Goal: Task Accomplishment & Management: Manage account settings

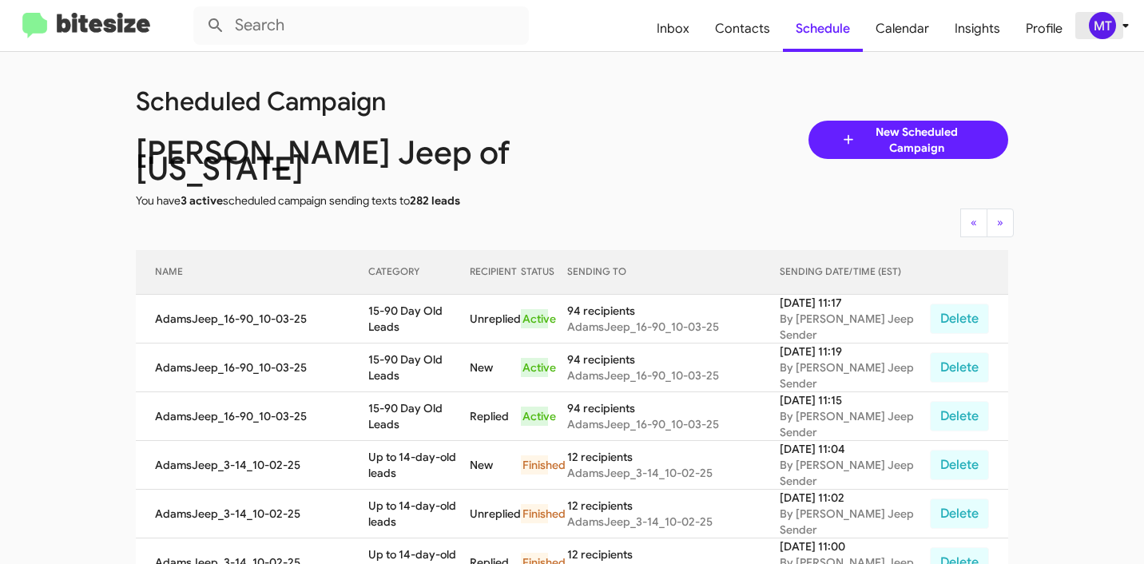
click at [1131, 22] on icon at bounding box center [1125, 25] width 19 height 19
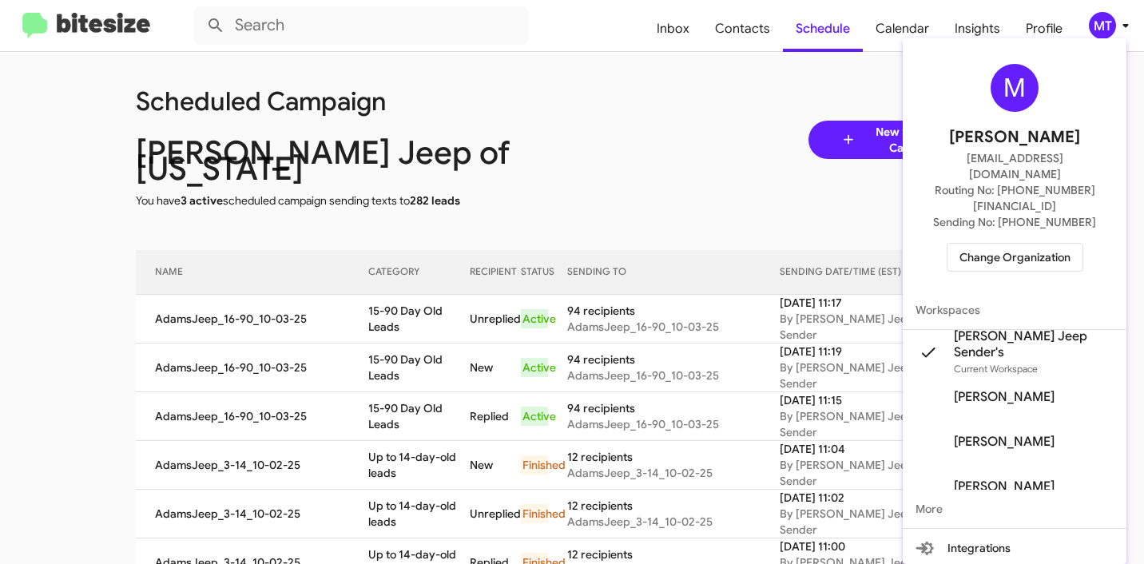
click at [1021, 244] on span "Change Organization" at bounding box center [1015, 257] width 111 height 27
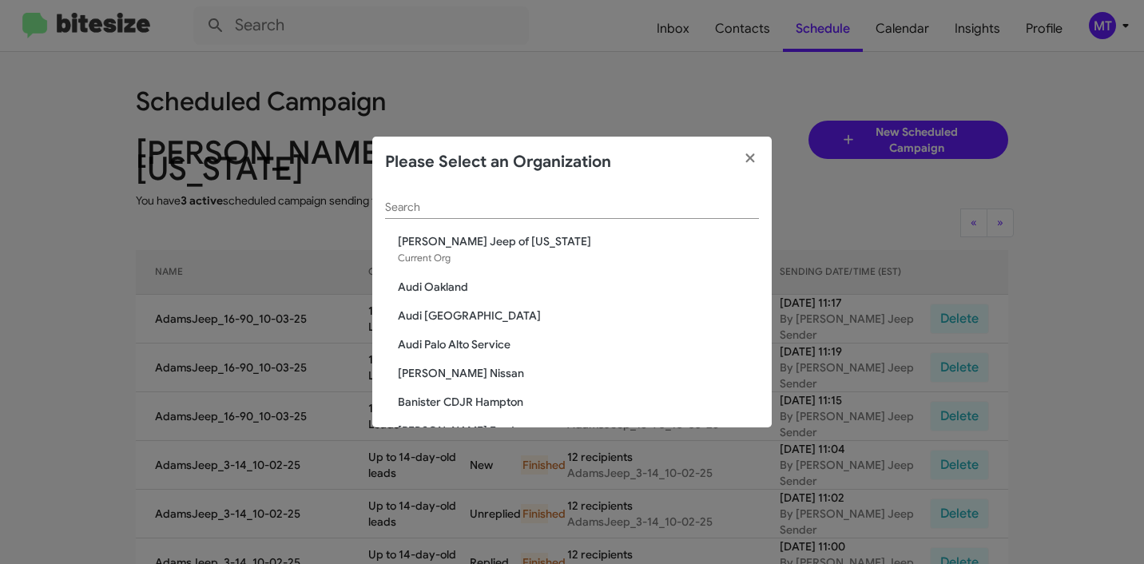
click at [564, 217] on div "Search" at bounding box center [572, 203] width 374 height 31
click at [561, 209] on input "Search" at bounding box center [572, 207] width 374 height 13
paste input "[PERSON_NAME] Nissan"
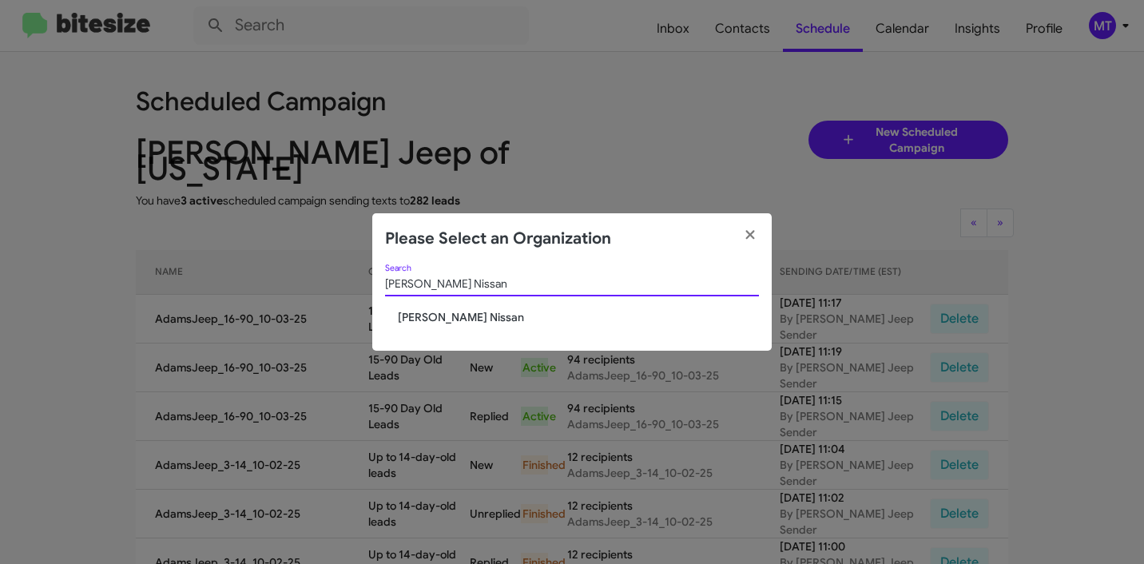
type input "[PERSON_NAME] Nissan"
click at [440, 318] on span "[PERSON_NAME] Nissan" at bounding box center [578, 317] width 361 height 16
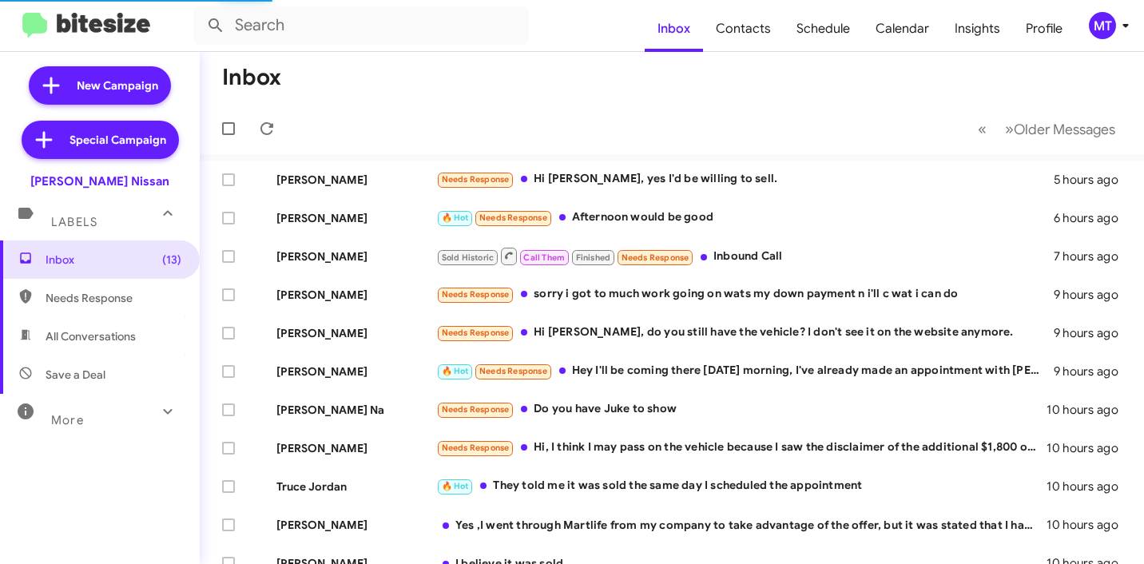
click at [1136, 26] on span "MT" at bounding box center [1112, 25] width 48 height 27
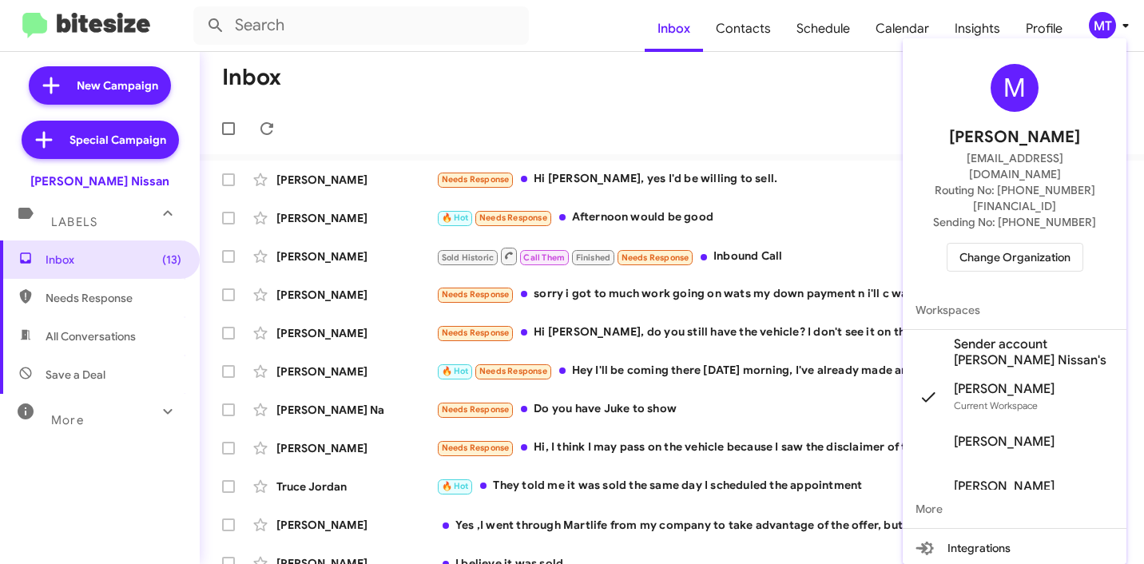
click at [1031, 336] on span "Sender account Baker Nissan's" at bounding box center [1034, 352] width 160 height 32
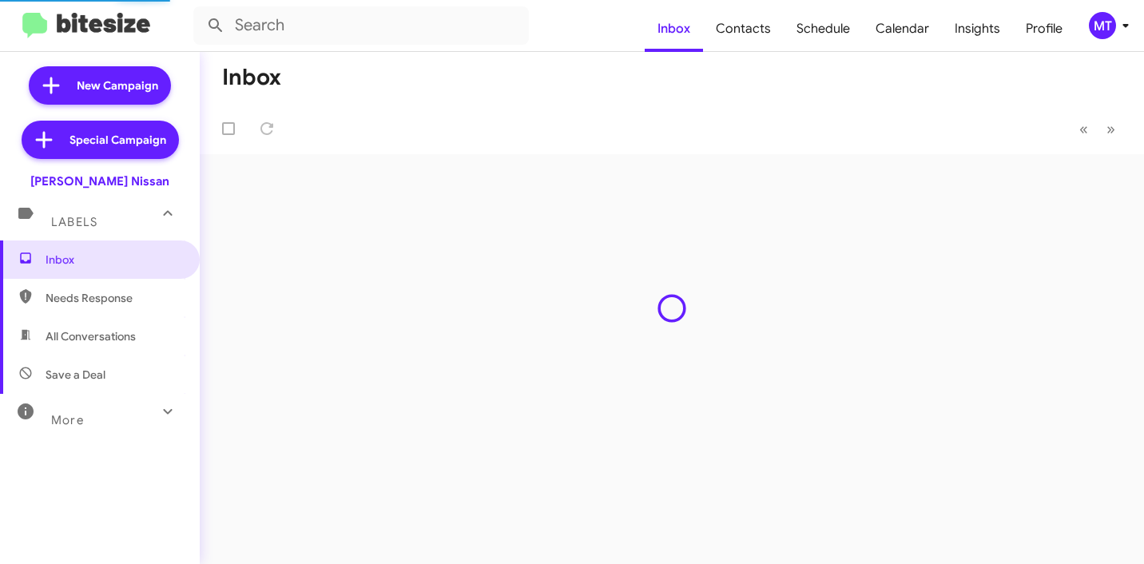
click at [1124, 30] on icon at bounding box center [1125, 25] width 19 height 19
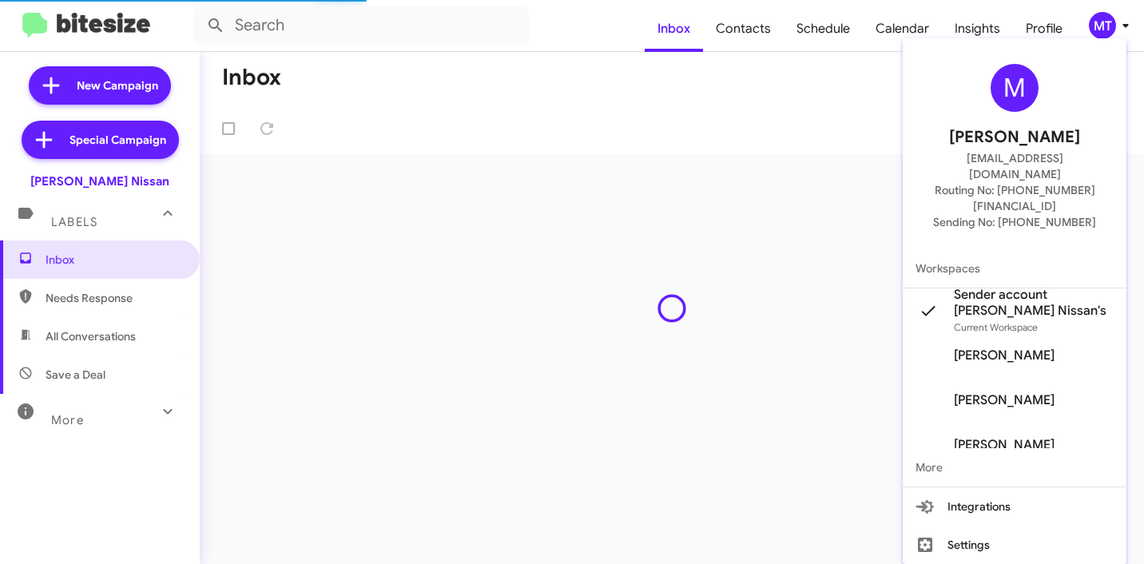
click at [559, 110] on div at bounding box center [572, 282] width 1144 height 564
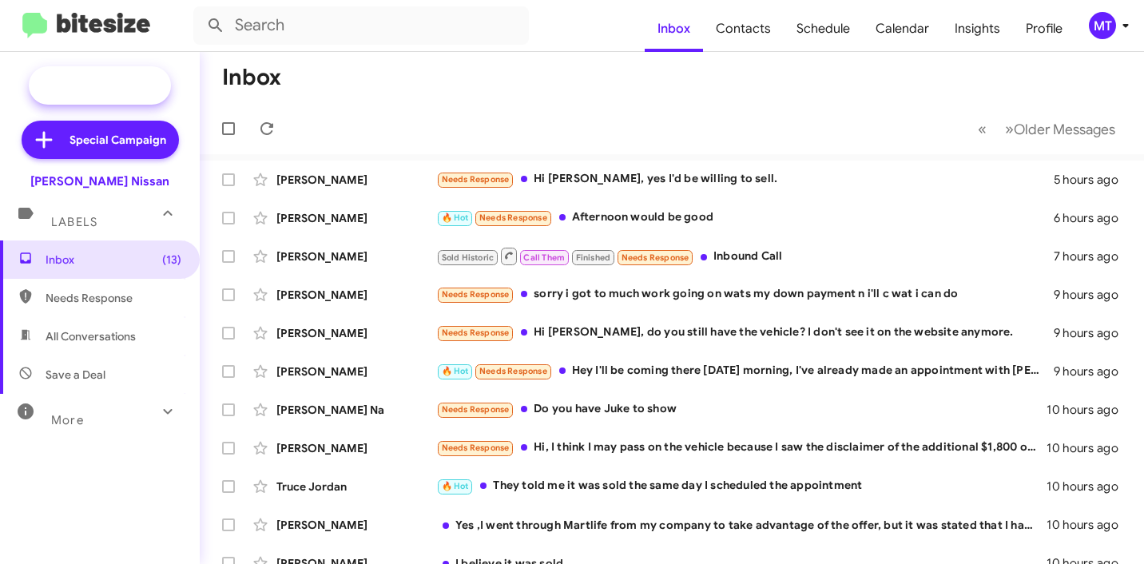
click at [121, 82] on span "New Campaign" at bounding box center [118, 86] width 82 height 16
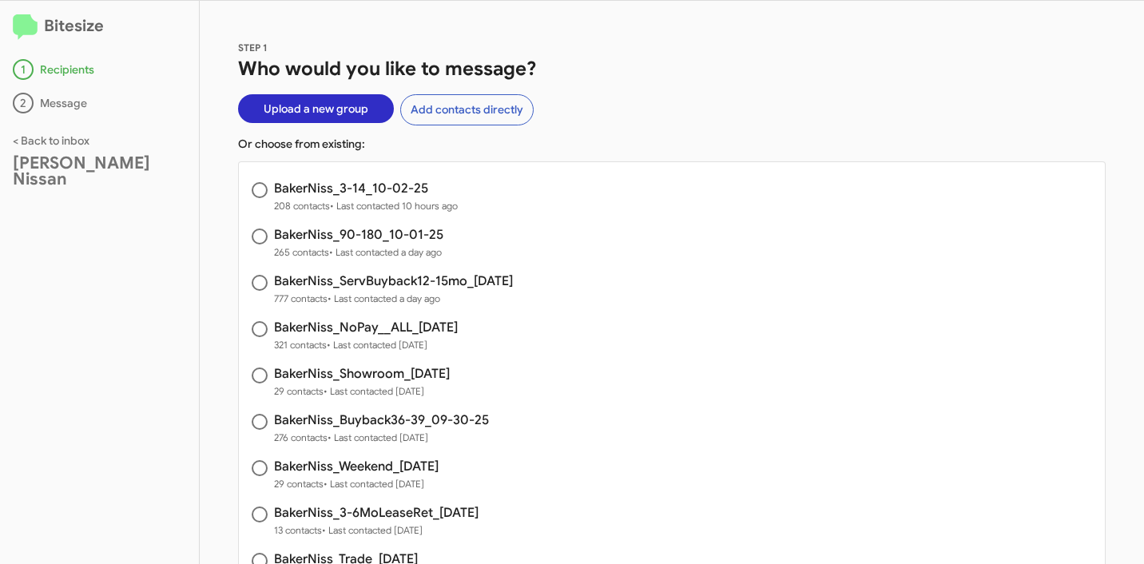
click at [320, 109] on span "Upload a new group" at bounding box center [316, 108] width 105 height 29
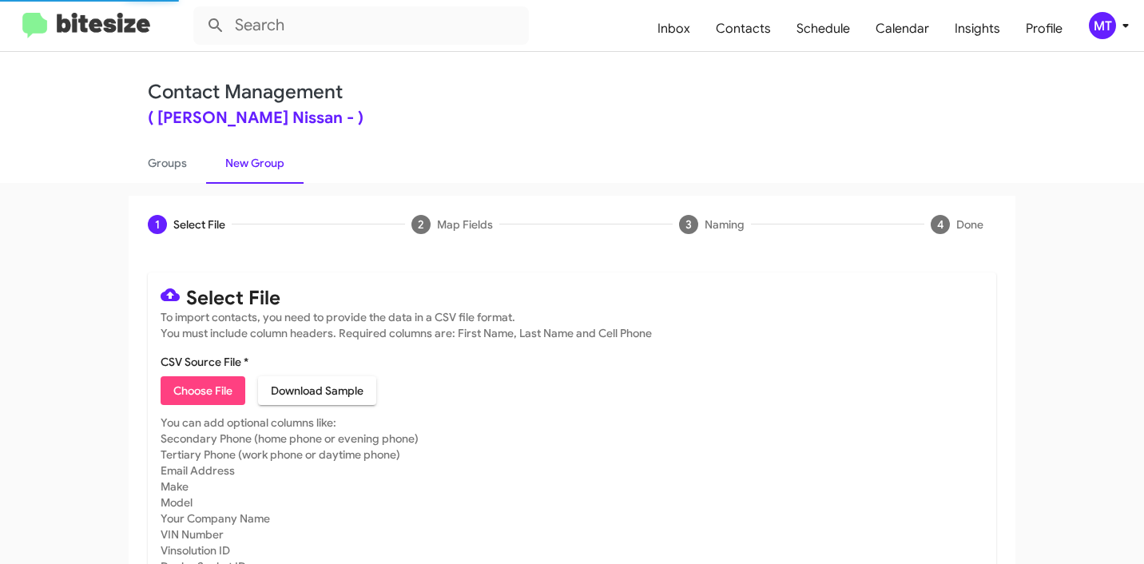
click at [185, 376] on span "Choose File" at bounding box center [202, 390] width 59 height 29
type input "BakerNiss_16-90_10-03-25"
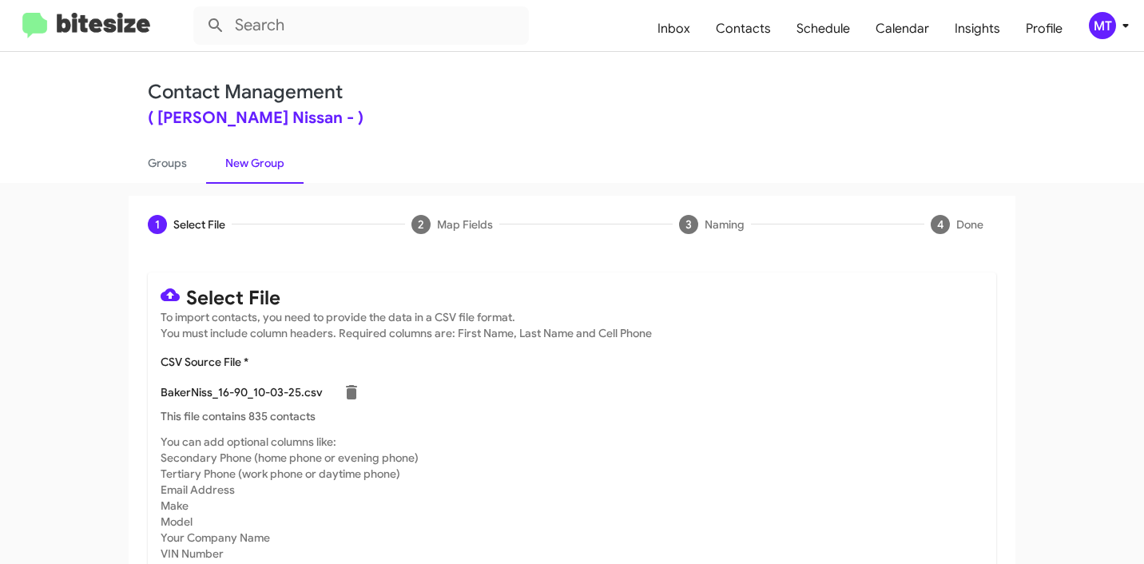
click at [769, 336] on mat-card-subtitle "To import contacts, you need to provide the data in a CSV file format. You must…" at bounding box center [572, 325] width 823 height 32
click at [1110, 48] on mat-toolbar "Inbox Contacts Schedule Calendar Insights Profile MT" at bounding box center [572, 25] width 1144 height 51
click at [1129, 26] on icon at bounding box center [1125, 25] width 19 height 19
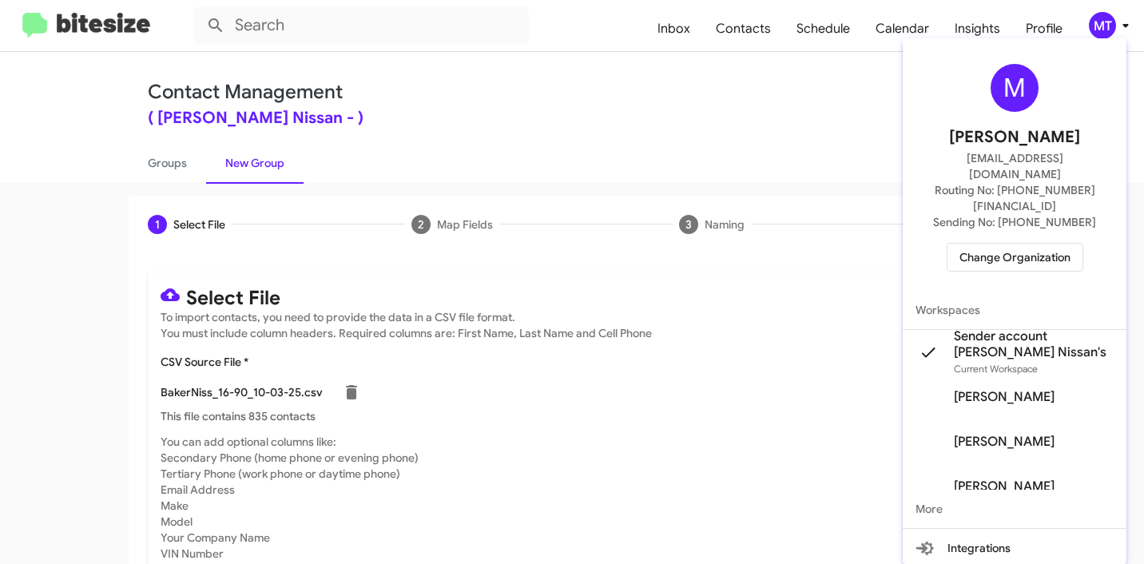
click at [854, 90] on div at bounding box center [572, 282] width 1144 height 564
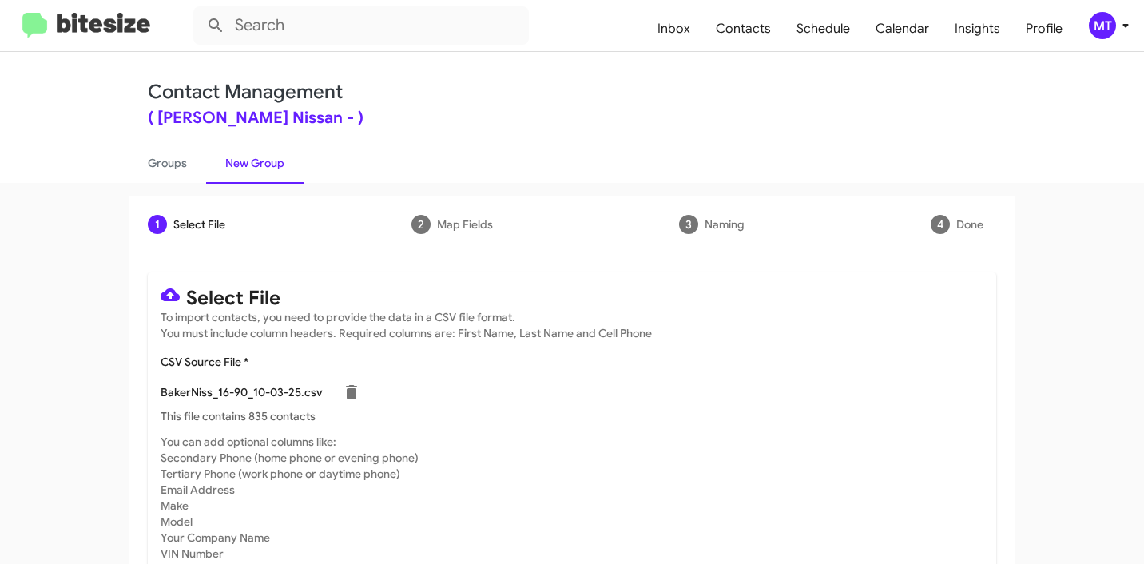
click at [1119, 19] on icon at bounding box center [1125, 25] width 19 height 19
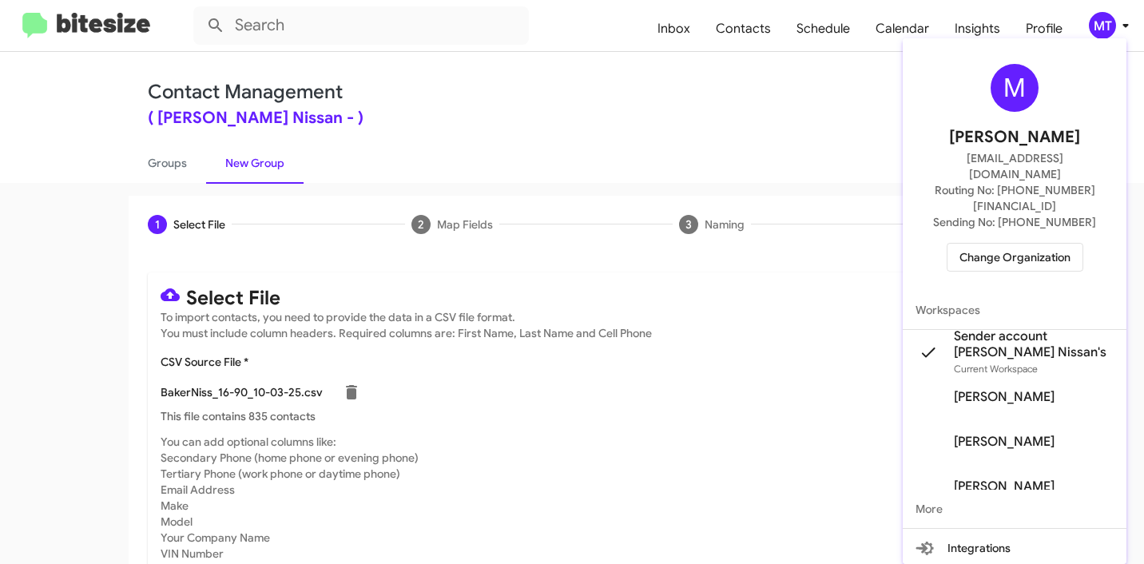
click at [725, 145] on div at bounding box center [572, 282] width 1144 height 564
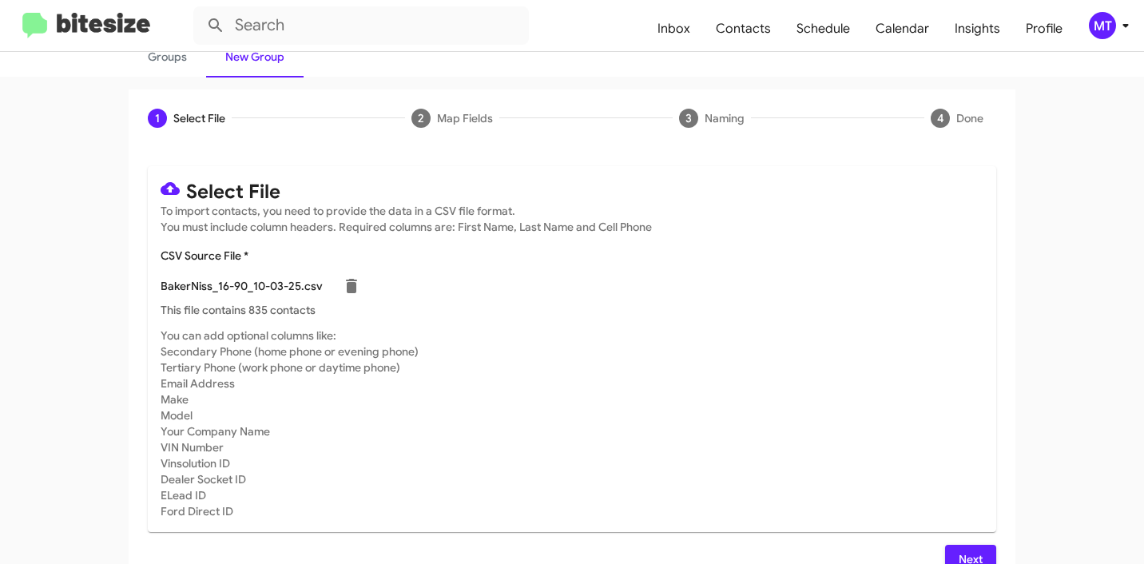
scroll to position [135, 0]
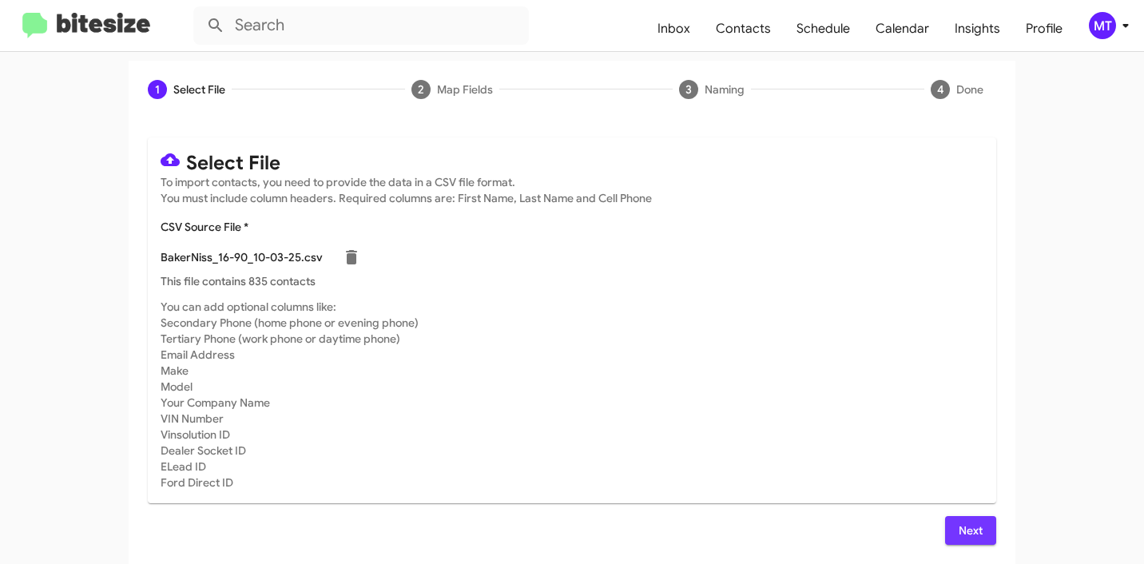
click at [965, 528] on span "Next" at bounding box center [971, 530] width 26 height 29
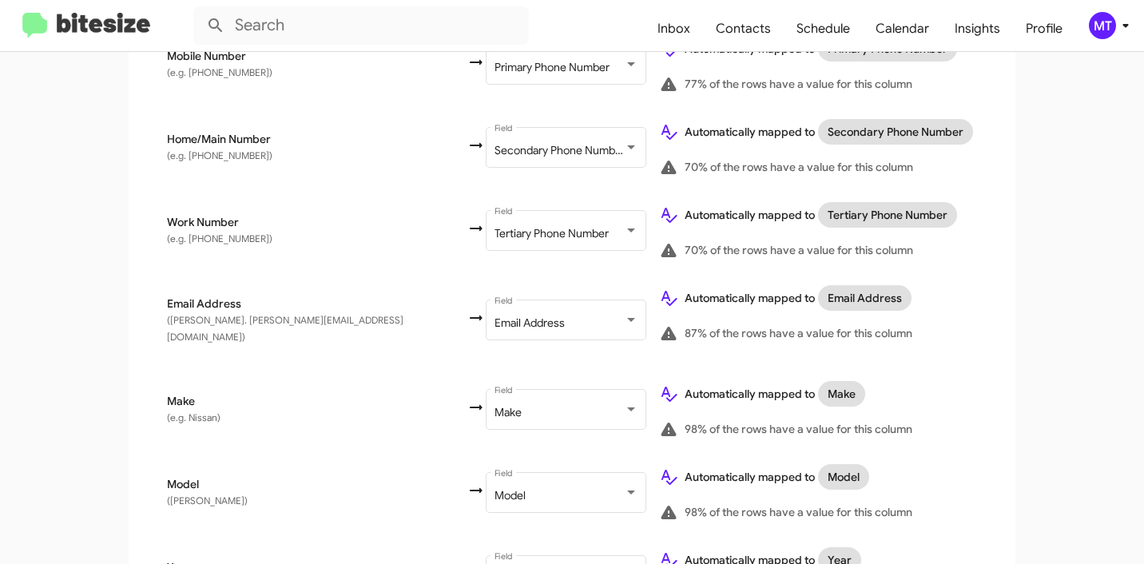
scroll to position [1033, 0]
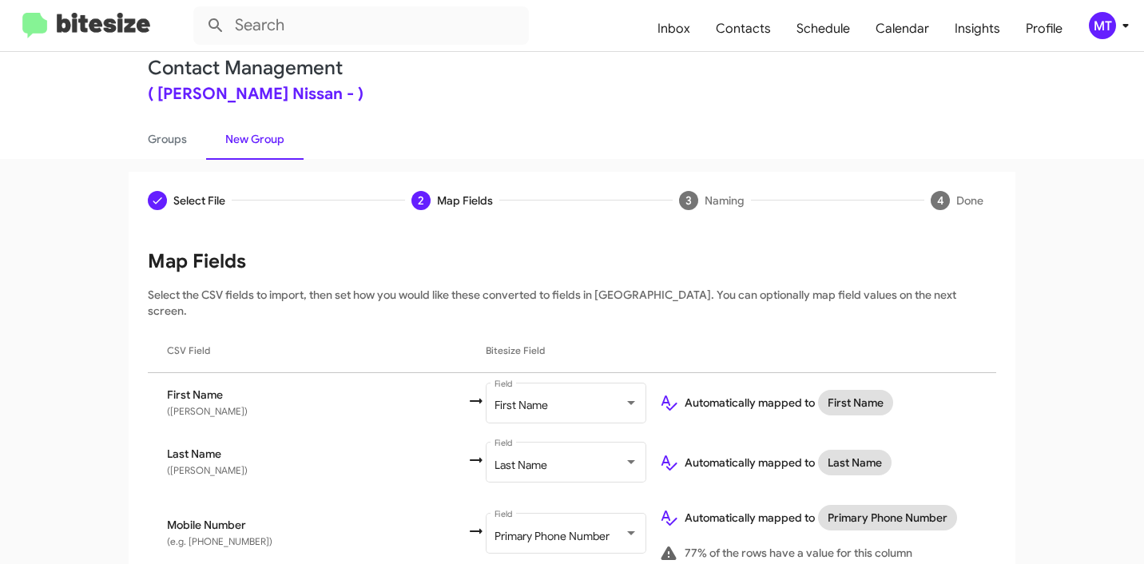
scroll to position [0, 0]
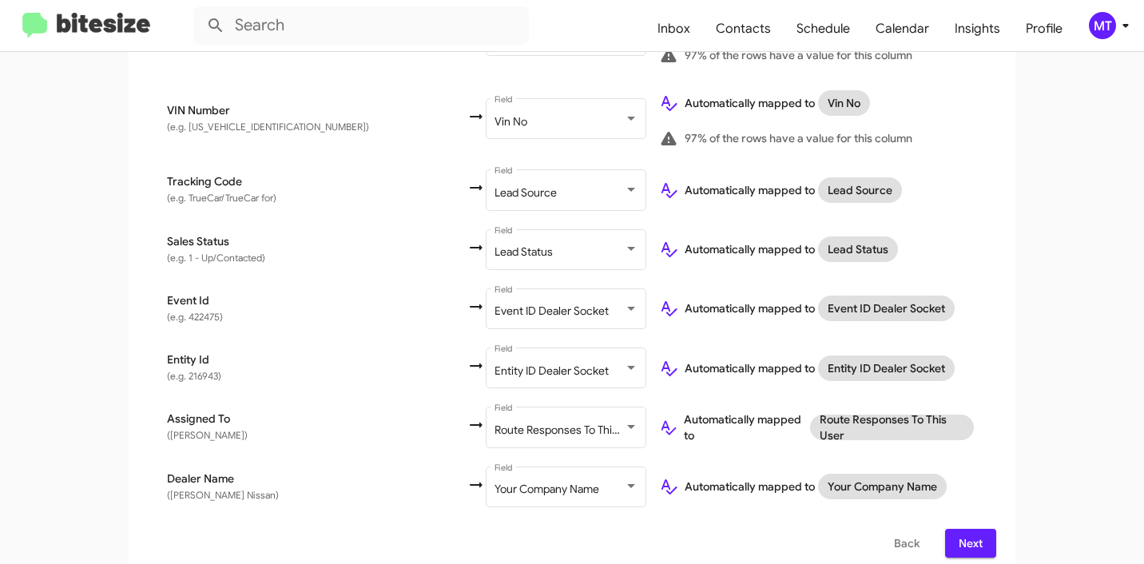
click at [970, 530] on span "Next" at bounding box center [971, 543] width 26 height 29
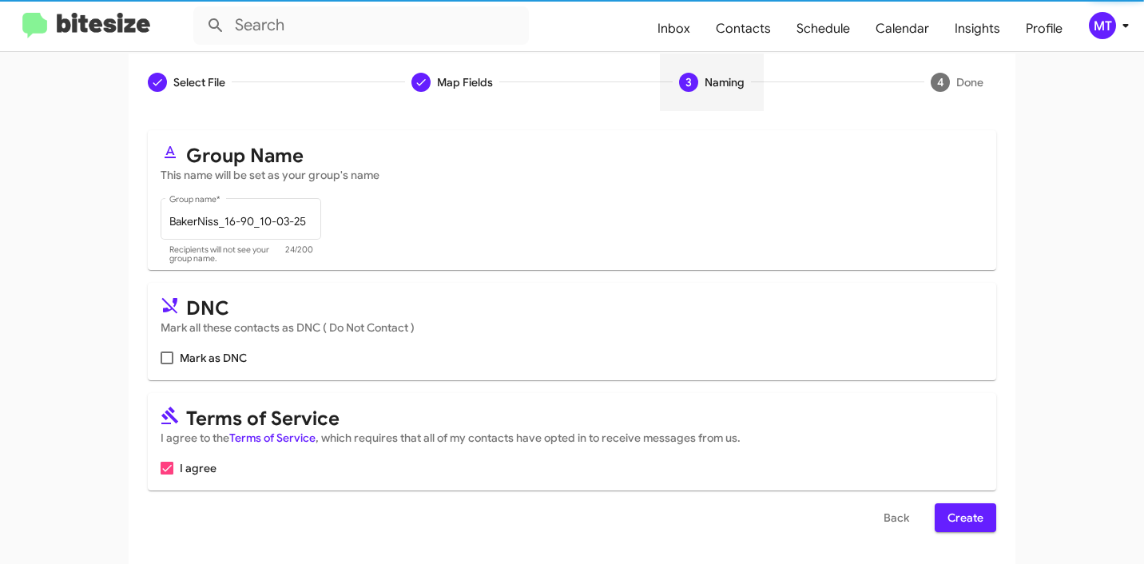
scroll to position [0, 0]
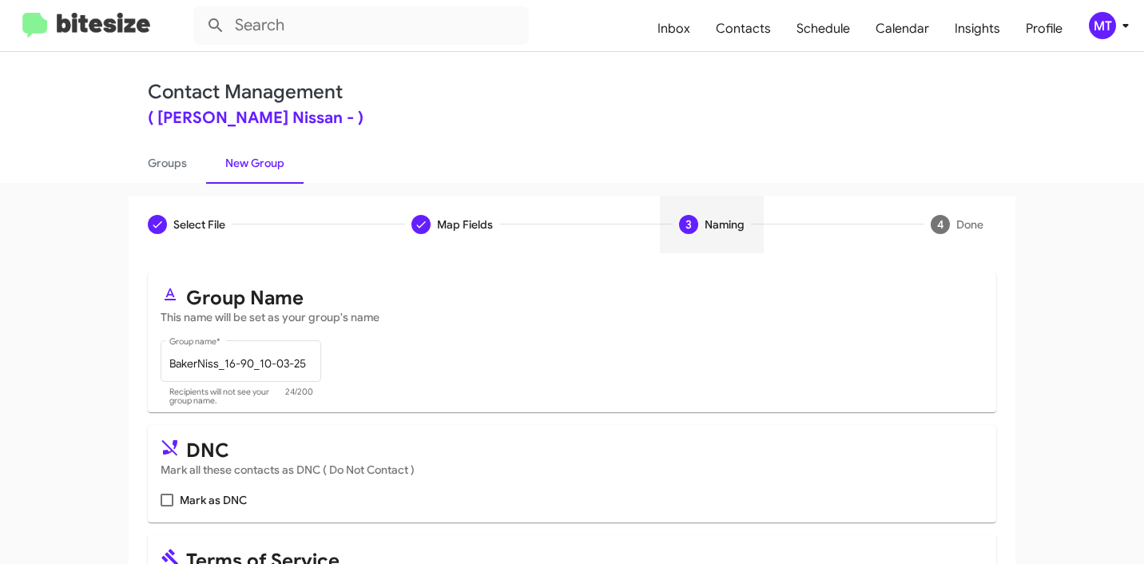
click at [1076, 340] on app-new-group "Select File Map Fields 3 Naming 4 Done Select File To import contacts, you need…" at bounding box center [572, 451] width 1144 height 511
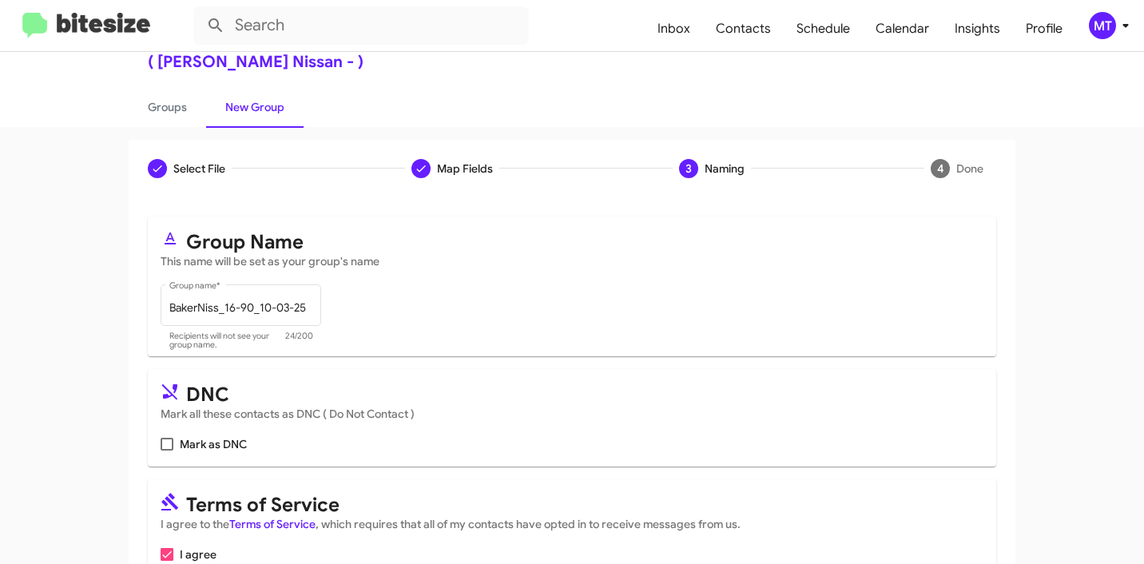
scroll to position [142, 0]
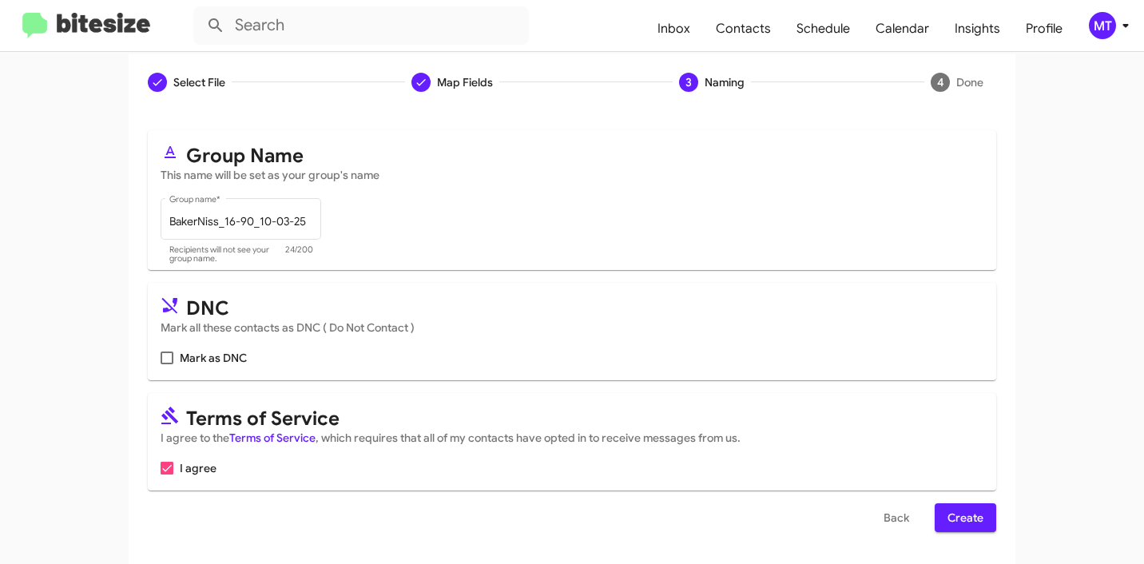
click at [951, 519] on span "Create" at bounding box center [966, 517] width 36 height 29
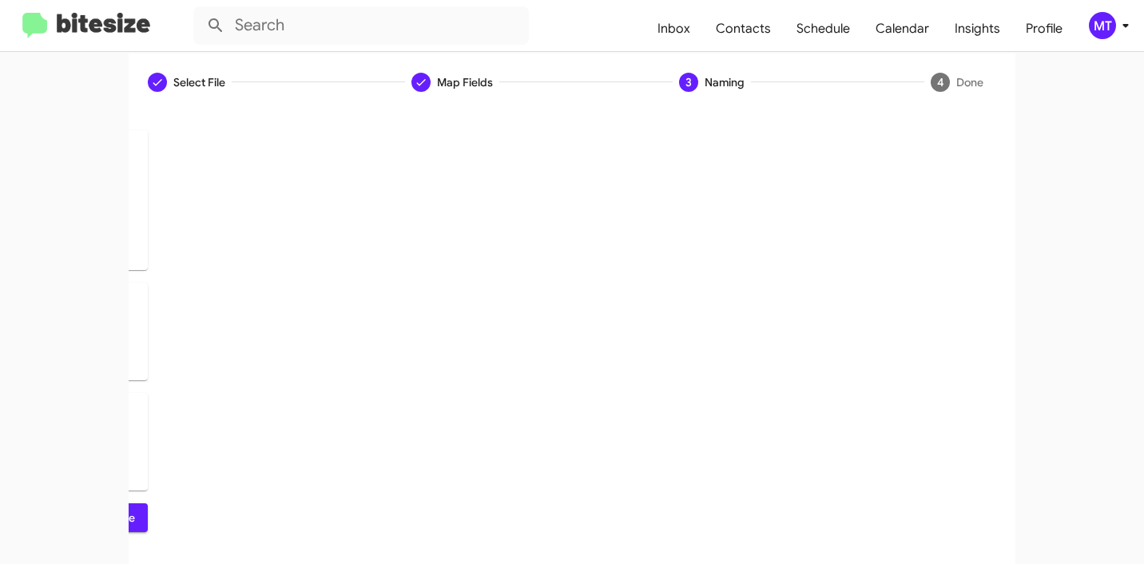
scroll to position [0, 0]
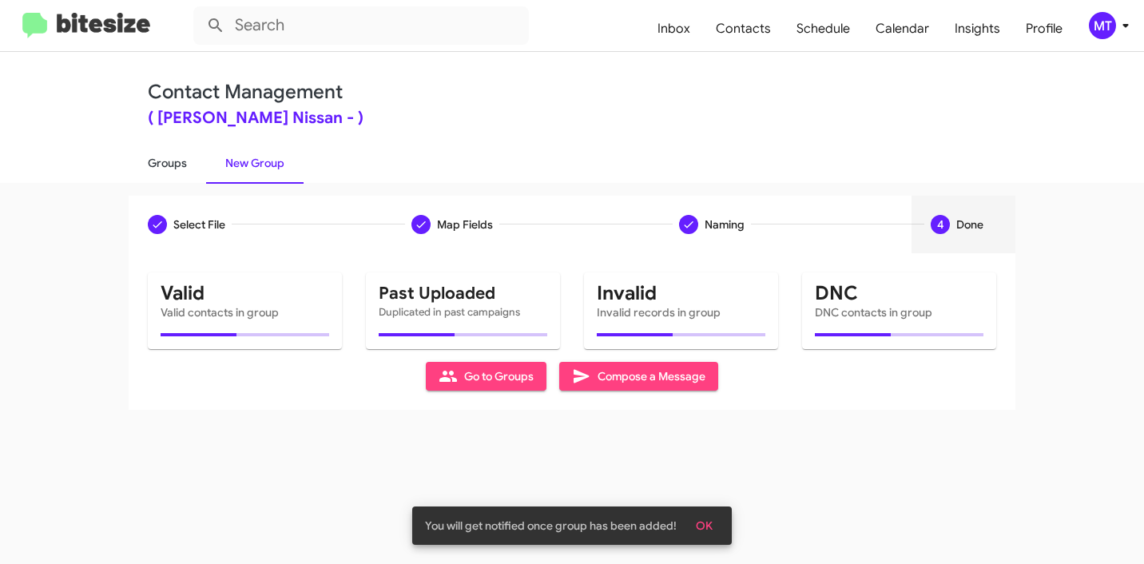
click at [157, 148] on link "Groups" at bounding box center [168, 163] width 78 height 42
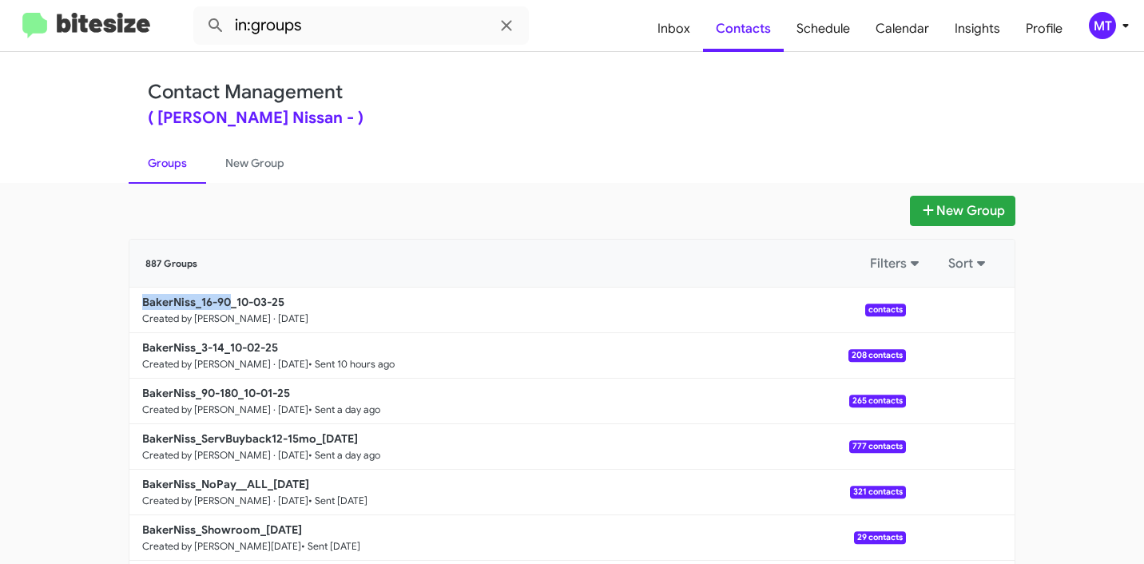
drag, startPoint x: 90, startPoint y: 301, endPoint x: 441, endPoint y: 88, distance: 411.3
click at [223, 300] on app-groups "New Group 887 Groups Filters Sort BakerNiss_16-90_10-03-25 Created by Mariem Ta…" at bounding box center [572, 491] width 1144 height 590
copy b "BakerNiss_16-90"
click at [420, 32] on input "in:groups" at bounding box center [361, 25] width 336 height 38
paste input "BakerNiss_16-90"
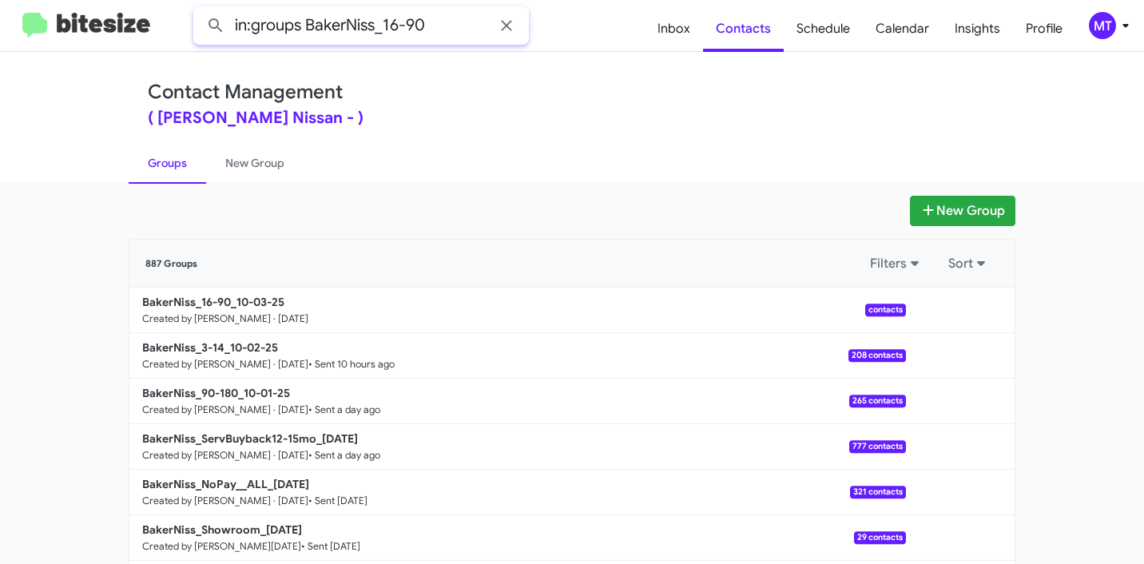
type input "in:groups BakerNiss_16-90"
click at [200, 10] on button at bounding box center [216, 26] width 32 height 32
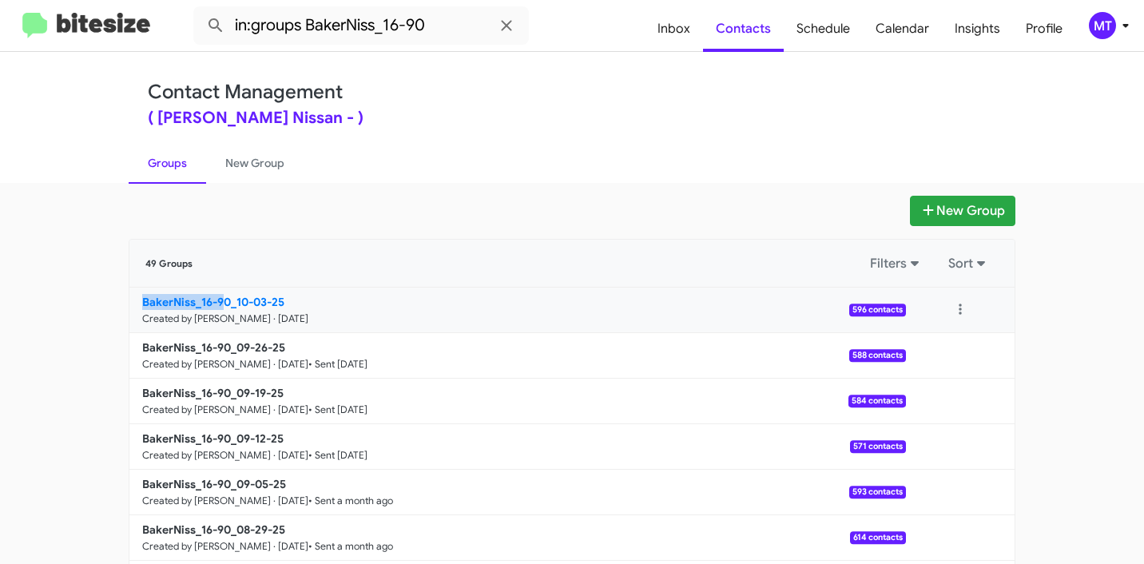
drag, startPoint x: 104, startPoint y: 306, endPoint x: 217, endPoint y: 300, distance: 112.9
click at [217, 300] on app-groups "New Group 49 Groups Filters Sort BakerNiss_16-90_10-03-25 Created by [PERSON_NA…" at bounding box center [572, 491] width 1144 height 590
click at [961, 308] on button at bounding box center [961, 310] width 32 height 32
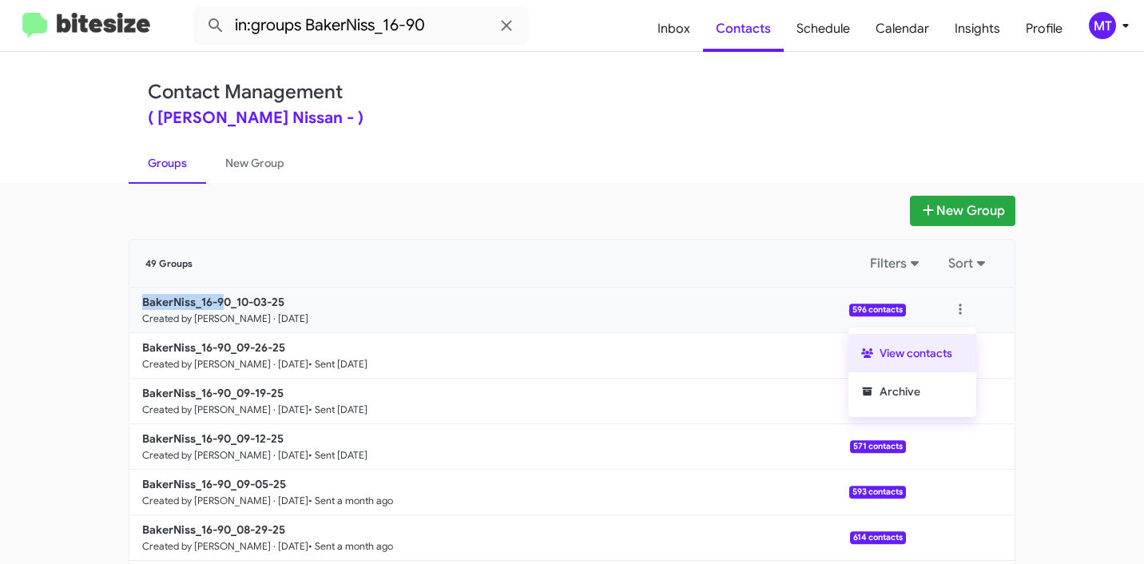
click at [933, 348] on button "View contacts" at bounding box center [913, 353] width 128 height 38
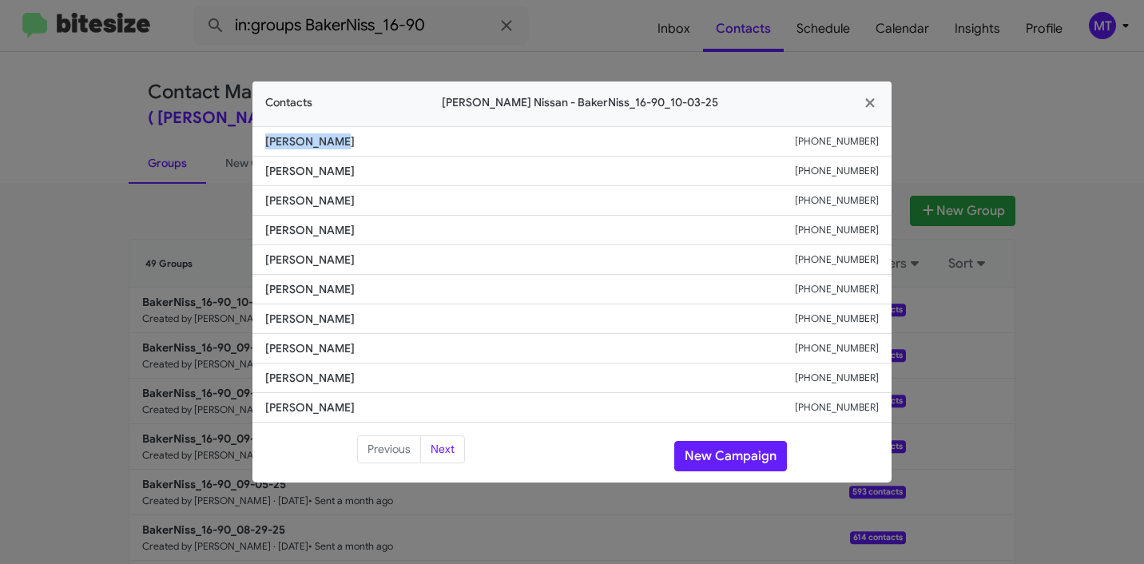
drag, startPoint x: 350, startPoint y: 146, endPoint x: 249, endPoint y: 142, distance: 101.6
click at [249, 142] on modal-container "Contacts [PERSON_NAME] Nissan - BakerNiss_16-90_10-03-25 [PERSON_NAME] [PHONE_N…" at bounding box center [572, 282] width 1144 height 564
copy span "Jesus Vargas"
click at [874, 106] on icon "button" at bounding box center [870, 103] width 18 height 14
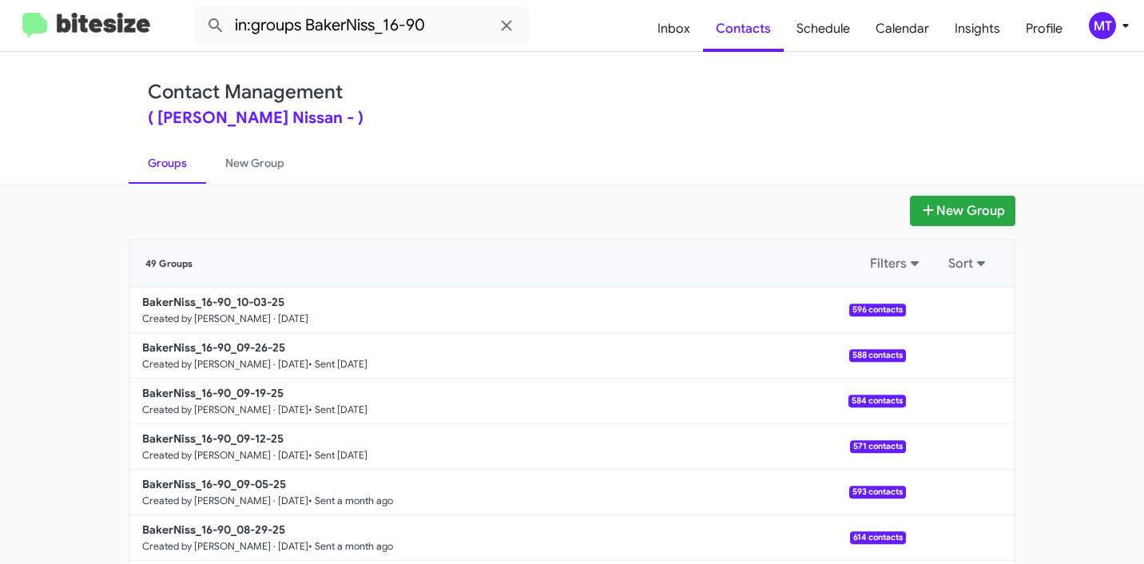
click at [464, 77] on div "Contact Management ( Baker Nissan - ) Groups New Group" at bounding box center [572, 117] width 911 height 131
click at [190, 299] on b "BakerNiss_16-90_10-03-25" at bounding box center [213, 302] width 142 height 14
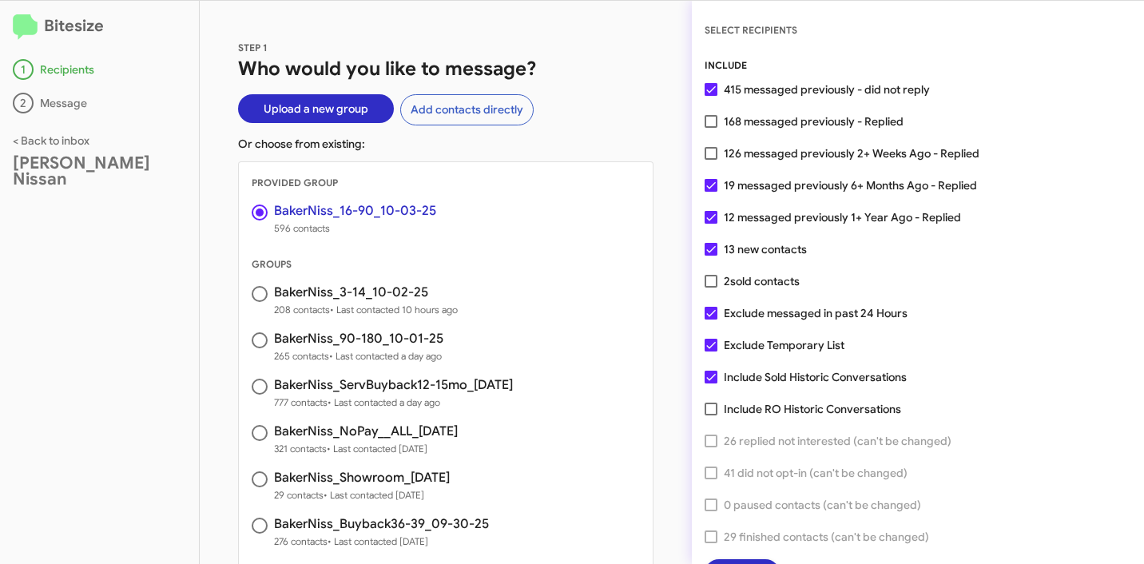
scroll to position [41, 0]
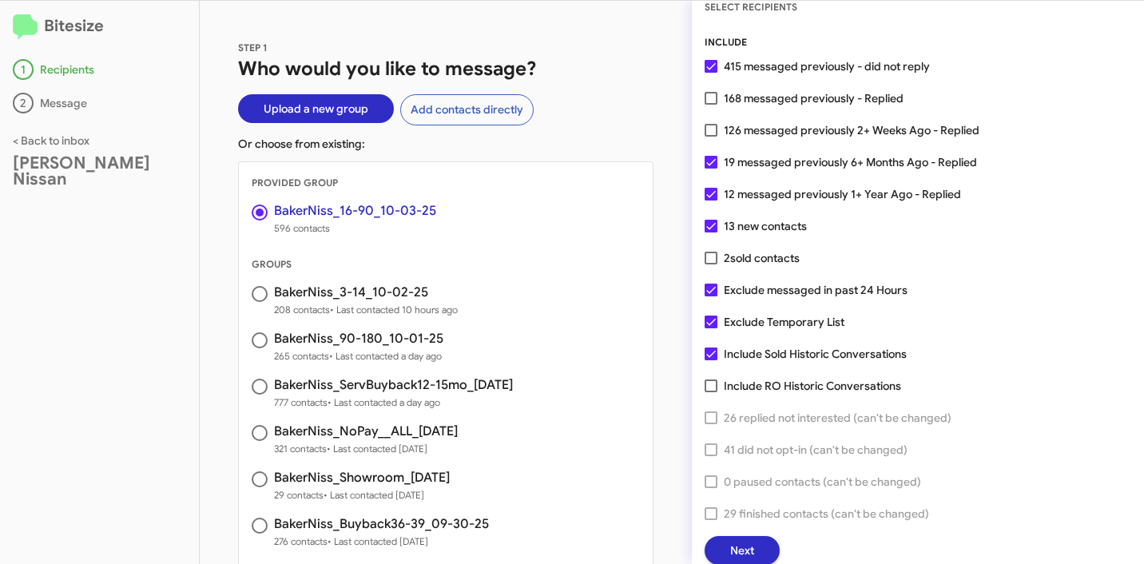
click at [758, 542] on button "Next" at bounding box center [742, 550] width 75 height 29
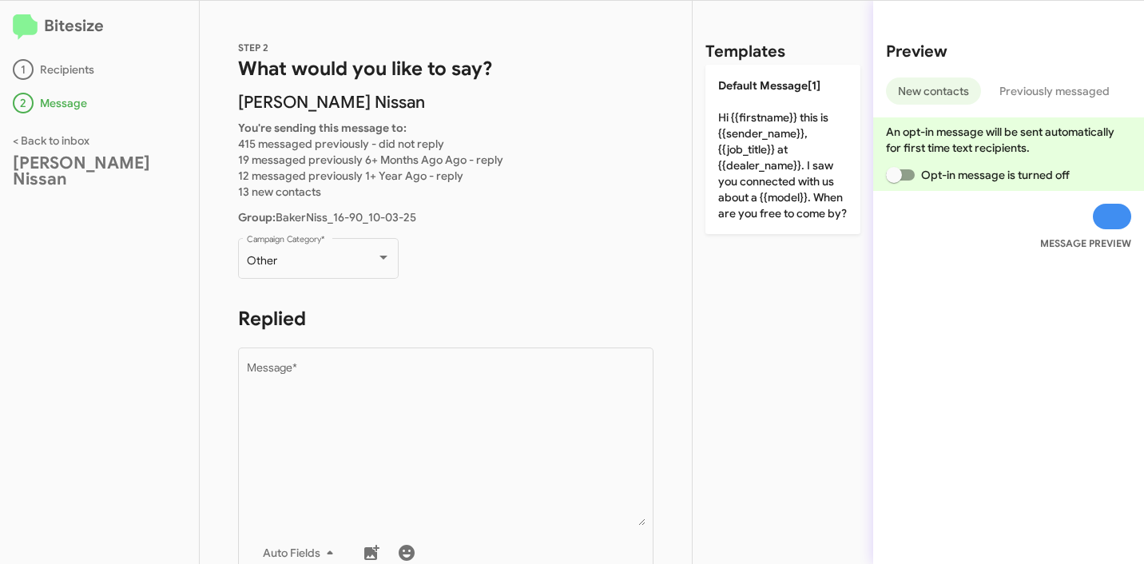
click at [366, 225] on div "STEP 2 What would you like to say? Baker Nissan You're sending this message to:…" at bounding box center [446, 282] width 492 height 563
click at [358, 240] on div "Other Campaign Category *" at bounding box center [319, 257] width 144 height 44
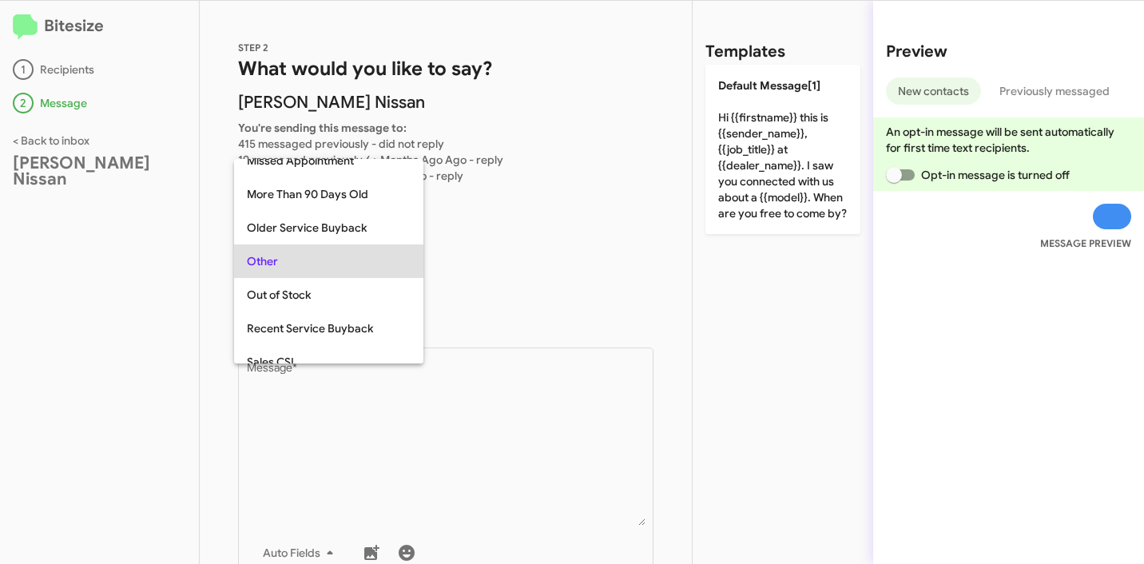
scroll to position [0, 0]
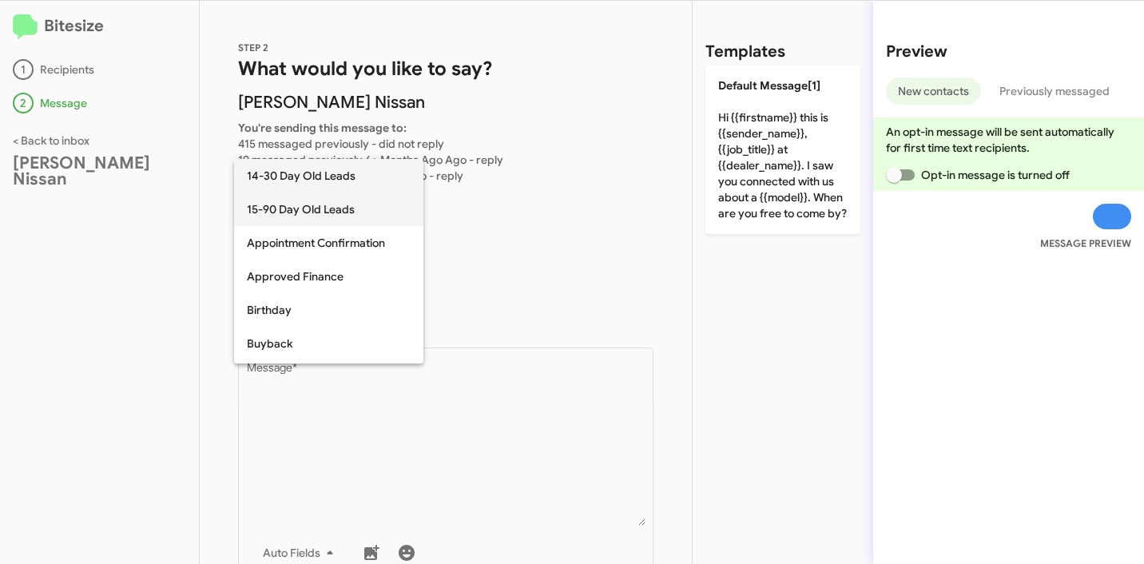
click at [315, 205] on span "15-90 Day Old Leads" at bounding box center [329, 210] width 164 height 34
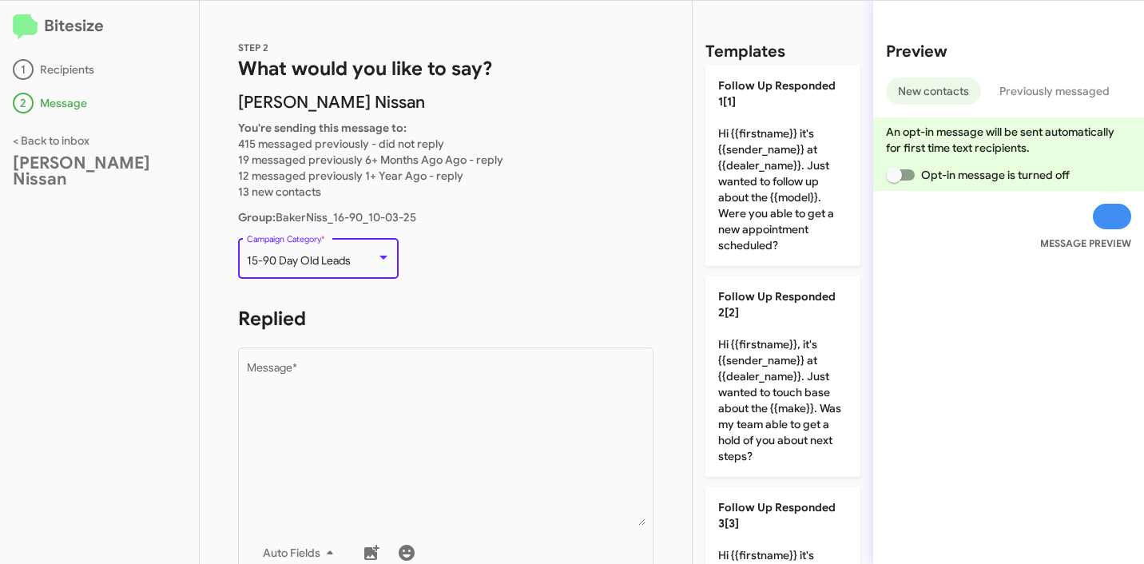
click at [508, 256] on p "15-90 Day Old Leads Campaign Category *" at bounding box center [446, 266] width 416 height 62
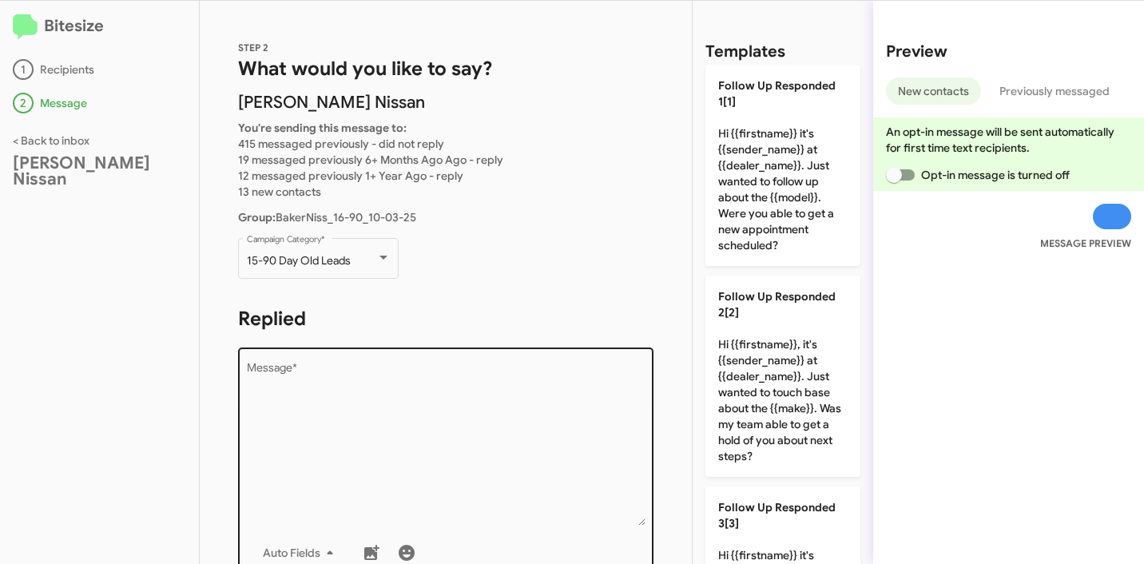
click at [408, 398] on textarea "Message *" at bounding box center [446, 444] width 399 height 163
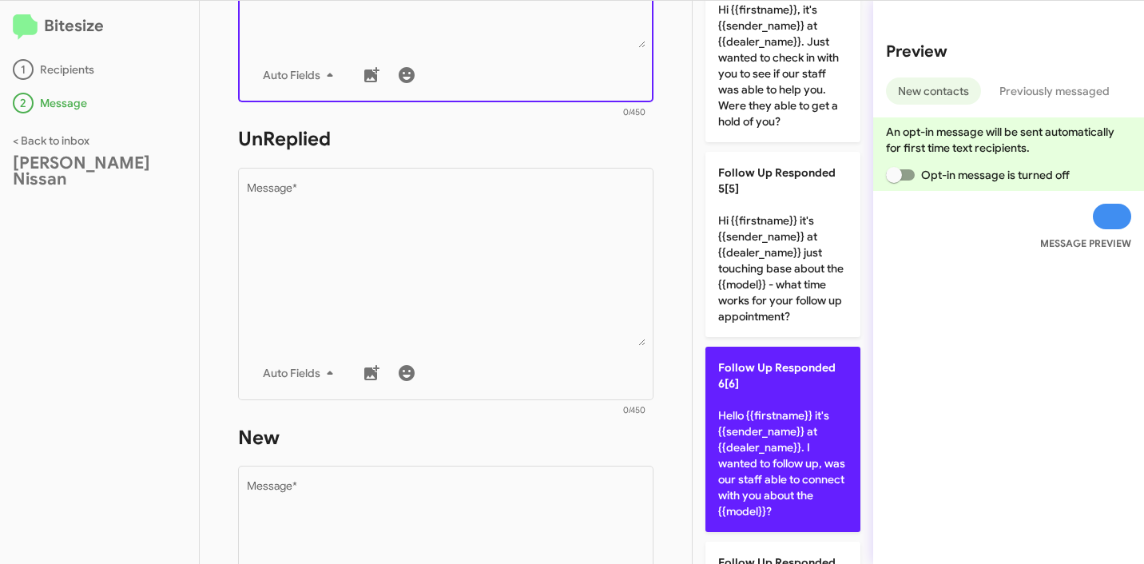
scroll to position [749, 0]
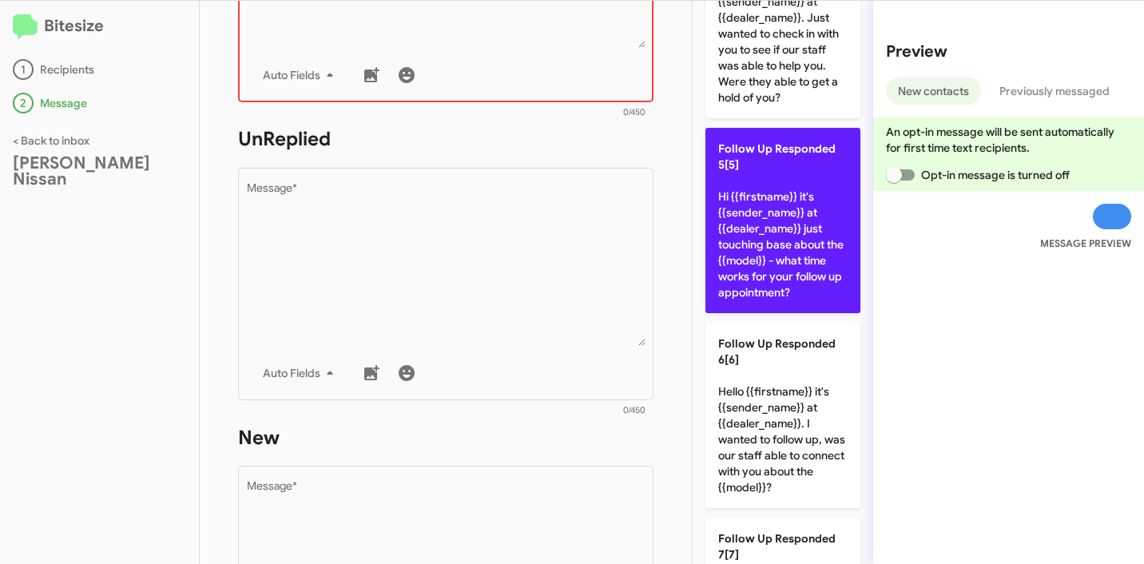
click at [779, 272] on p "Follow Up Responded 5[5] Hi {{firstname}} it's {{sender_name}} at {{dealer_name…" at bounding box center [783, 220] width 155 height 185
type textarea "Hi {{firstname}} it's {{sender_name}} at {{dealer_name}} just touching base abo…"
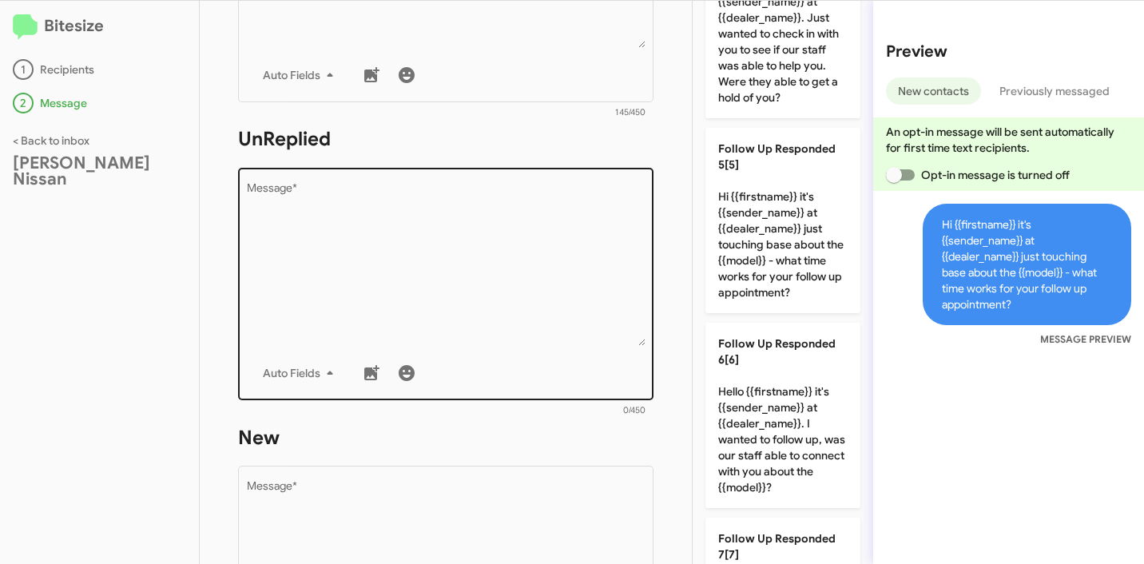
scroll to position [615, 0]
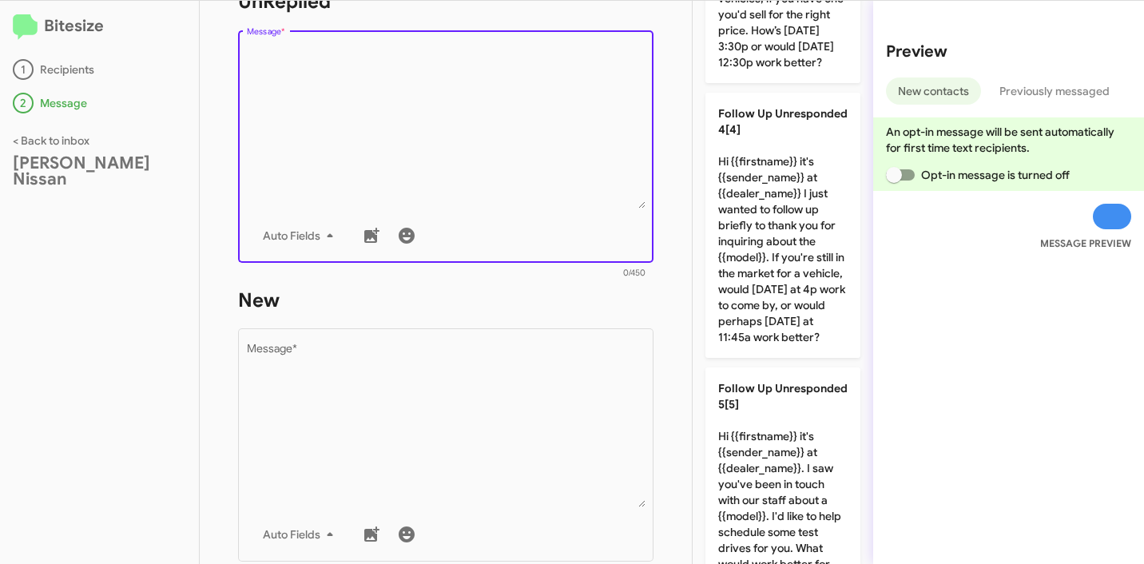
click at [490, 136] on textarea "Message *" at bounding box center [446, 127] width 399 height 163
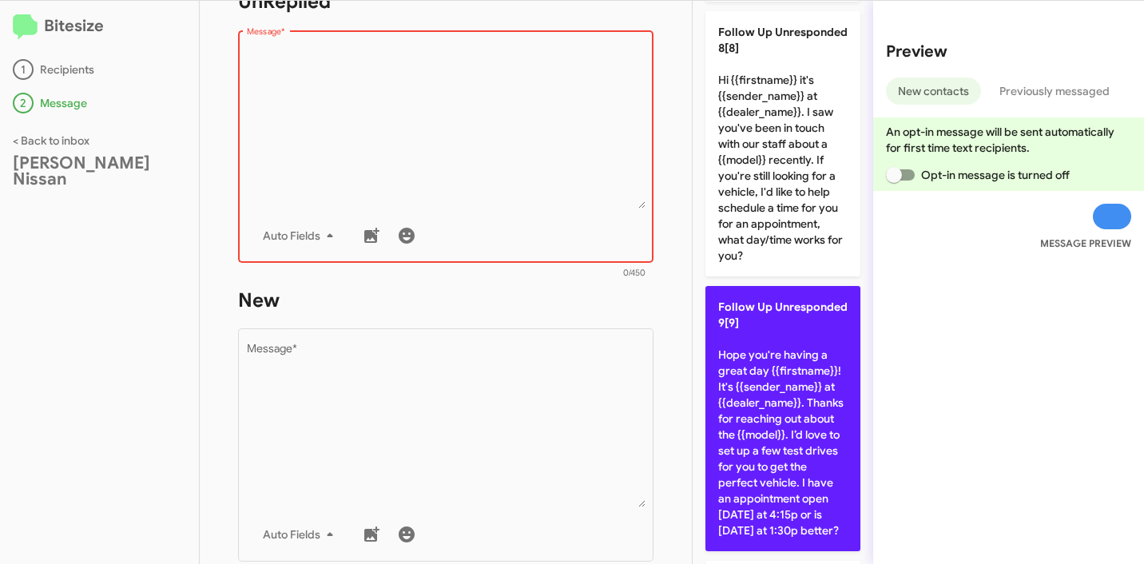
scroll to position [2480, 0]
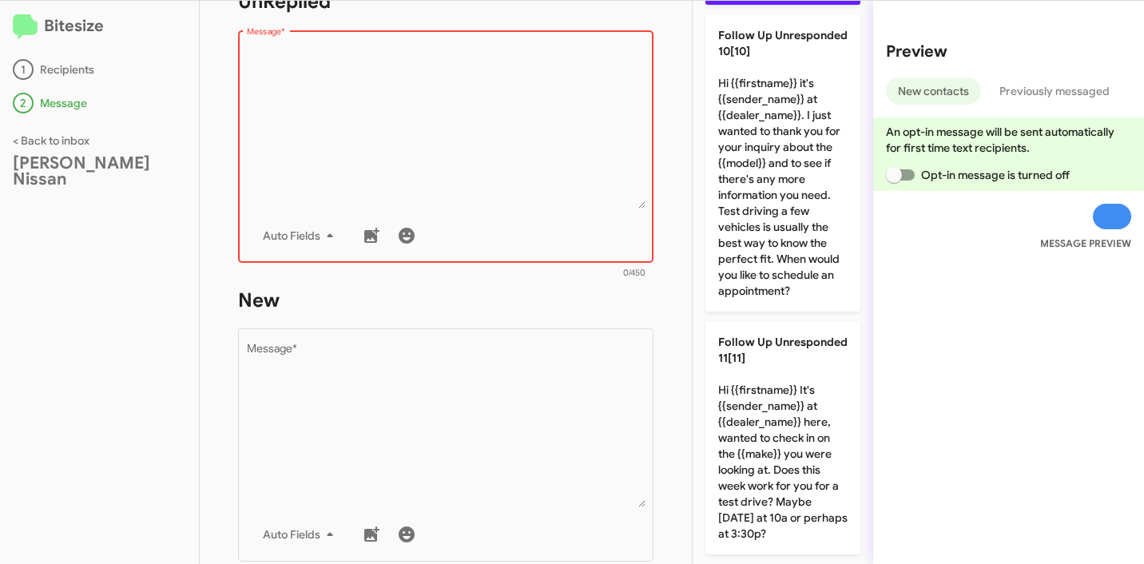
type textarea "Hope you're having a great day {{firstname}}! It's {{sender_name}} at {{dealer_…"
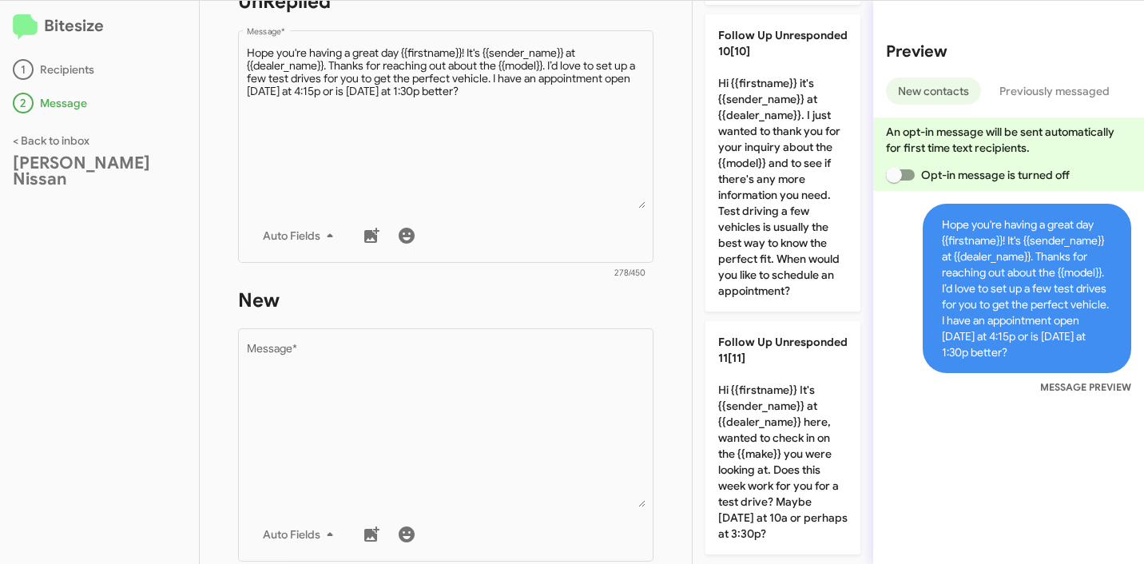
scroll to position [853, 0]
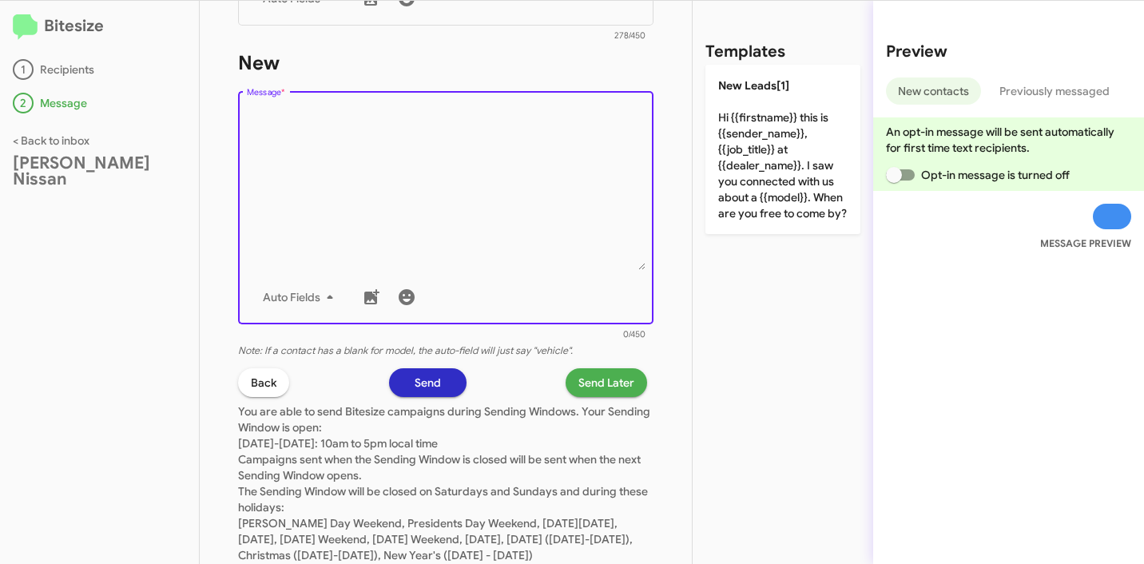
click at [454, 213] on textarea "Message *" at bounding box center [446, 188] width 399 height 163
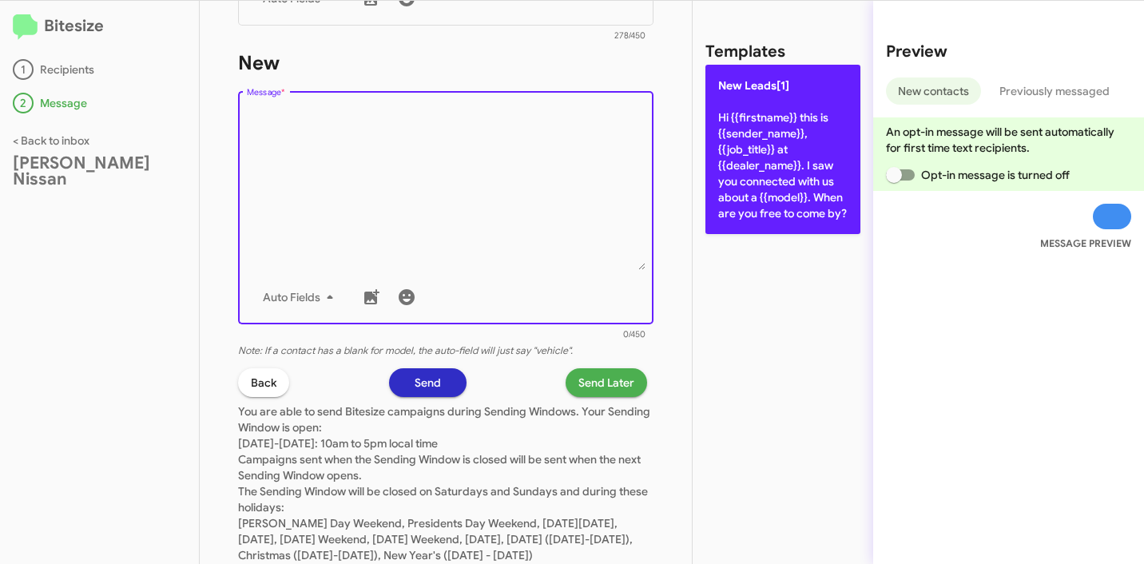
click at [734, 138] on p "New Leads[1] Hi {{firstname}} this is {{sender_name}}, {{job_title}} at {{deale…" at bounding box center [783, 149] width 155 height 169
type textarea "Hi {{firstname}} this is {{sender_name}}, {{job_title}} at {{dealer_name}}. I s…"
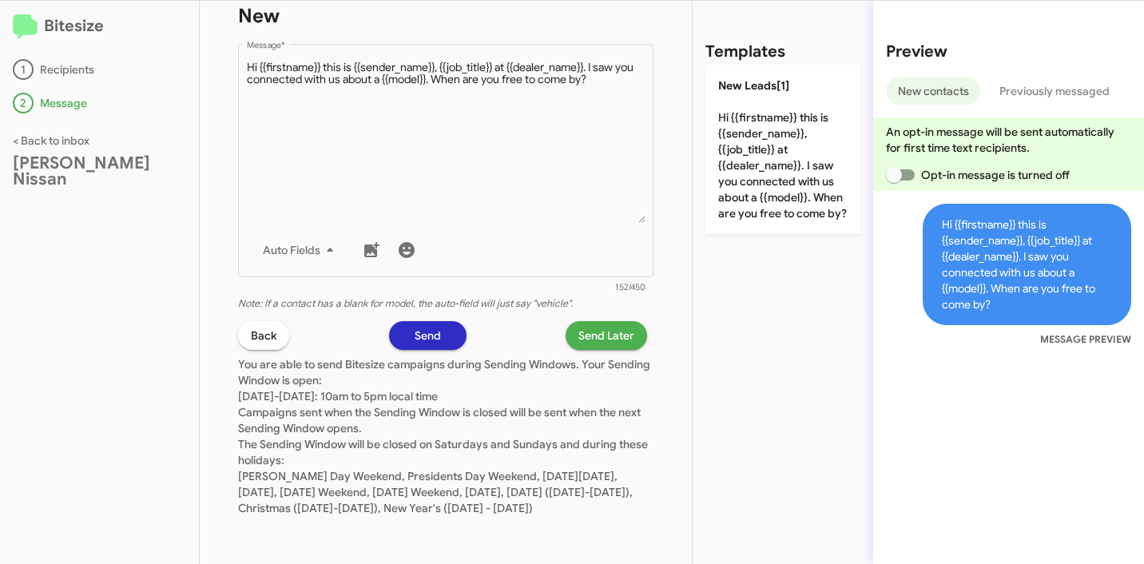
scroll to position [917, 0]
click at [566, 321] on button "Send Later" at bounding box center [607, 335] width 82 height 29
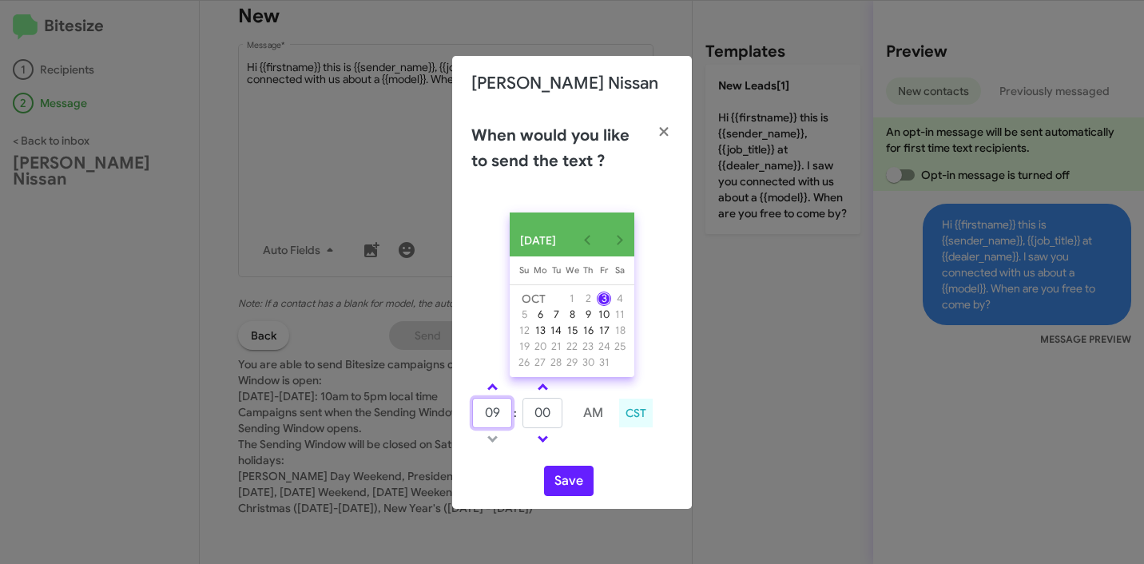
click at [495, 426] on input "09" at bounding box center [492, 413] width 40 height 30
type input "10"
type input "15"
click at [601, 436] on td at bounding box center [593, 439] width 42 height 20
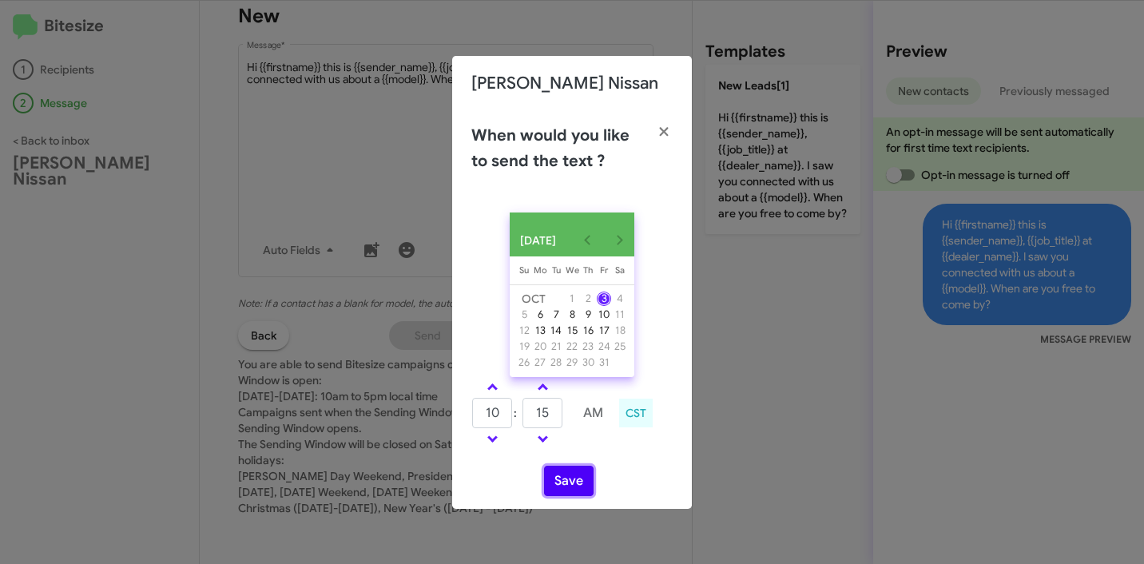
click at [562, 491] on button "Save" at bounding box center [569, 481] width 50 height 30
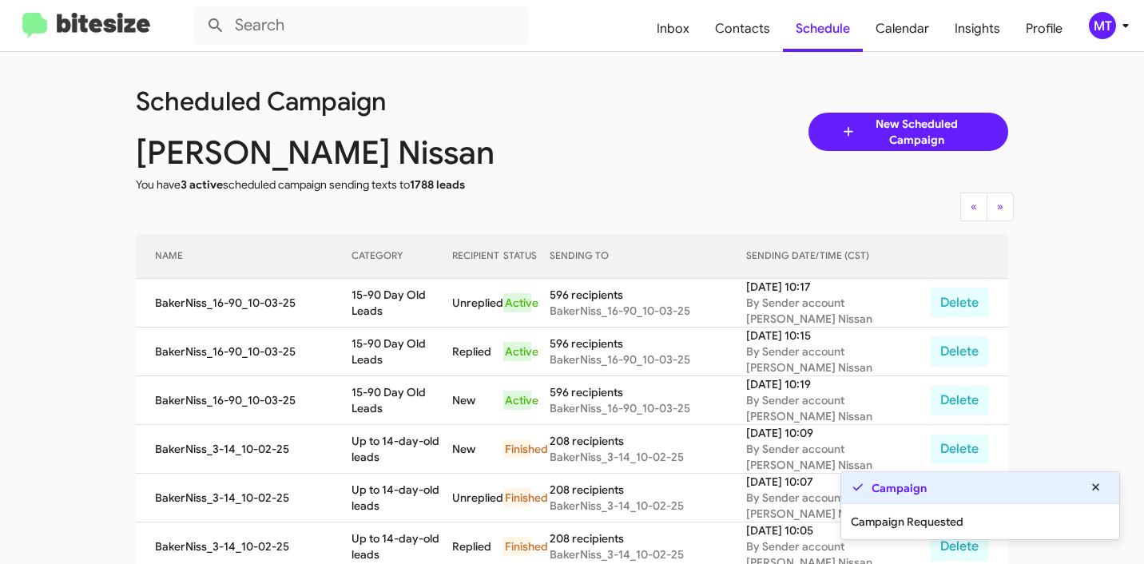
click at [1125, 34] on icon at bounding box center [1125, 25] width 19 height 19
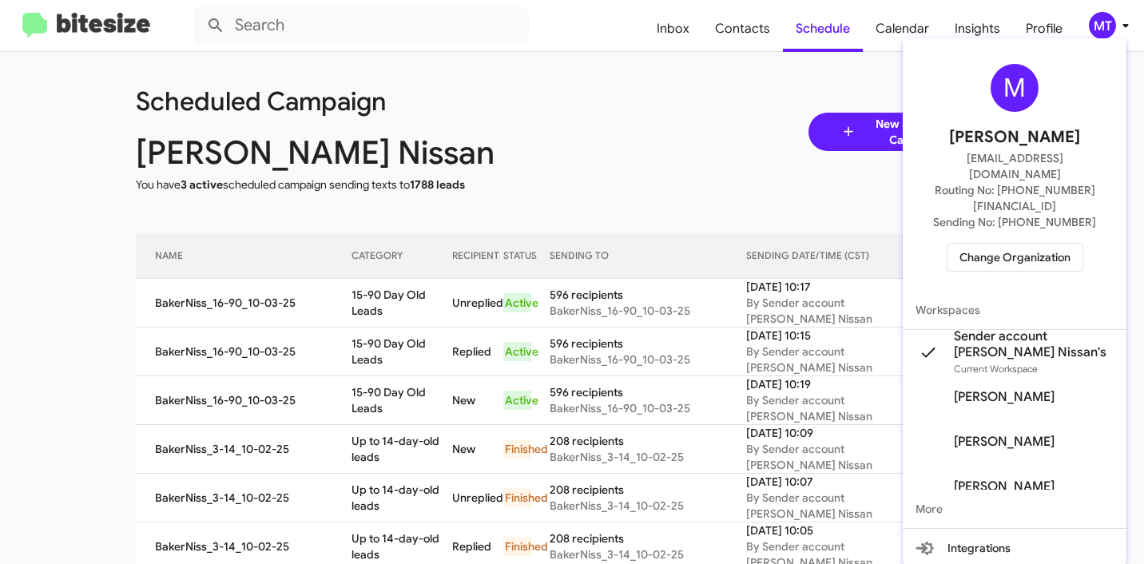
click at [535, 100] on div at bounding box center [572, 282] width 1144 height 564
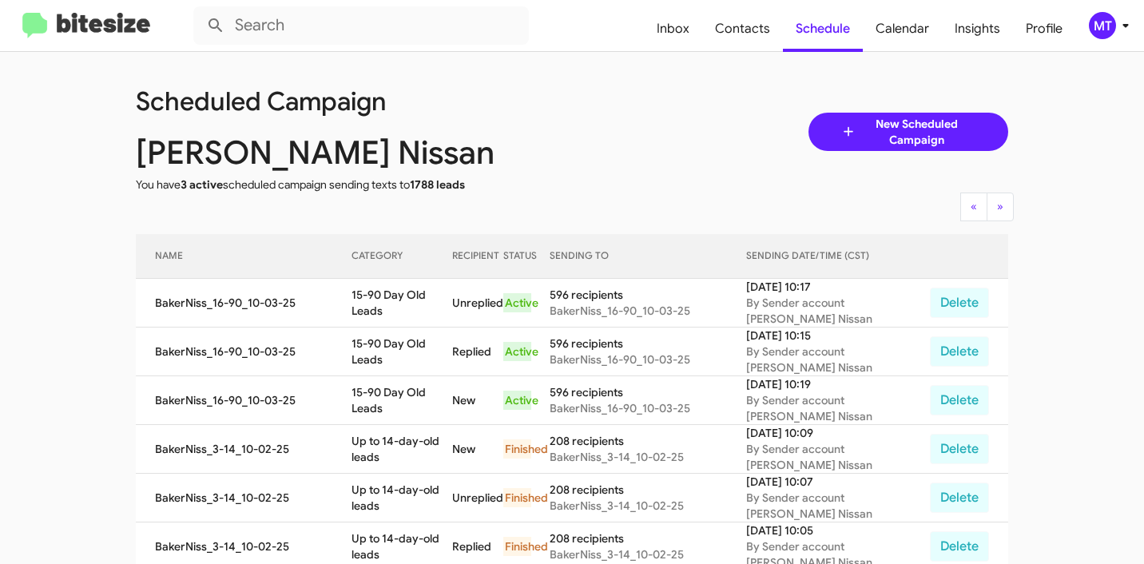
click at [949, 128] on span "New Scheduled Campaign" at bounding box center [917, 132] width 120 height 32
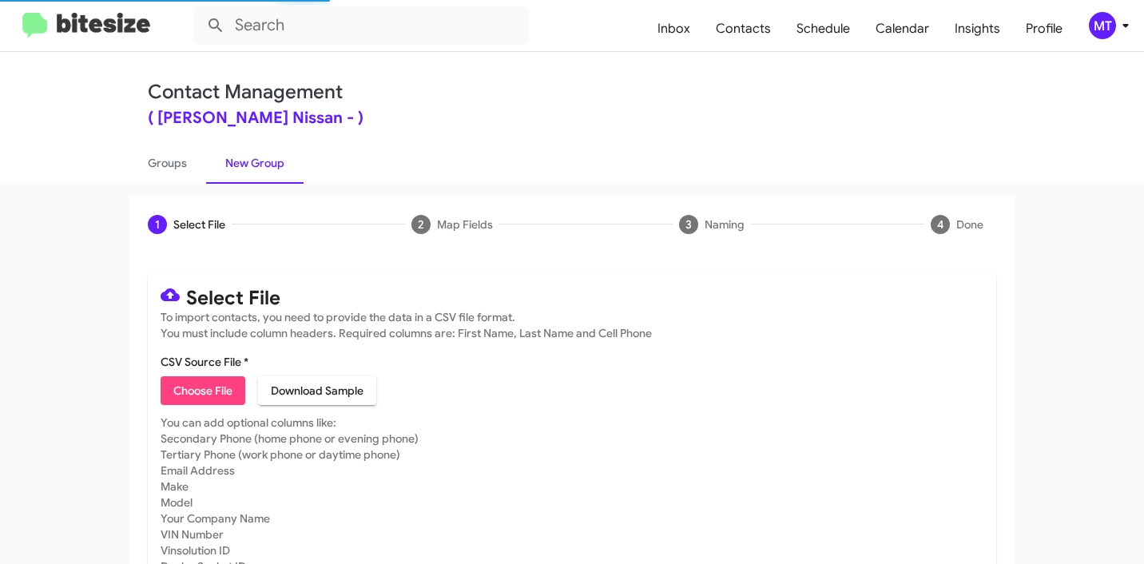
click at [182, 392] on span "Choose File" at bounding box center [202, 390] width 59 height 29
type input "BakerNiss_Trade_10-03-25"
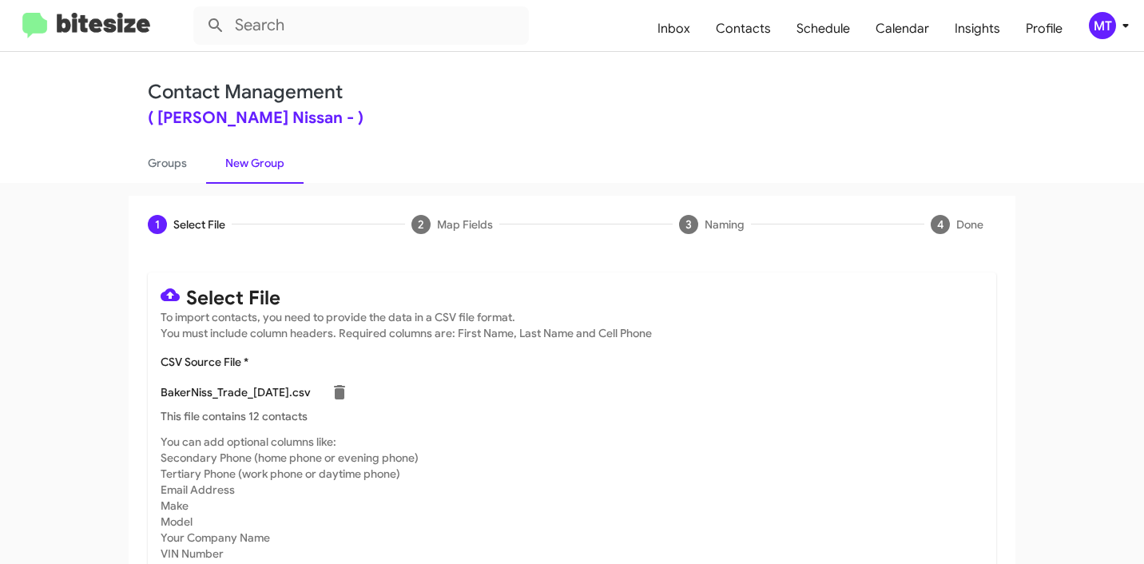
click at [1124, 31] on icon at bounding box center [1125, 25] width 19 height 19
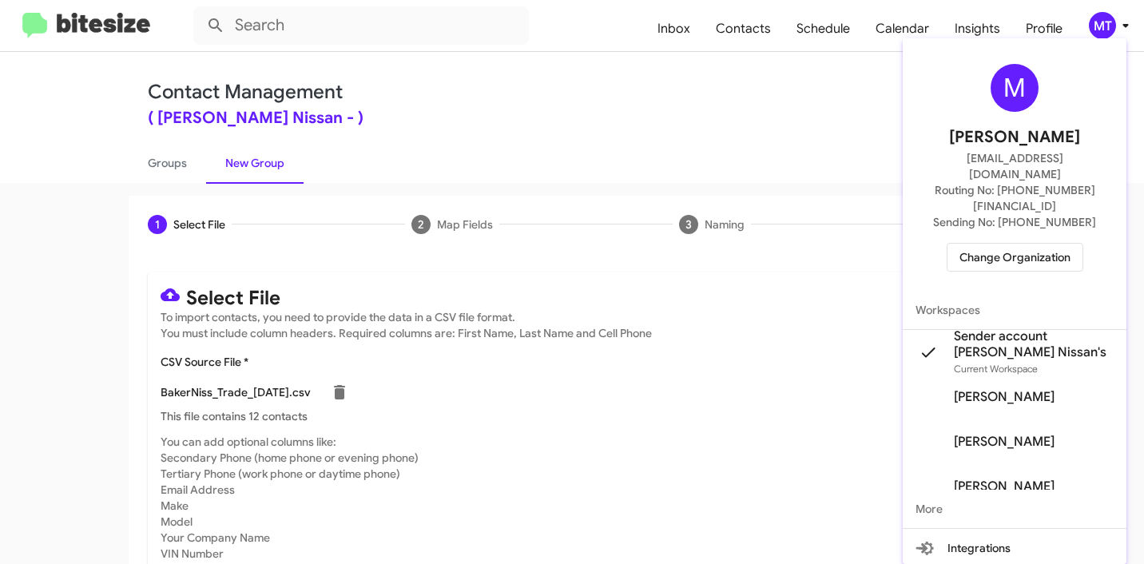
click at [529, 58] on div at bounding box center [572, 282] width 1144 height 564
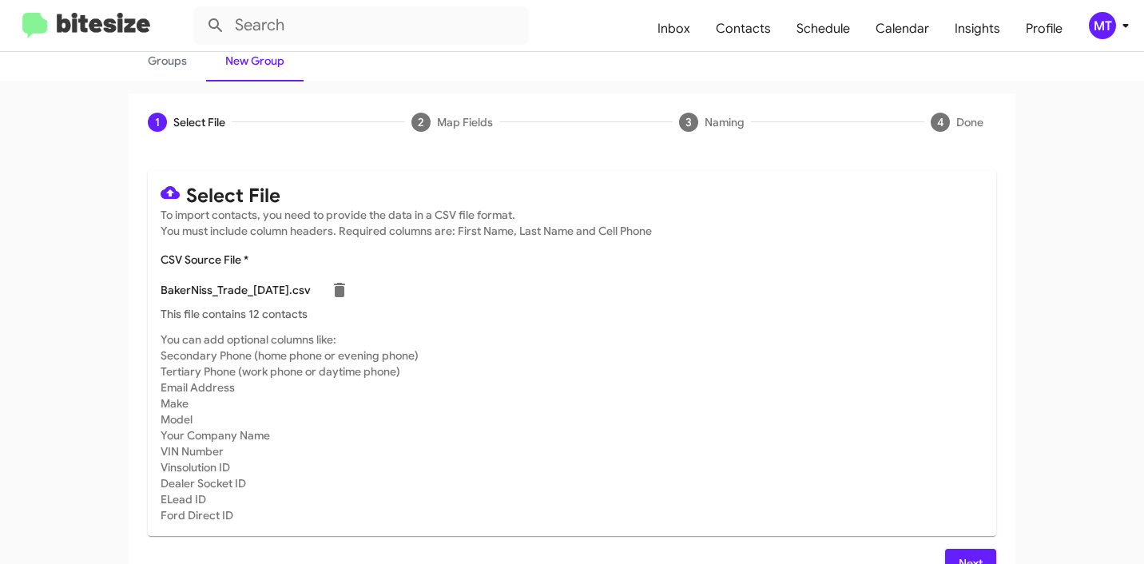
scroll to position [135, 0]
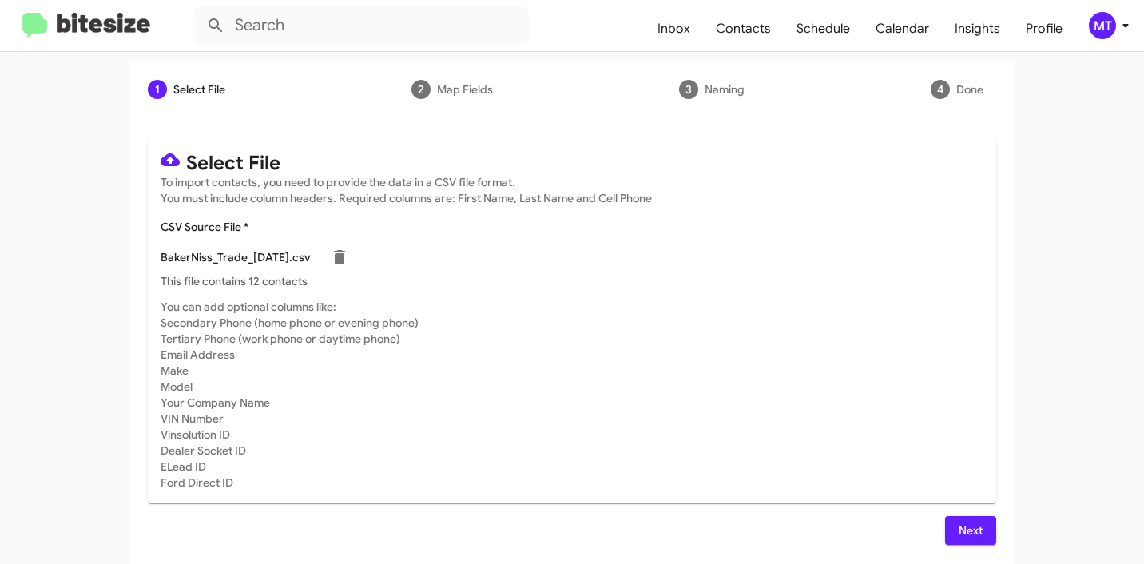
click at [970, 531] on span "Next" at bounding box center [971, 530] width 26 height 29
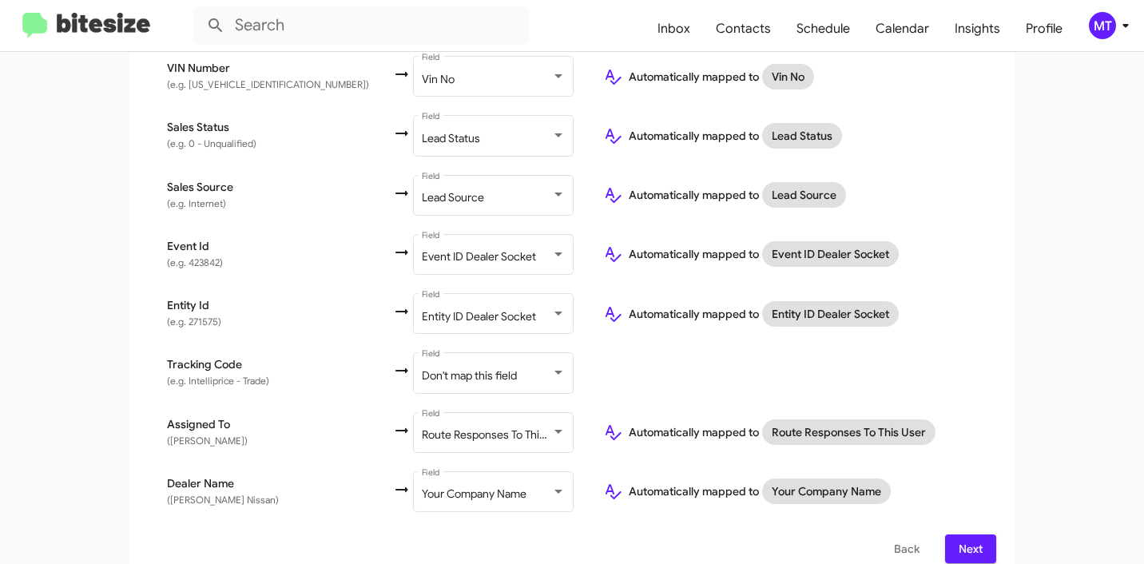
scroll to position [904, 0]
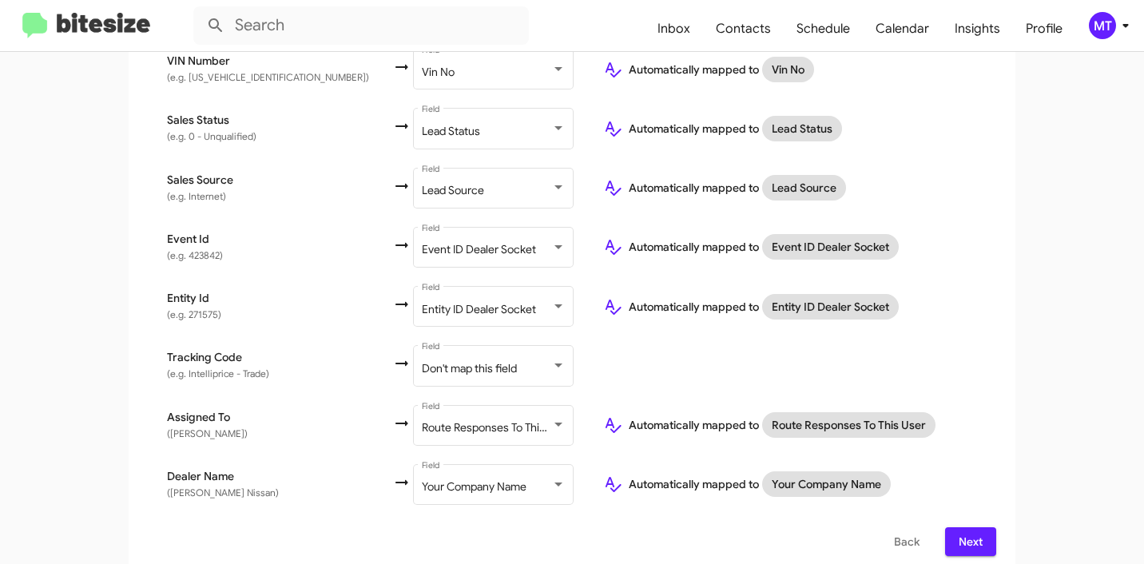
drag, startPoint x: 259, startPoint y: 338, endPoint x: 237, endPoint y: 339, distance: 22.4
click at [237, 339] on td "Tracking Code (e.g. Intelliprice - Trade)" at bounding box center [270, 365] width 245 height 59
copy span "Tracking Code"
click at [422, 183] on span "Lead Source" at bounding box center [453, 190] width 62 height 14
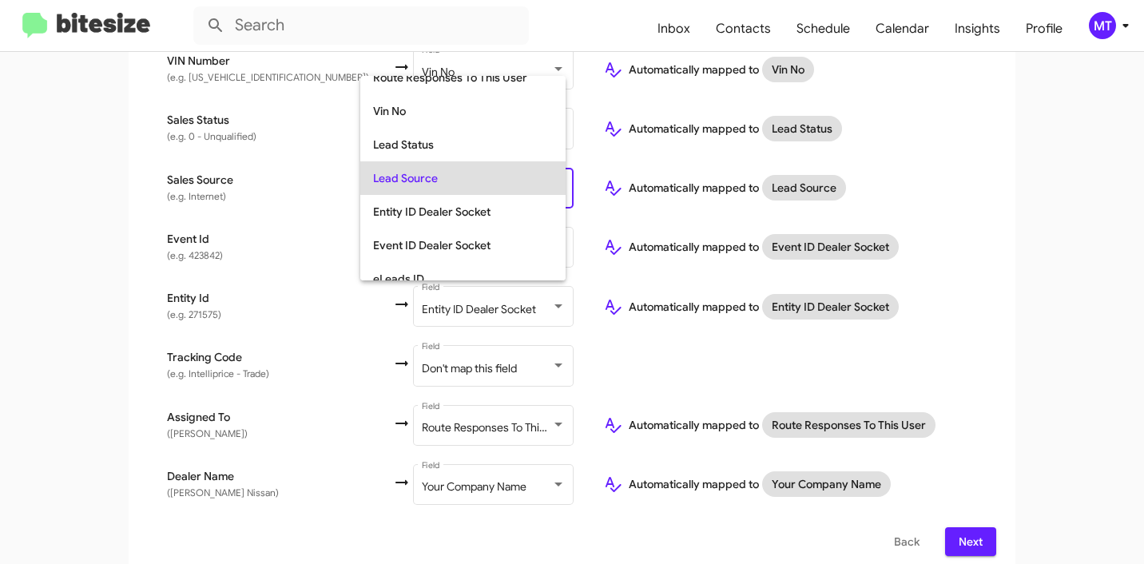
scroll to position [0, 0]
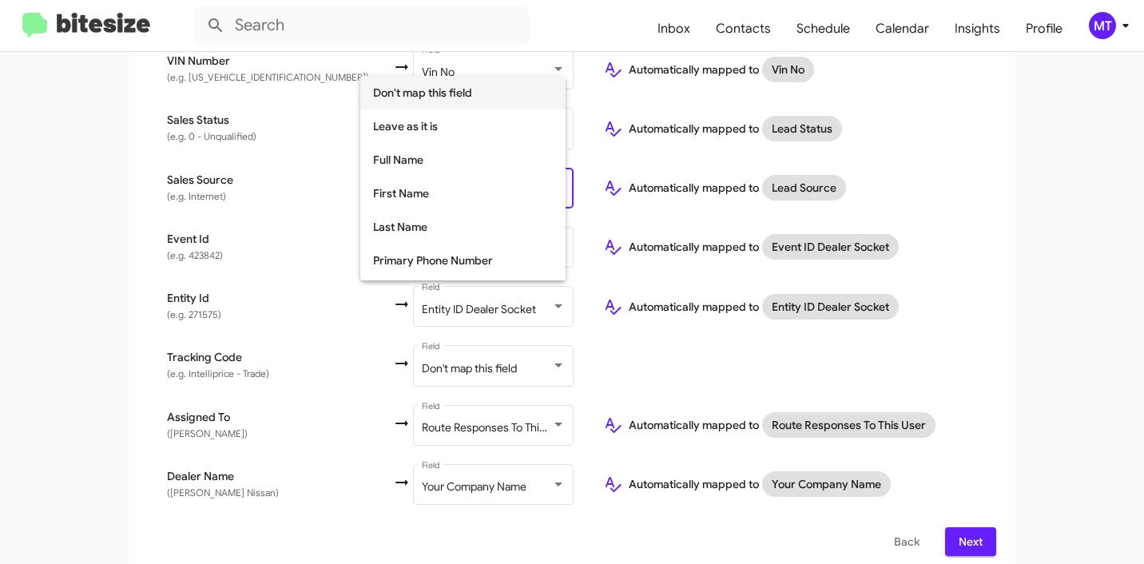
click at [455, 90] on span "Don't map this field" at bounding box center [463, 93] width 180 height 34
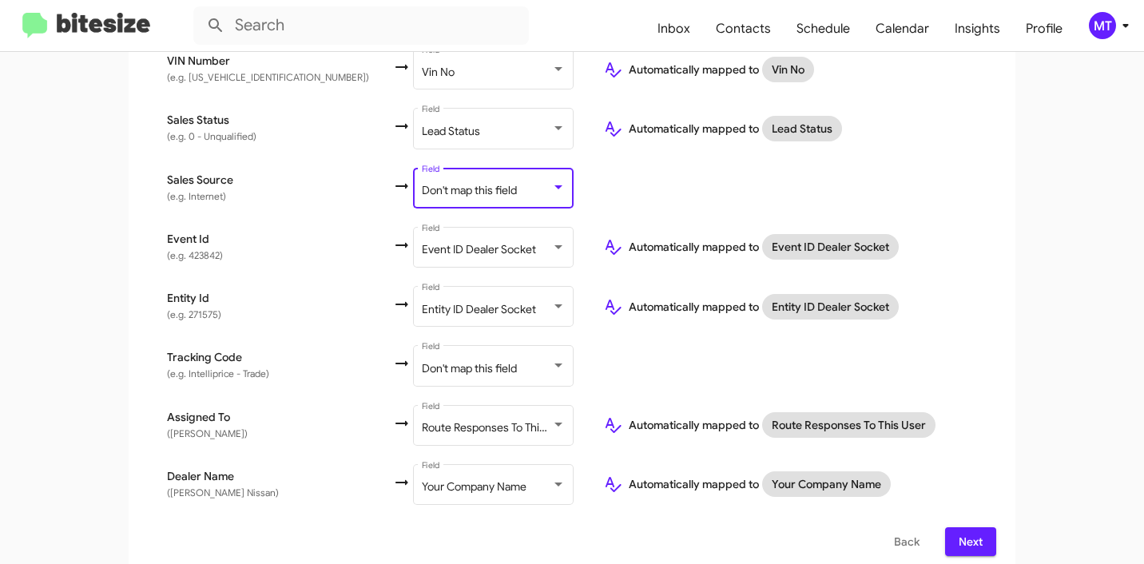
click at [253, 175] on td "Sales Source (e.g. Internet)" at bounding box center [270, 187] width 245 height 59
click at [154, 380] on td "Tracking Code (e.g. Intelliprice - Trade)" at bounding box center [270, 365] width 245 height 59
click at [177, 368] on span "(e.g. Intelliprice - Trade)" at bounding box center [218, 374] width 102 height 12
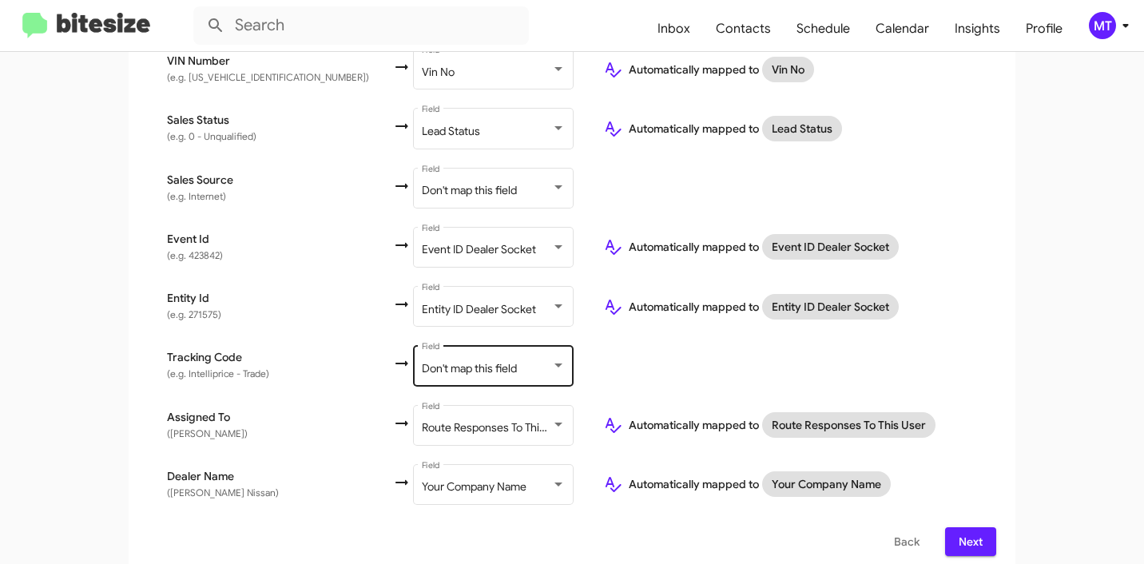
click at [428, 361] on span "Don't map this field" at bounding box center [469, 368] width 95 height 14
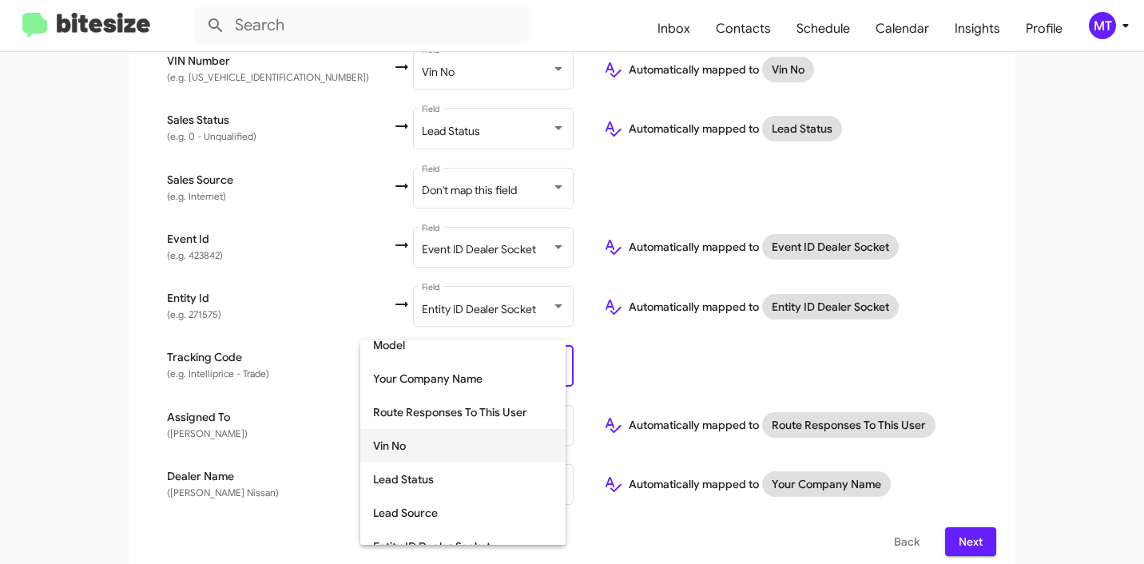
scroll to position [395, 0]
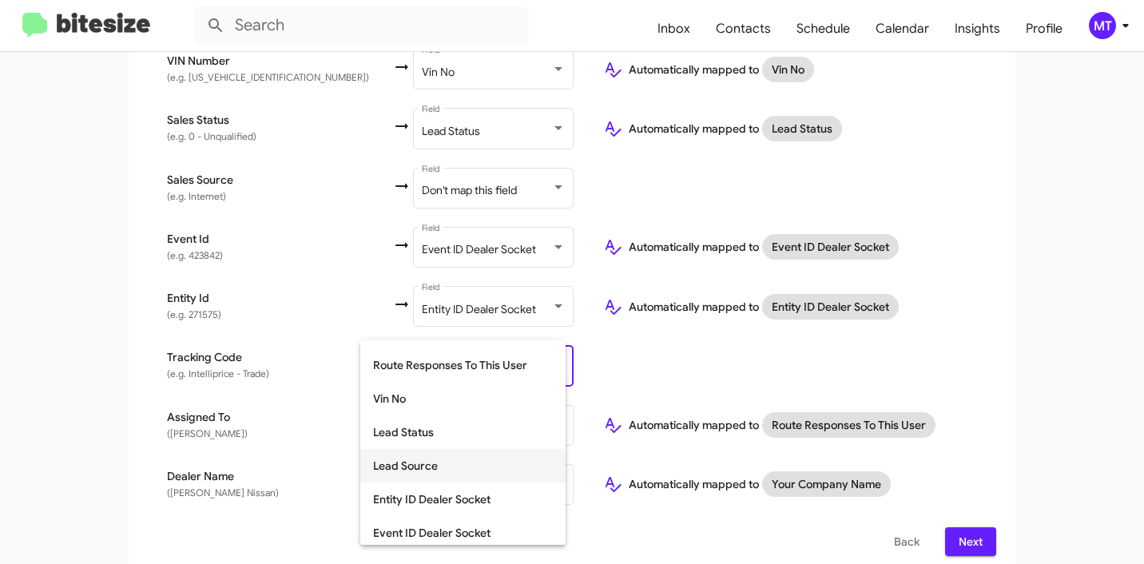
click at [434, 461] on span "Lead Source" at bounding box center [463, 466] width 180 height 34
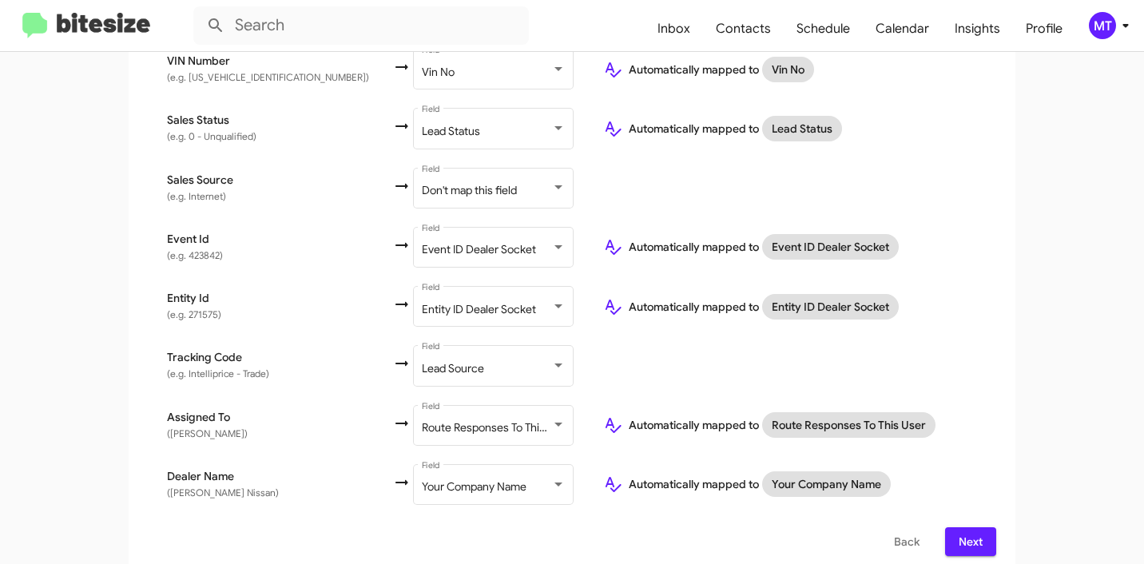
click at [300, 352] on span "Tracking Code" at bounding box center [279, 357] width 225 height 16
click at [280, 396] on td "Assigned To (e.g. Michael Perez)" at bounding box center [270, 425] width 245 height 59
click at [967, 527] on span "Next" at bounding box center [971, 541] width 26 height 29
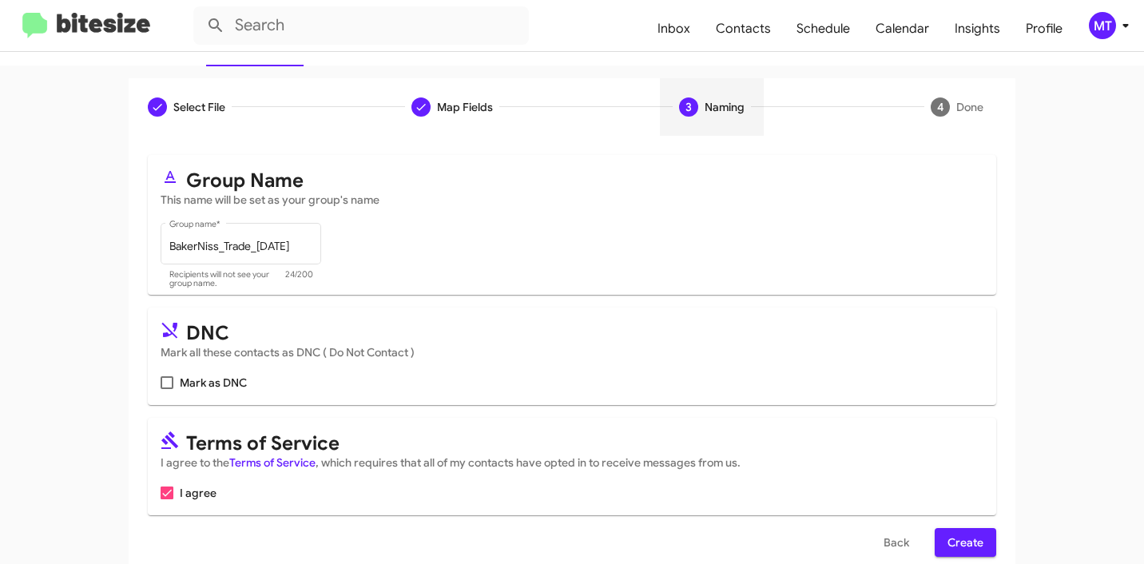
scroll to position [142, 0]
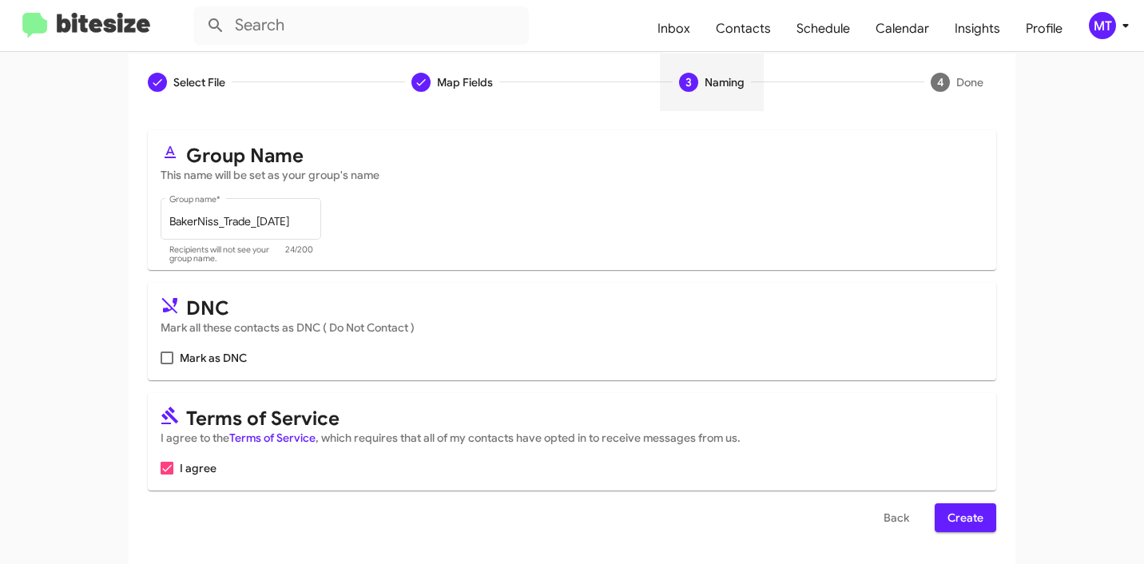
click at [990, 517] on button "Create" at bounding box center [966, 517] width 62 height 29
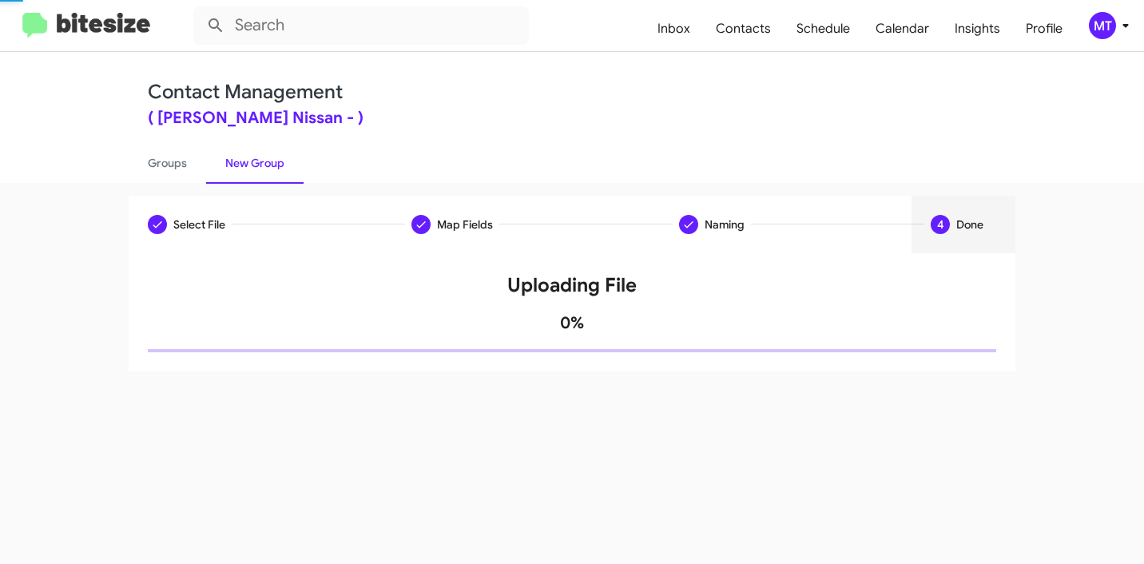
scroll to position [0, 0]
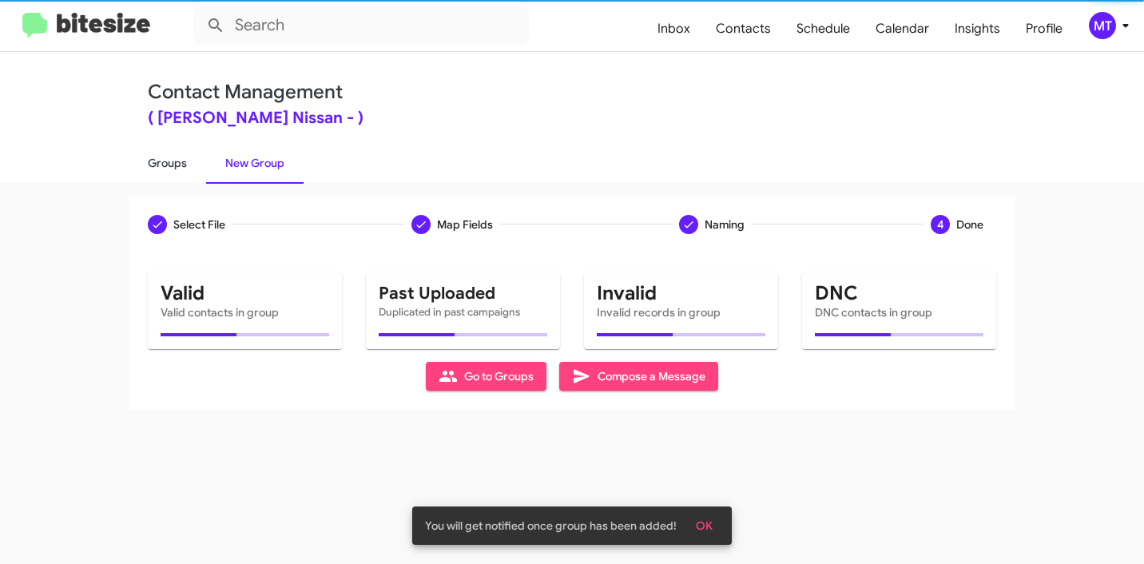
click at [179, 173] on link "Groups" at bounding box center [168, 163] width 78 height 42
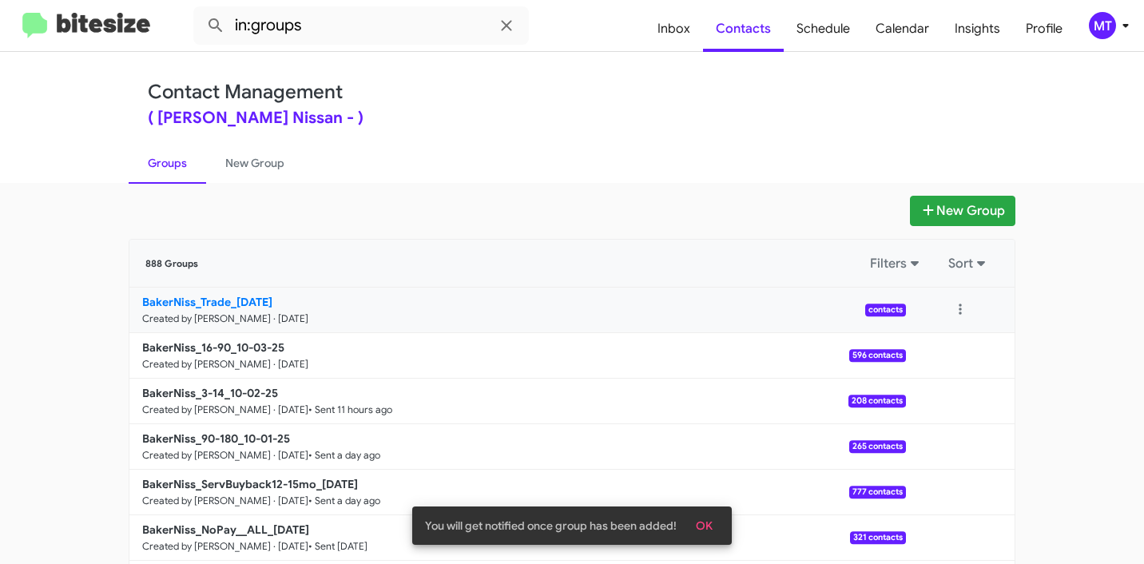
drag, startPoint x: 105, startPoint y: 295, endPoint x: 223, endPoint y: 297, distance: 118.3
click at [223, 297] on app-groups "New Group 888 Groups Filters Sort BakerNiss_Trade_10-03-25 Created by Mariem Ta…" at bounding box center [572, 491] width 1144 height 590
copy div "Filters Sort BakerNiss_Trade"
click at [439, 14] on input "in:groups" at bounding box center [361, 25] width 336 height 38
paste input "BakerNiss_Trade"
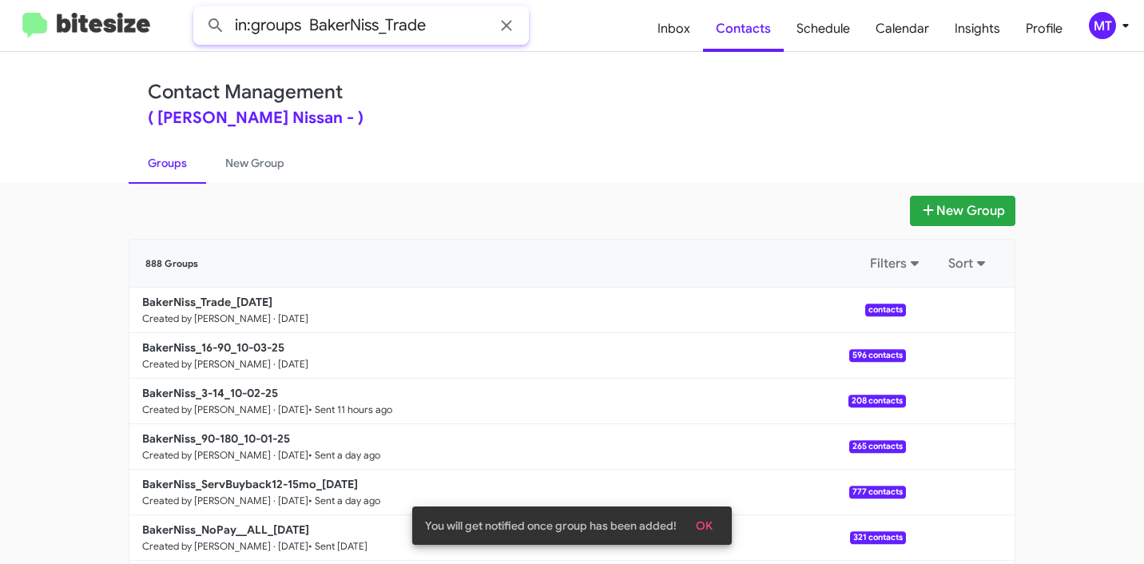
type input "in:groups BakerNiss_Trade"
click at [200, 10] on button at bounding box center [216, 26] width 32 height 32
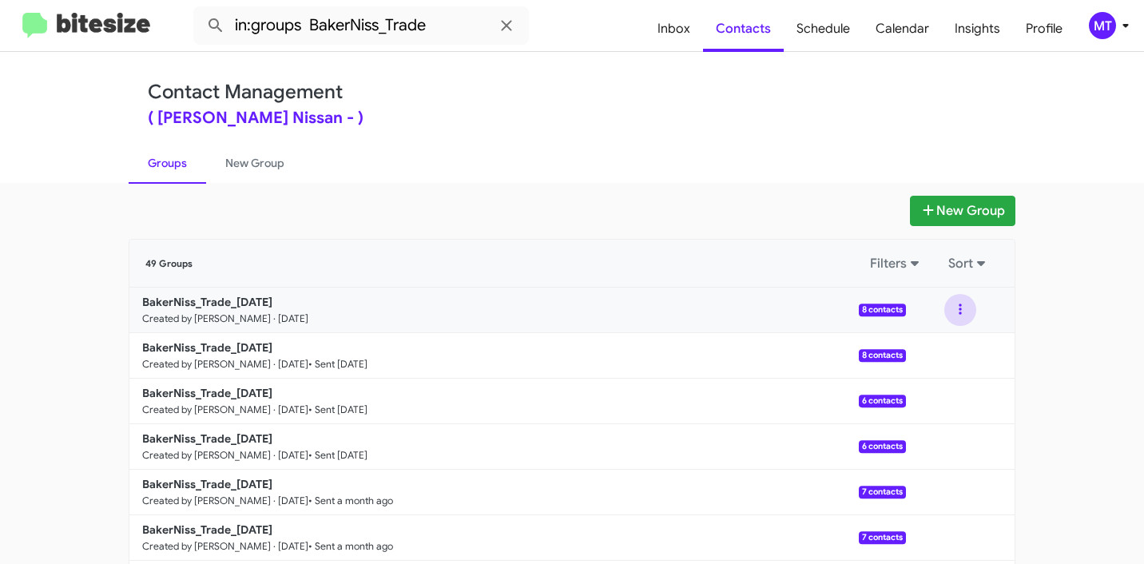
click at [951, 306] on button at bounding box center [961, 310] width 32 height 32
click at [896, 355] on button "View contacts" at bounding box center [913, 353] width 128 height 38
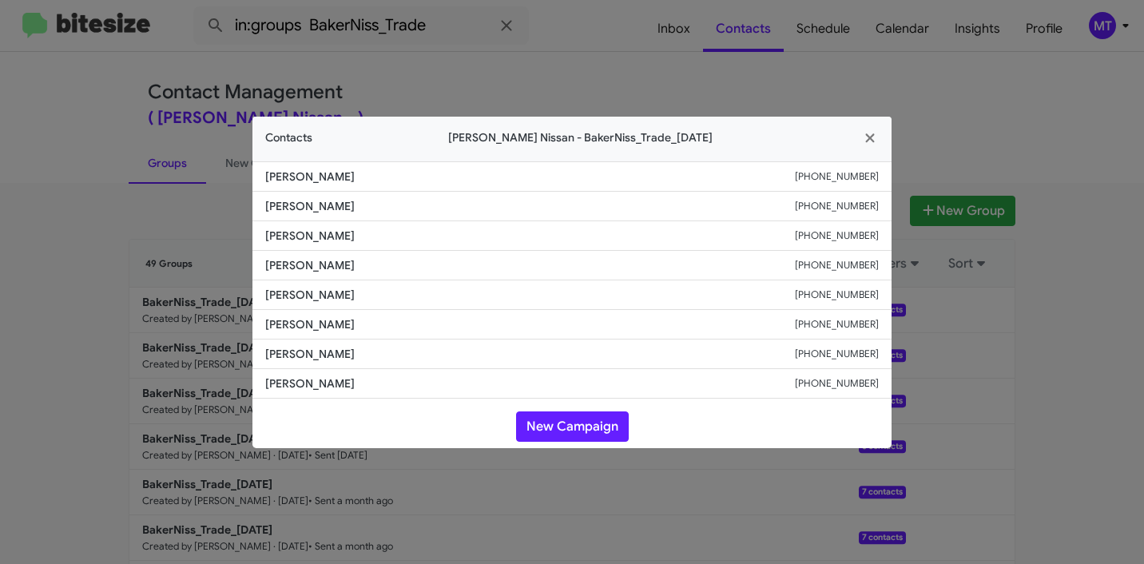
drag, startPoint x: 390, startPoint y: 177, endPoint x: 255, endPoint y: 175, distance: 135.1
click at [255, 175] on li "Aurora Castillo Bolado +13462184200" at bounding box center [572, 176] width 639 height 30
copy span "Aurora Castillo Bolado"
click at [1120, 324] on modal-container "Contacts Baker Nissan - BakerNiss_Trade_10-03-25 Aurora Castillo Bolado +134621…" at bounding box center [572, 282] width 1144 height 564
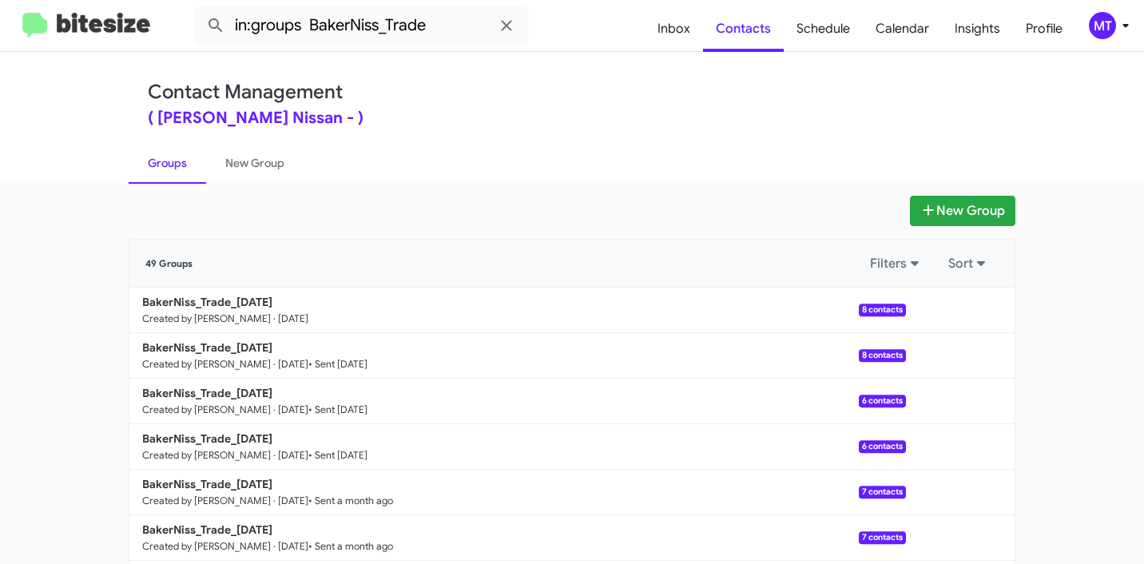
click at [550, 125] on div "( Baker Nissan - )" at bounding box center [572, 118] width 849 height 16
click at [233, 295] on b "BakerNiss_Trade_10-03-25" at bounding box center [207, 302] width 130 height 14
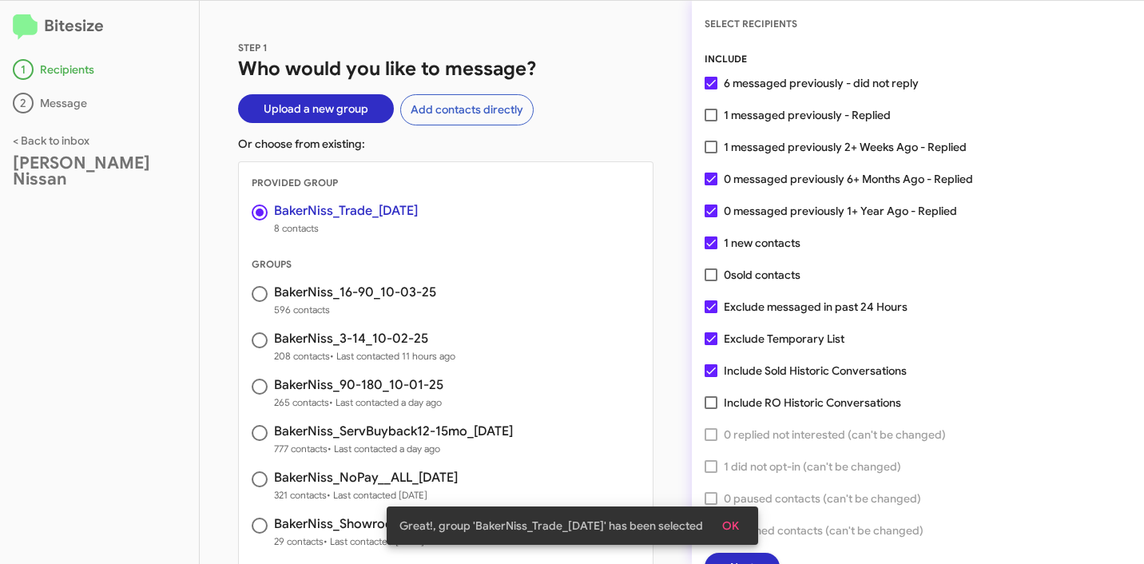
scroll to position [41, 0]
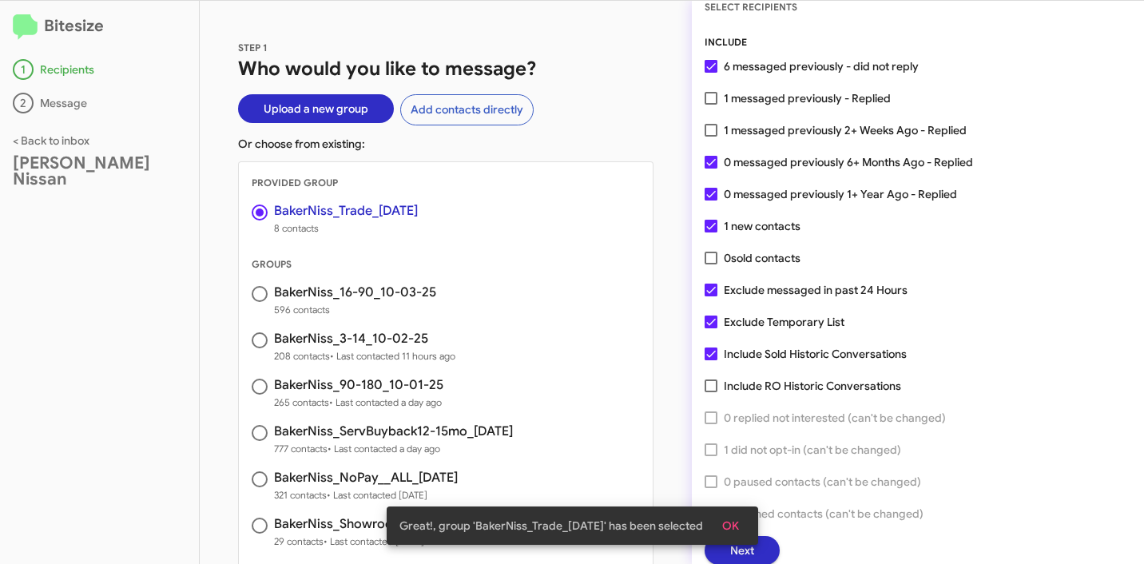
click at [738, 517] on span "OK" at bounding box center [730, 525] width 17 height 29
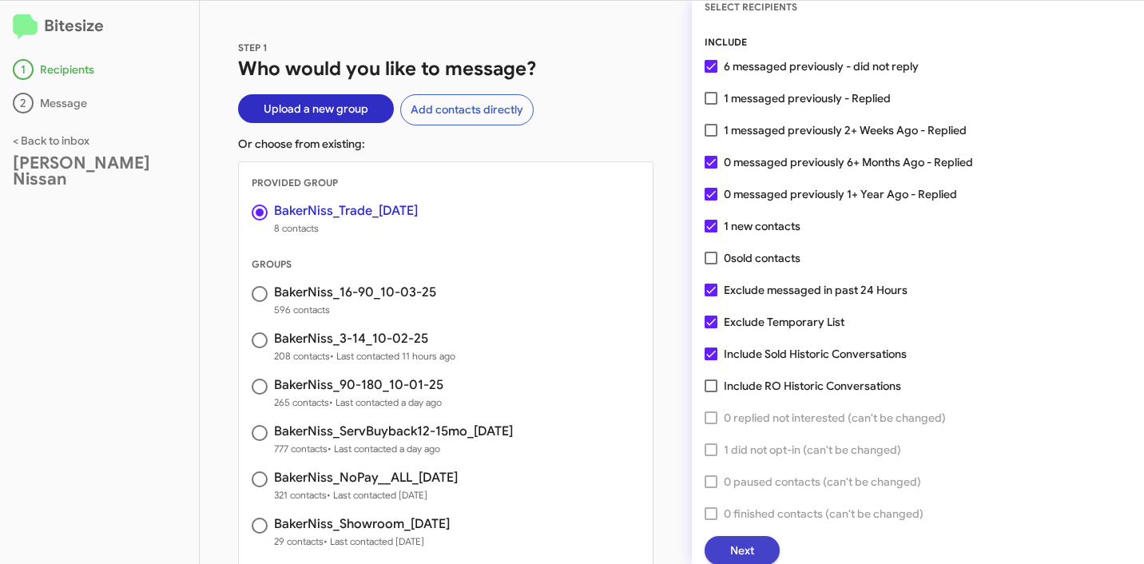
click at [754, 543] on span "Next" at bounding box center [742, 550] width 24 height 29
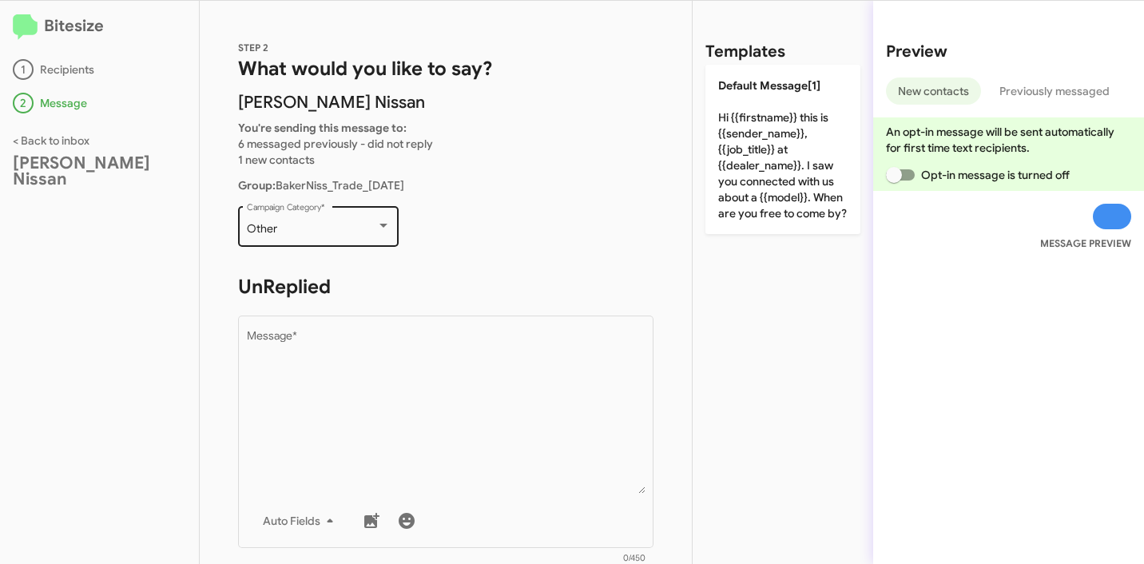
click at [348, 228] on div "Other" at bounding box center [311, 229] width 129 height 13
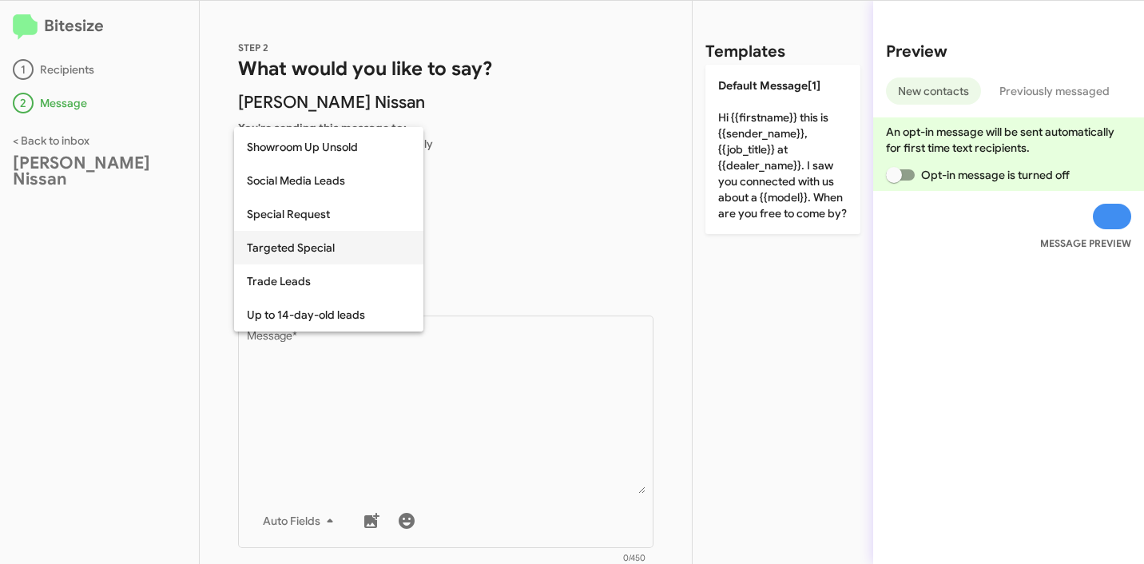
scroll to position [668, 0]
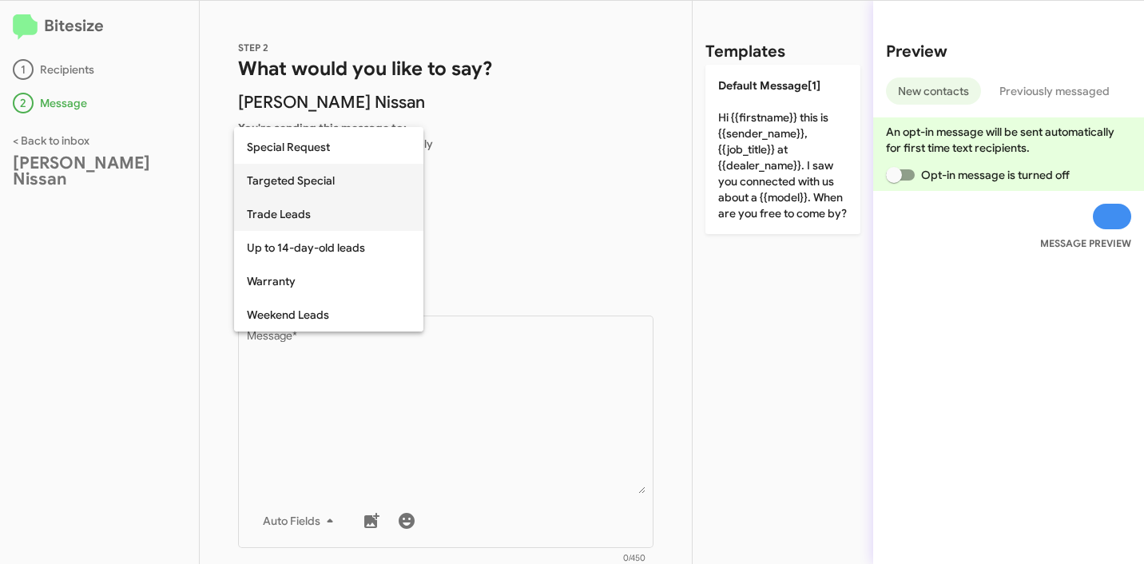
click at [288, 213] on span "Trade Leads" at bounding box center [329, 214] width 164 height 34
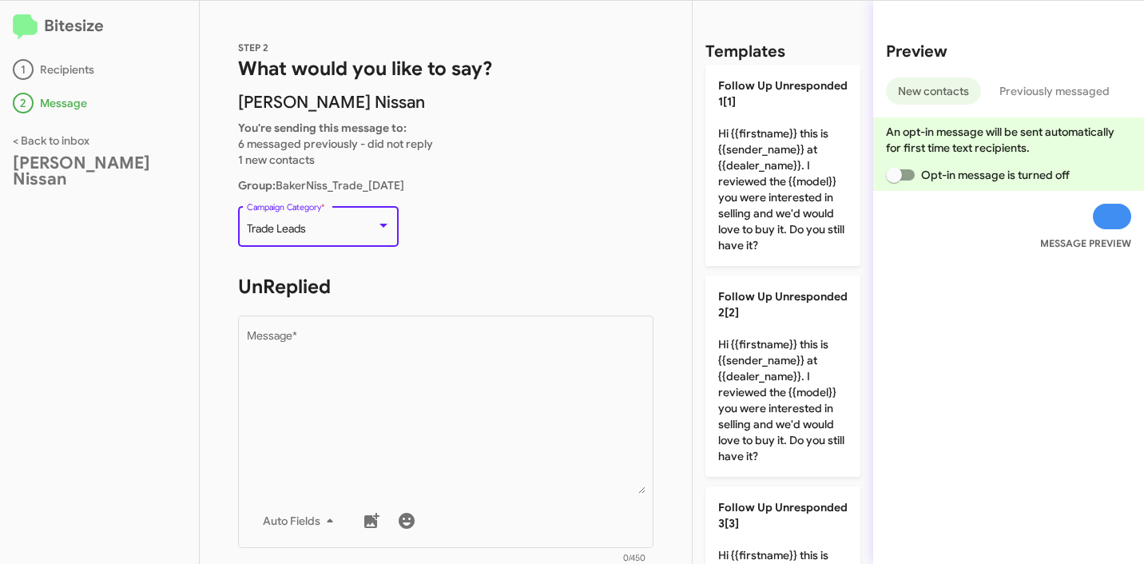
click at [477, 224] on p "Trade Leads Campaign Category *" at bounding box center [446, 234] width 416 height 62
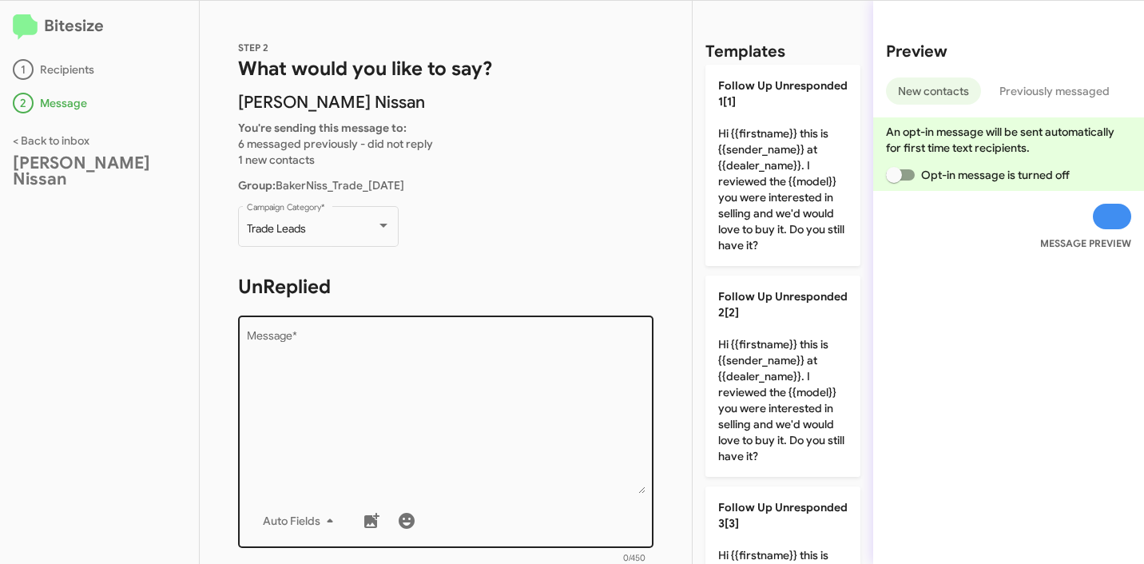
click at [351, 376] on textarea "Message *" at bounding box center [446, 412] width 399 height 163
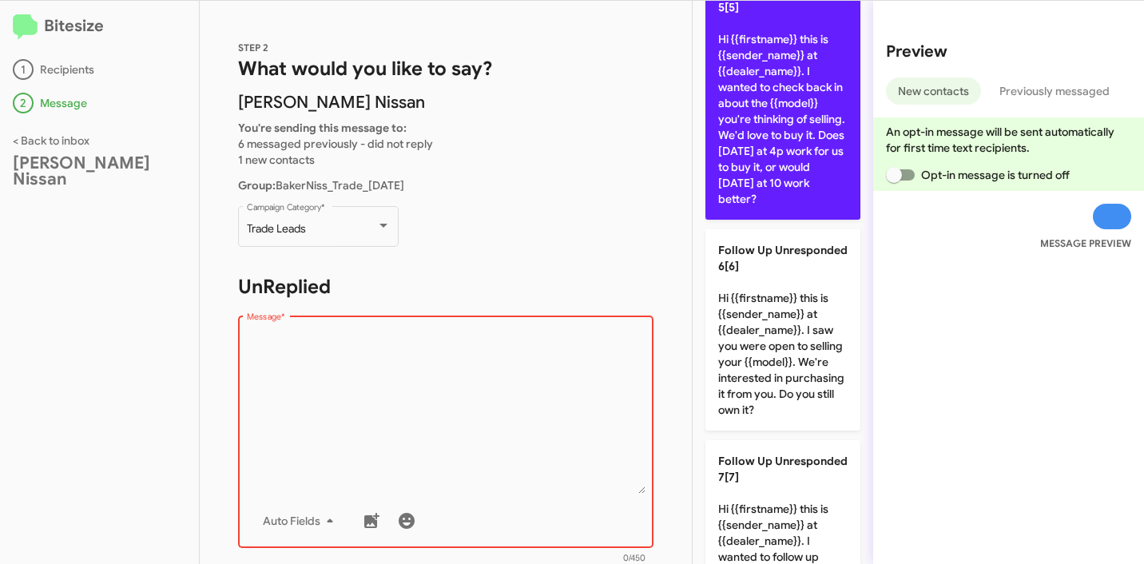
scroll to position [1327, 0]
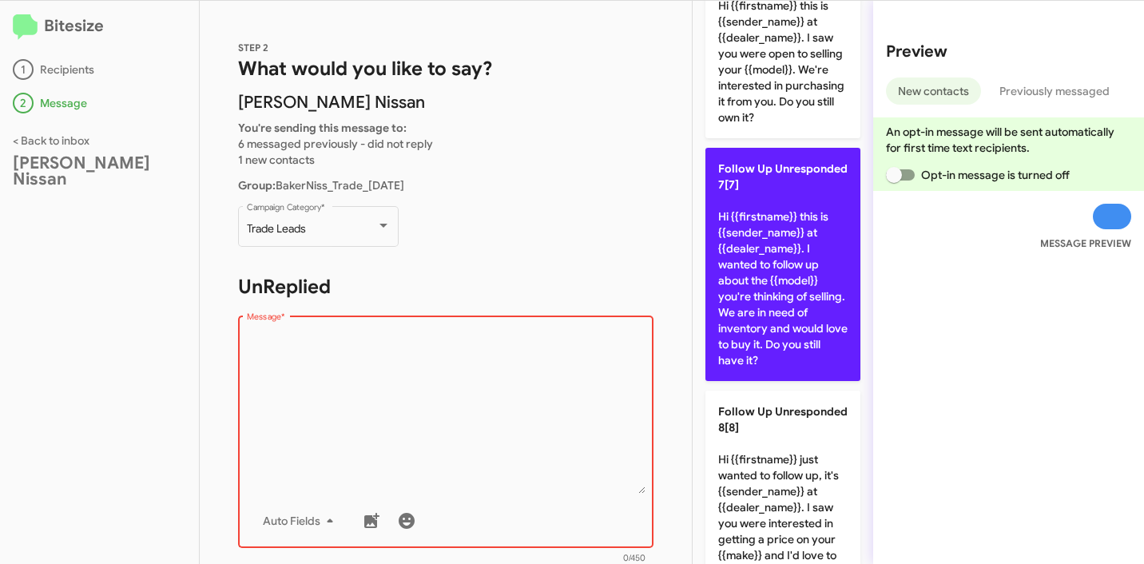
click at [790, 335] on p "Follow Up Unresponded 7[7] Hi {{firstname}} this is {{sender_name}} at {{dealer…" at bounding box center [783, 264] width 155 height 233
type textarea "Hi {{firstname}} this is {{sender_name}} at {{dealer_name}}. I wanted to follow…"
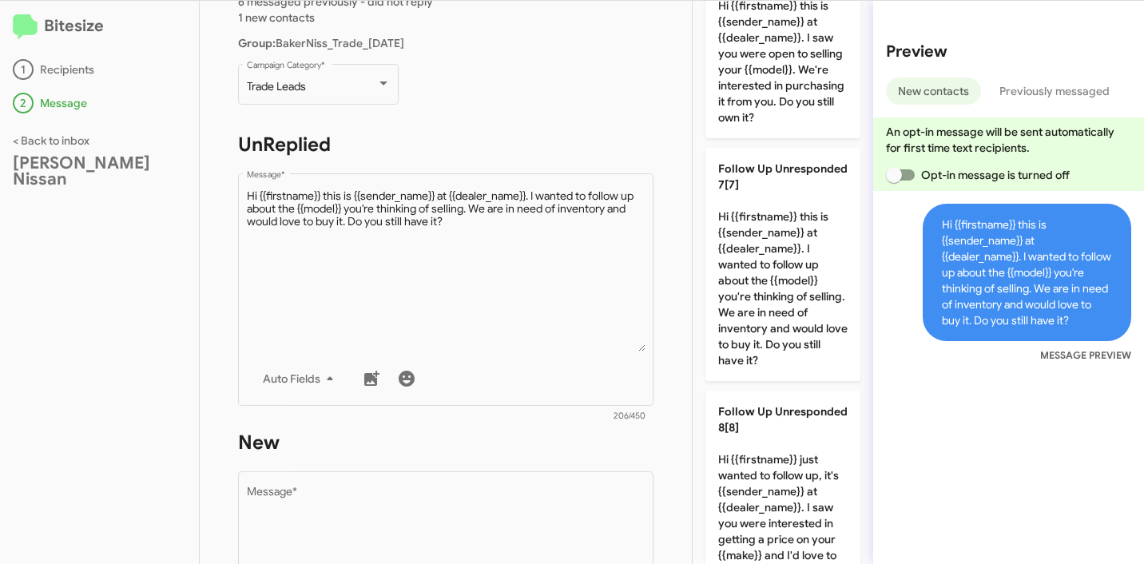
scroll to position [472, 0]
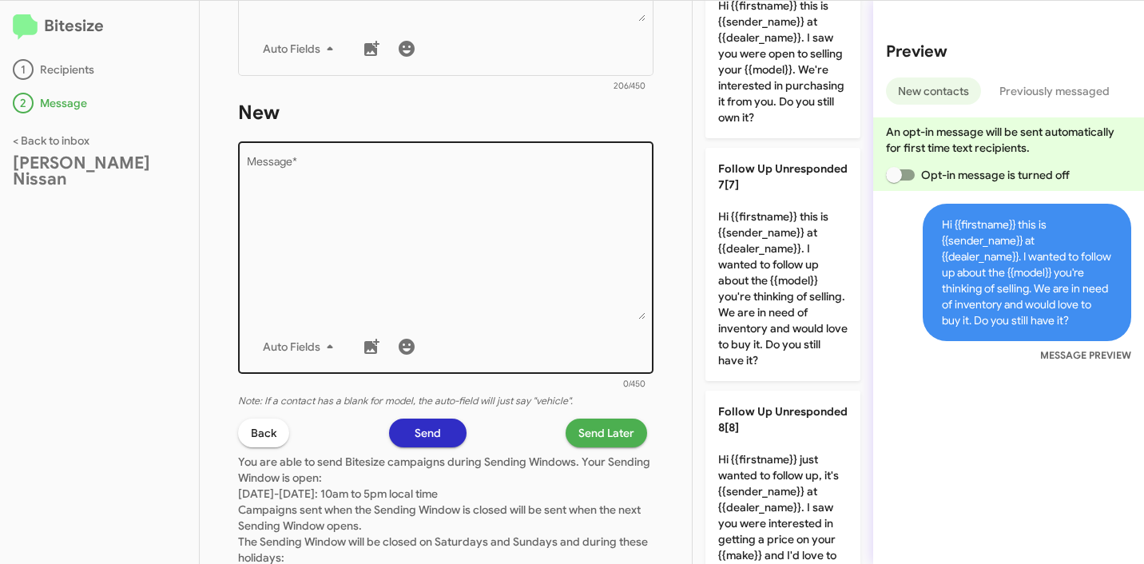
click at [483, 262] on textarea "Message *" at bounding box center [446, 238] width 399 height 163
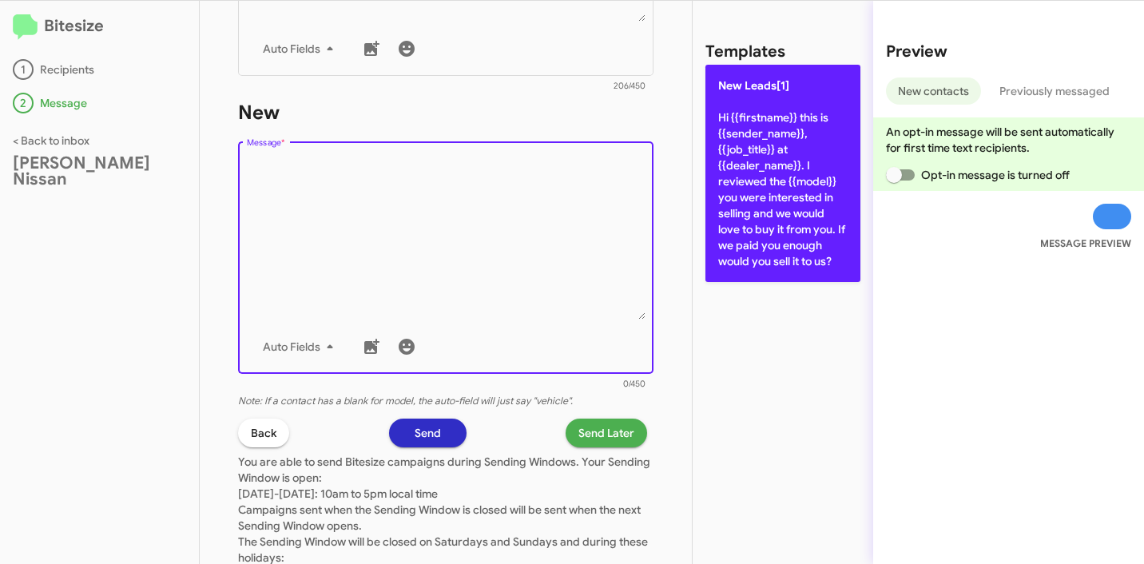
click at [723, 152] on p "New Leads[1] Hi {{firstname}} this is {{sender_name}}, {{job_title}} at {{deale…" at bounding box center [783, 173] width 155 height 217
type textarea "Hi {{firstname}} this is {{sender_name}}, {{job_title}} at {{dealer_name}}. I r…"
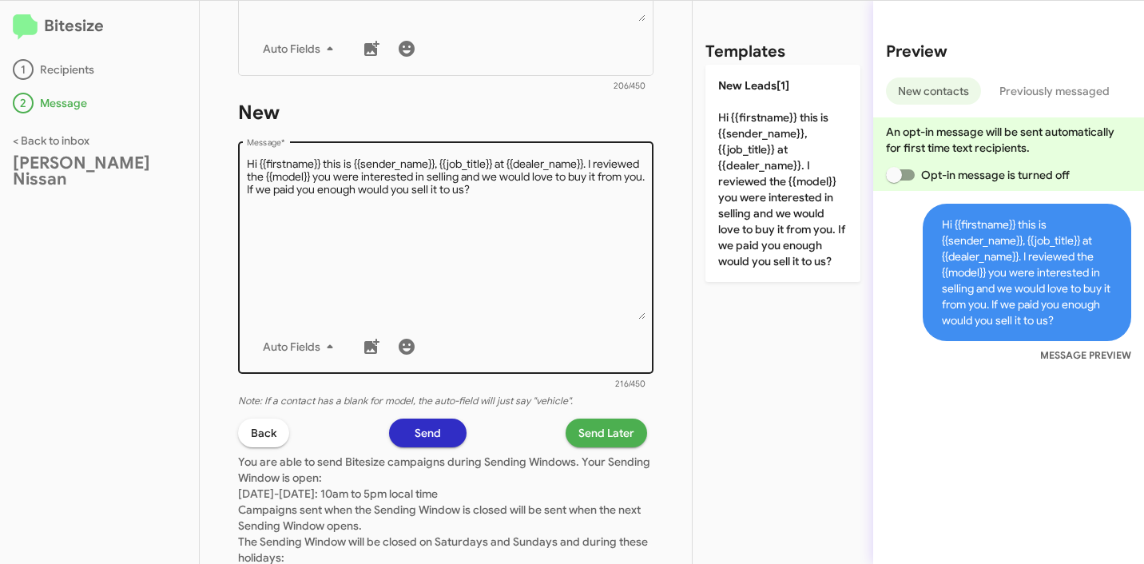
scroll to position [502, 0]
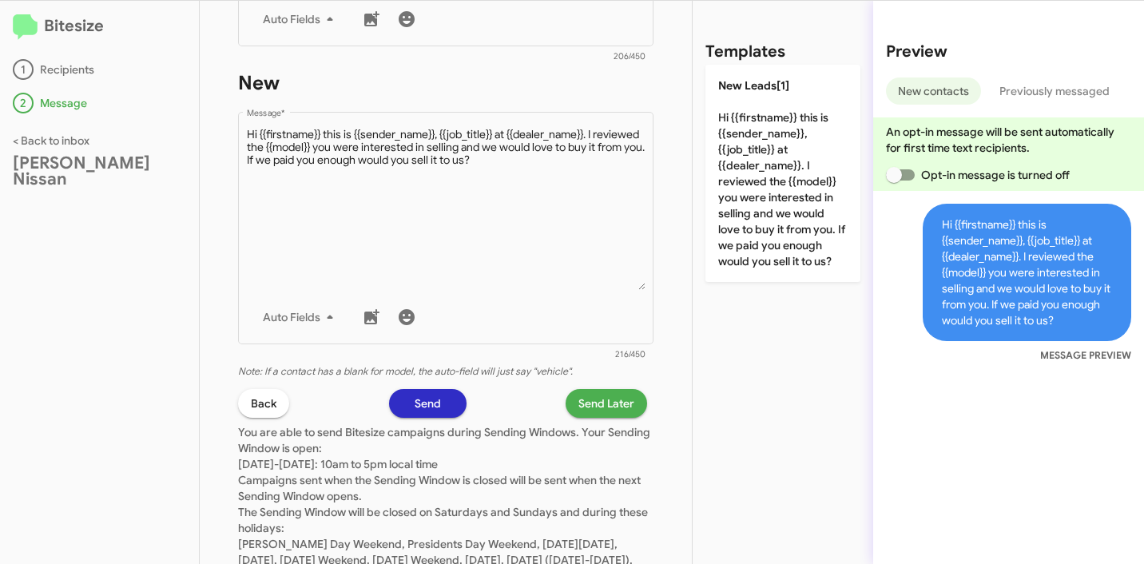
click at [603, 414] on span "Send Later" at bounding box center [607, 403] width 56 height 29
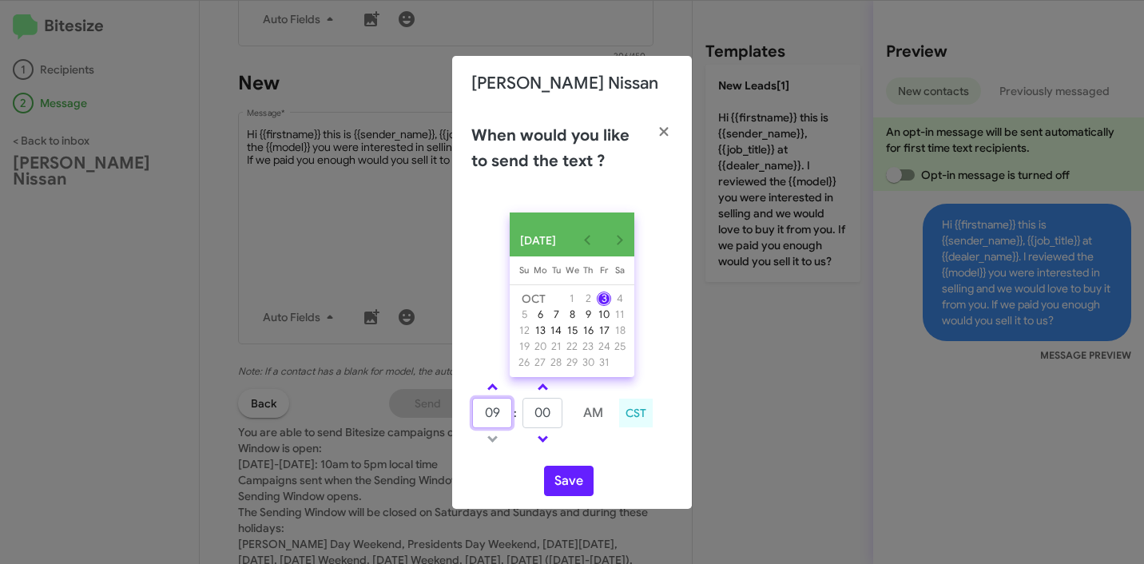
click at [494, 413] on input "09" at bounding box center [492, 413] width 40 height 30
type input "10"
click at [614, 462] on div "OCT 2025 Sunday Su Monday Mo Tuesday Tu Wednesday We Thursday Th Friday Fr Satu…" at bounding box center [572, 354] width 240 height 309
click at [561, 492] on button "Save" at bounding box center [569, 481] width 50 height 30
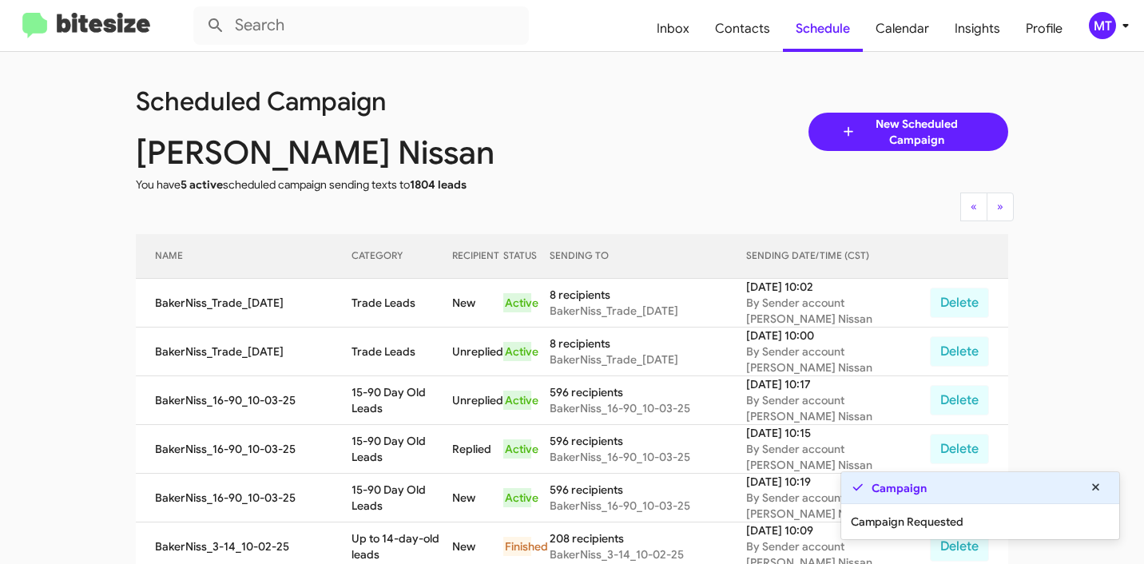
click at [1116, 31] on span "MT" at bounding box center [1112, 25] width 48 height 27
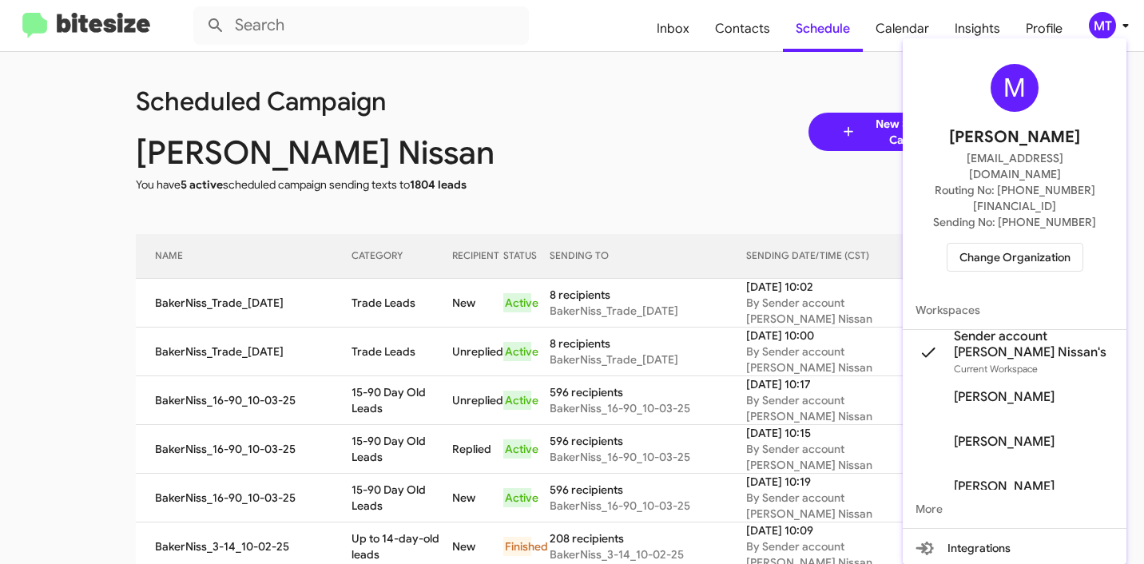
click at [577, 148] on div at bounding box center [572, 282] width 1144 height 564
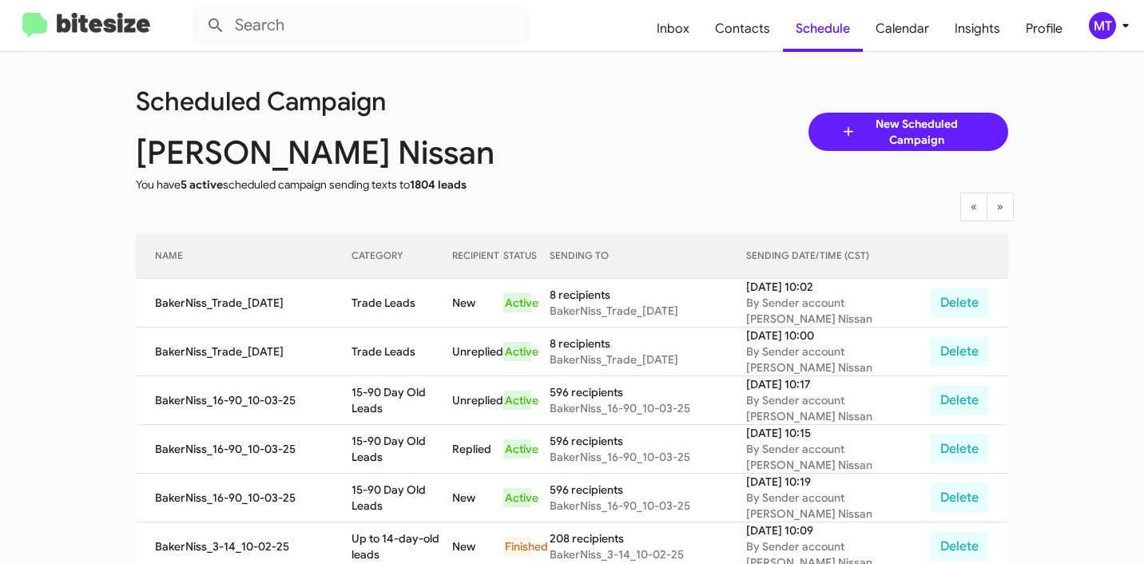
click at [1112, 25] on div "MT" at bounding box center [1102, 25] width 27 height 27
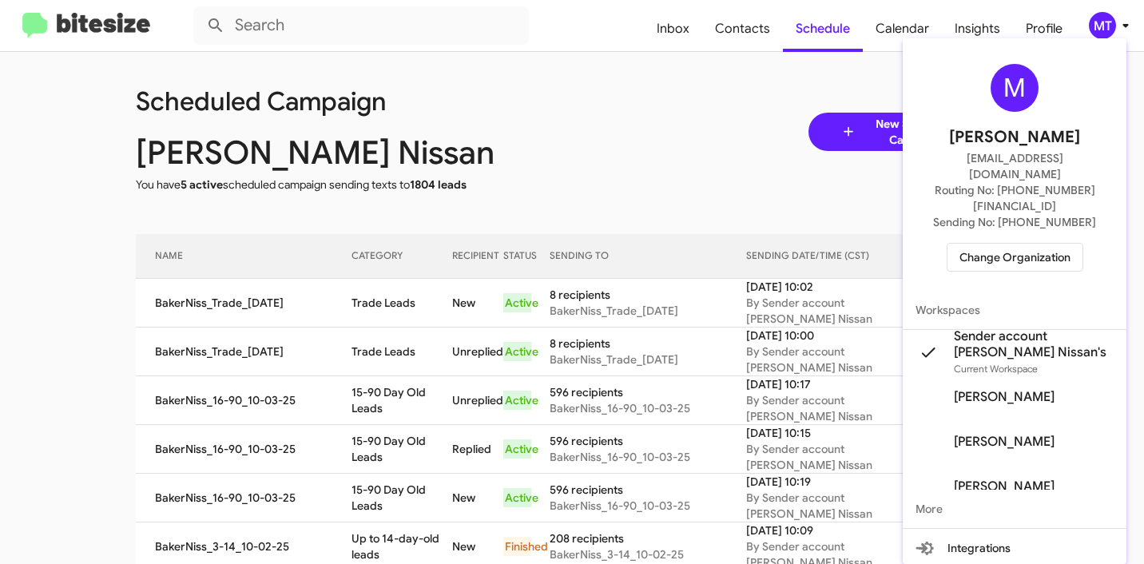
click at [1017, 244] on span "Change Organization" at bounding box center [1015, 257] width 111 height 27
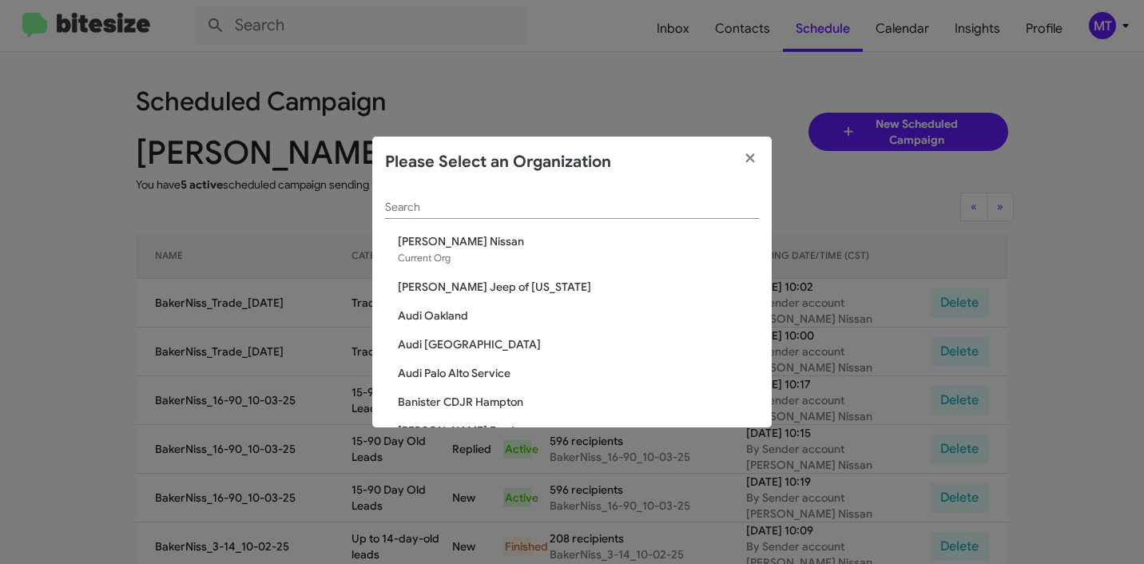
click at [619, 203] on input "Search" at bounding box center [572, 207] width 374 height 13
paste input "Banister CDJR Hampton"
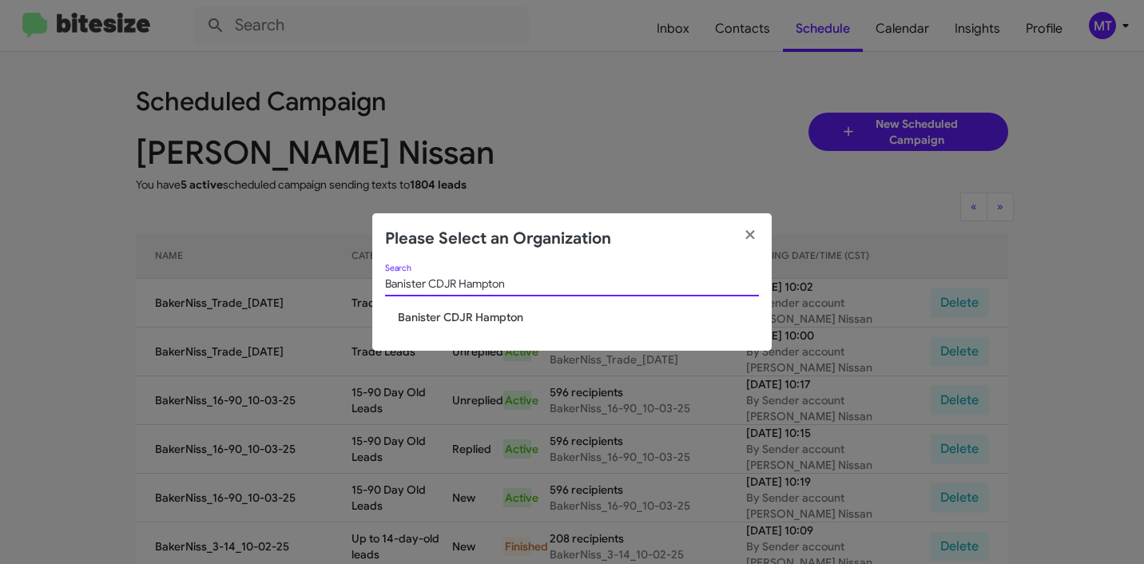
type input "Banister CDJR Hampton"
click at [464, 321] on span "Banister CDJR Hampton" at bounding box center [578, 317] width 361 height 16
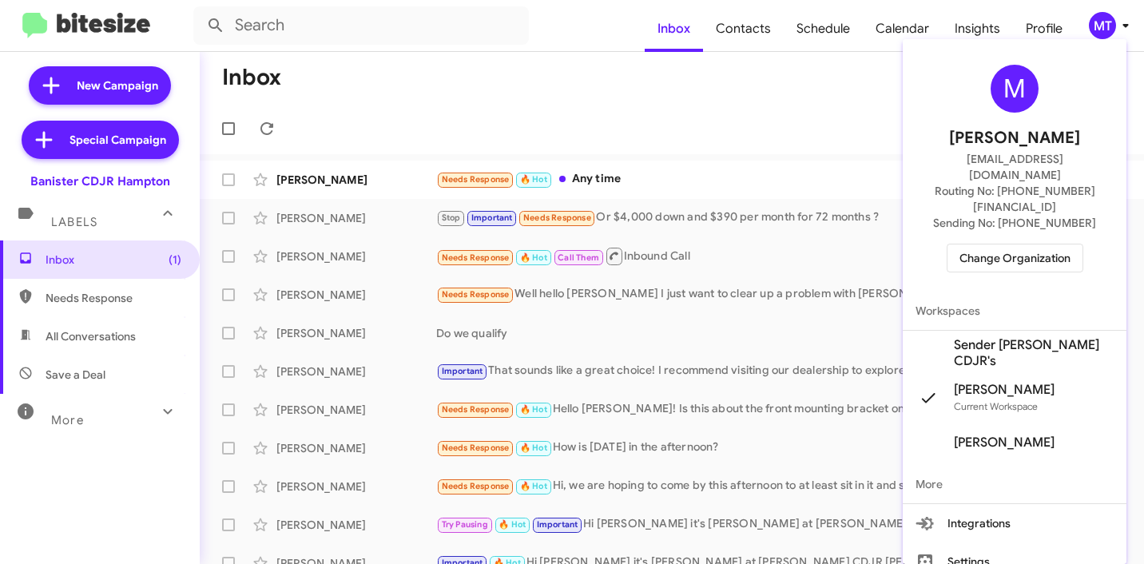
click at [965, 337] on span "Sender [PERSON_NAME] CDJR's" at bounding box center [1034, 353] width 160 height 32
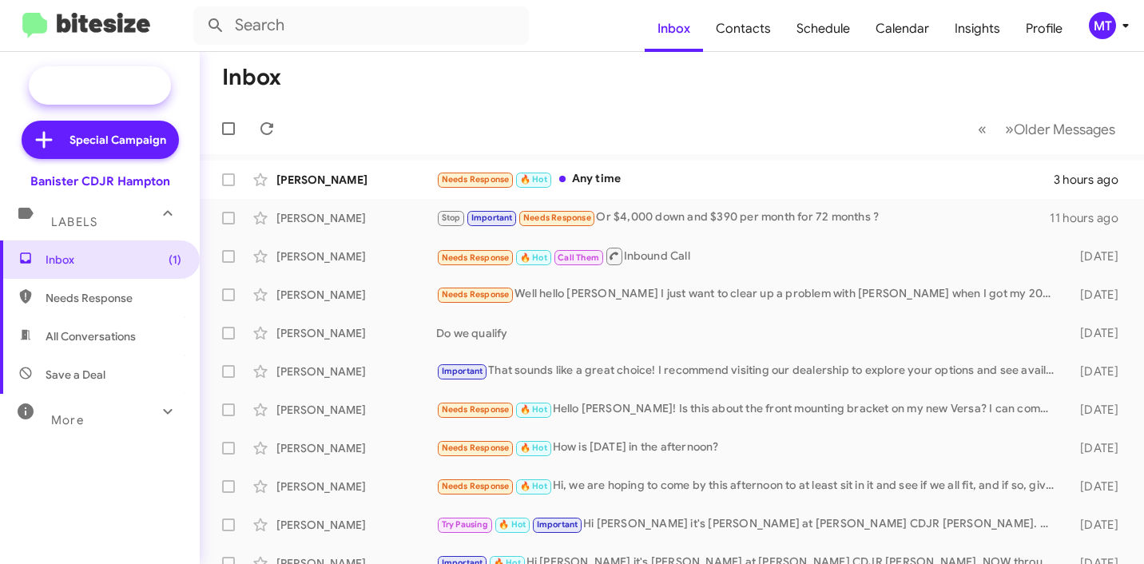
click at [94, 78] on span "New Campaign" at bounding box center [118, 86] width 82 height 16
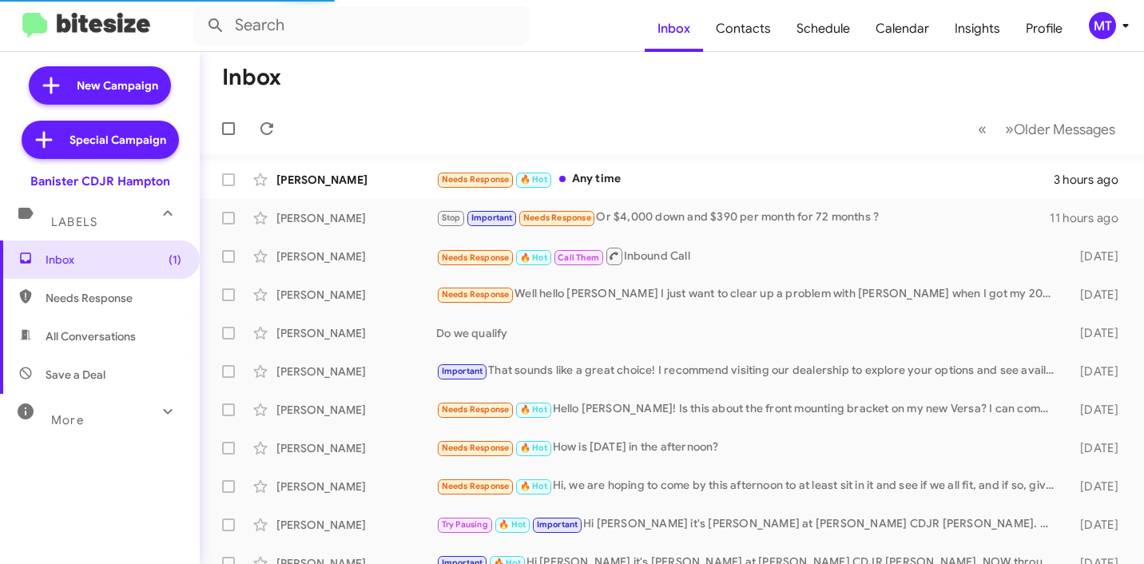
click at [1128, 23] on icon at bounding box center [1125, 25] width 19 height 19
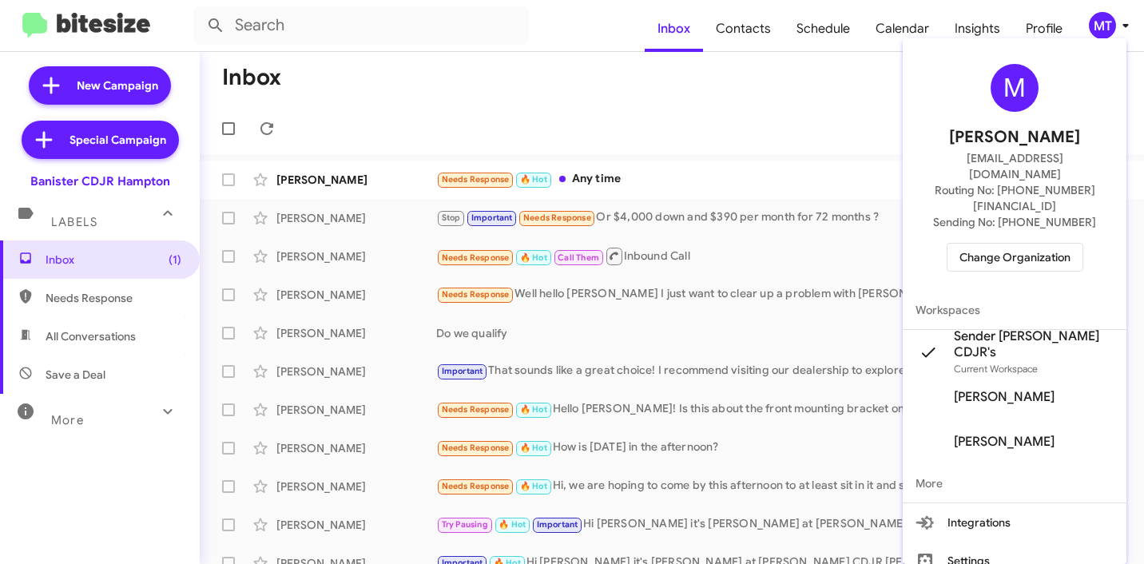
click at [519, 93] on div at bounding box center [572, 282] width 1144 height 564
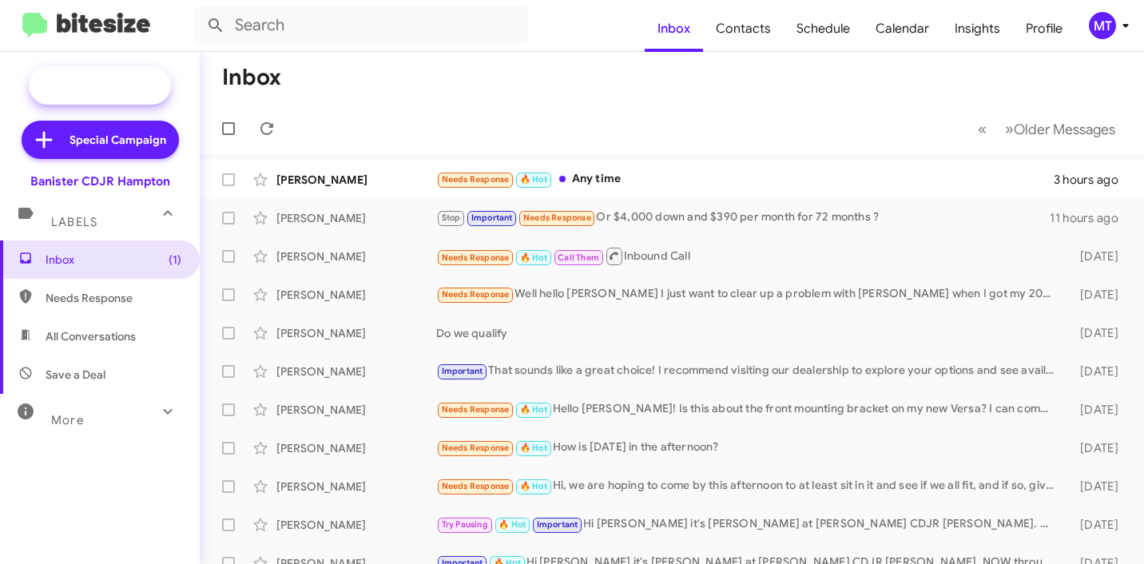
click at [81, 89] on span "New Campaign" at bounding box center [118, 86] width 82 height 16
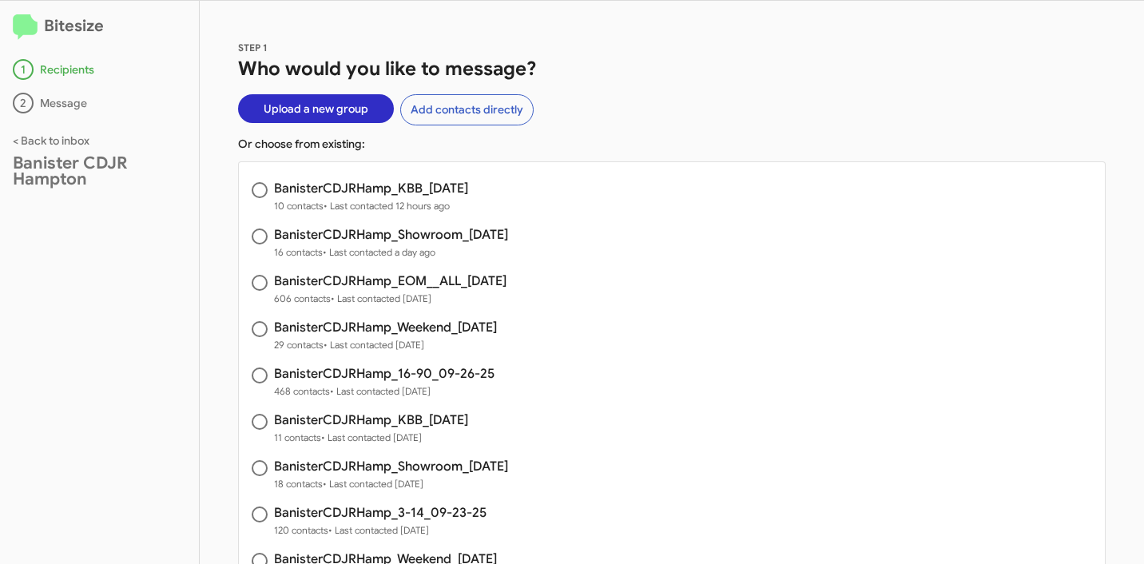
click at [328, 113] on span "Upload a new group" at bounding box center [316, 108] width 105 height 29
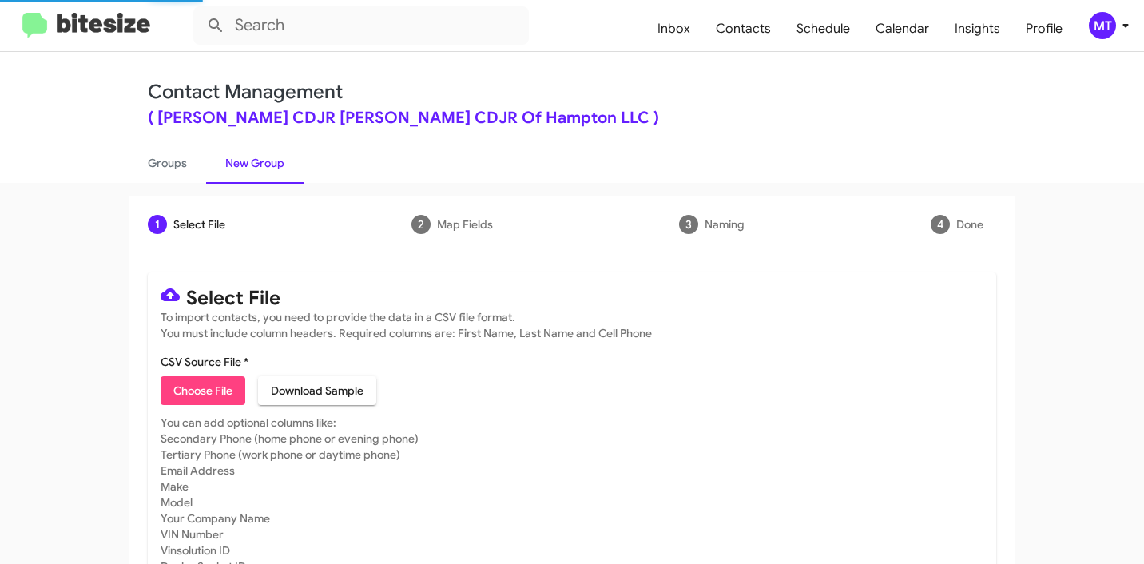
click at [180, 390] on span "Choose File" at bounding box center [202, 390] width 59 height 29
type input "BanisterCDJRHamp_16-90_10-03-25"
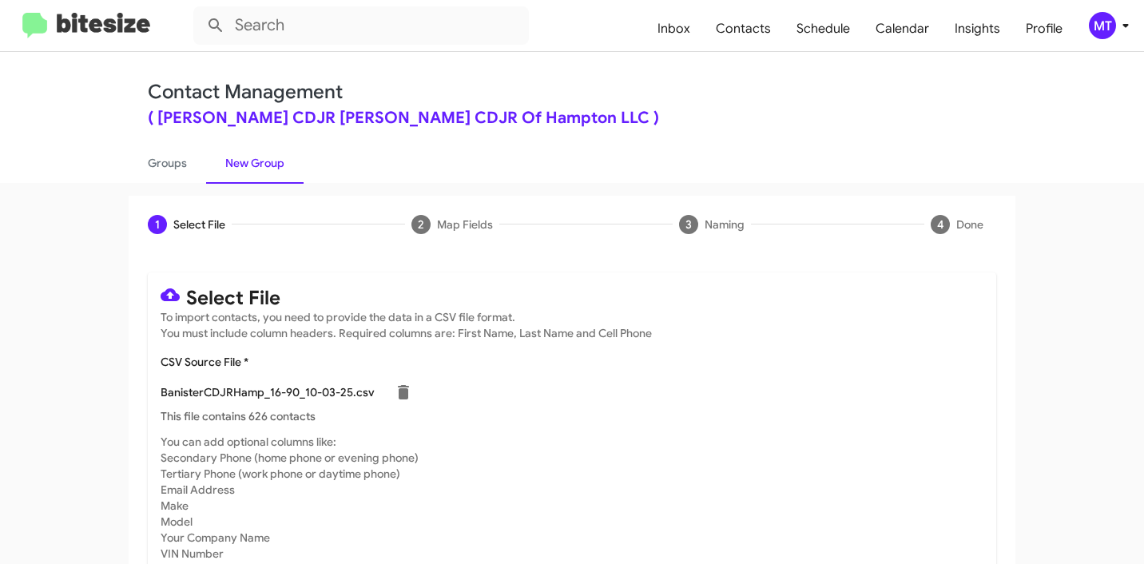
click at [1132, 19] on icon at bounding box center [1125, 25] width 19 height 19
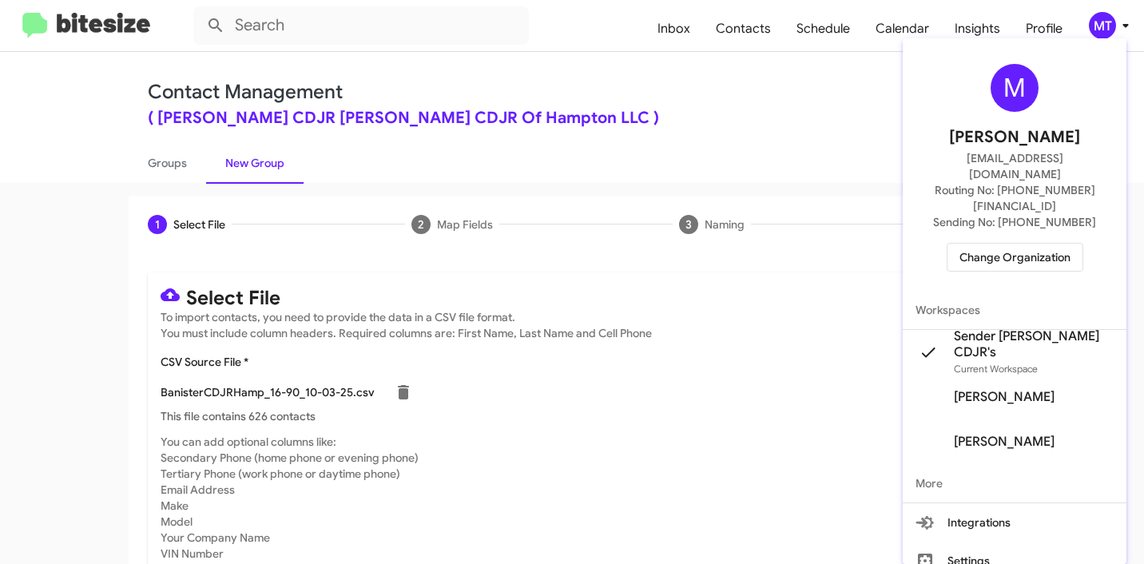
click at [693, 122] on div at bounding box center [572, 282] width 1144 height 564
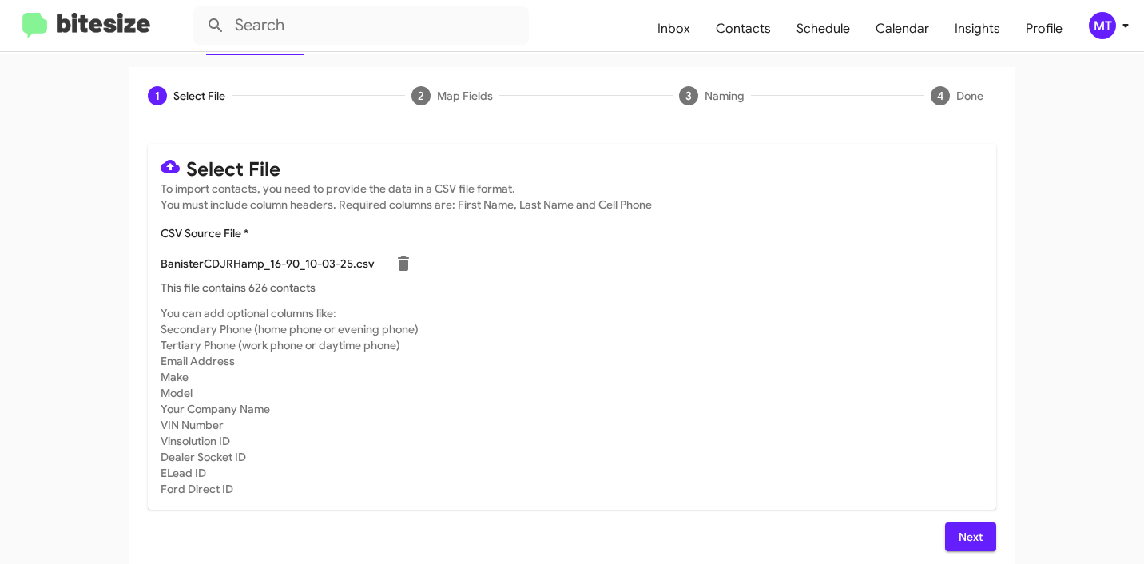
scroll to position [135, 0]
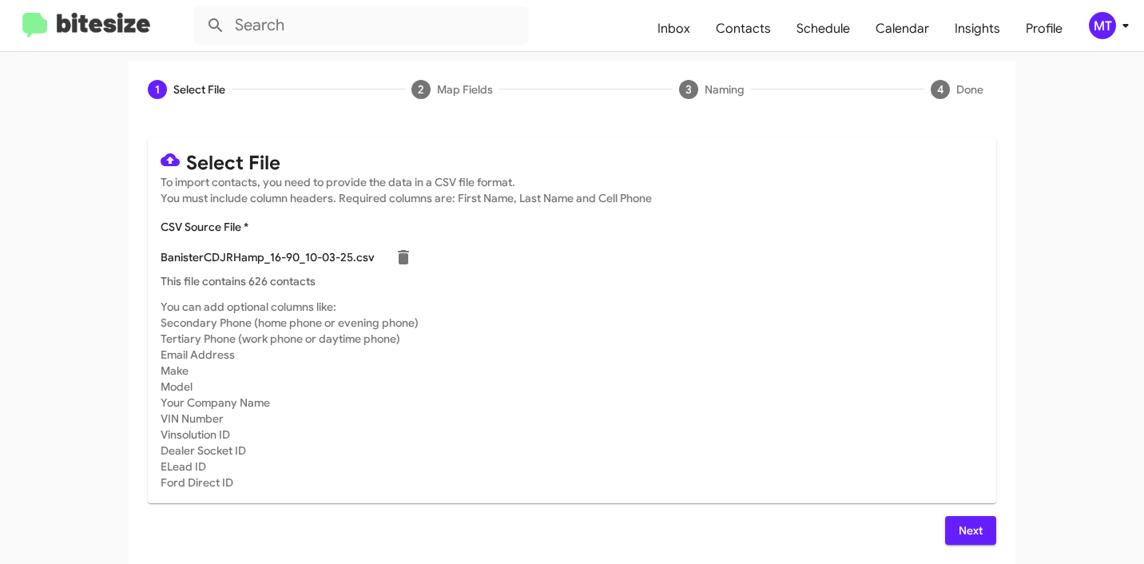
click at [985, 531] on button "Next" at bounding box center [970, 530] width 51 height 29
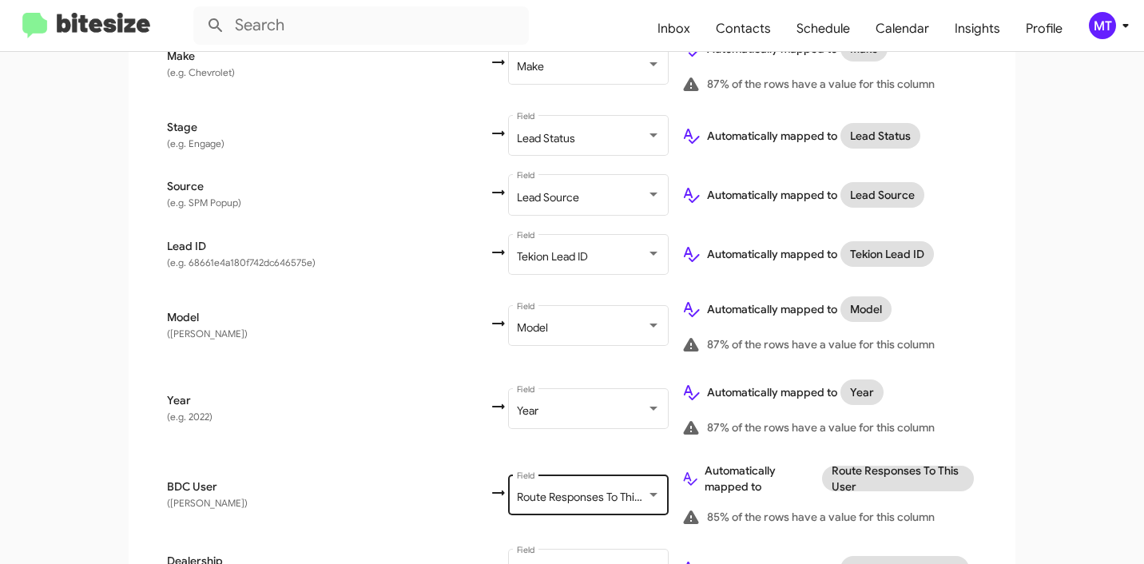
scroll to position [854, 0]
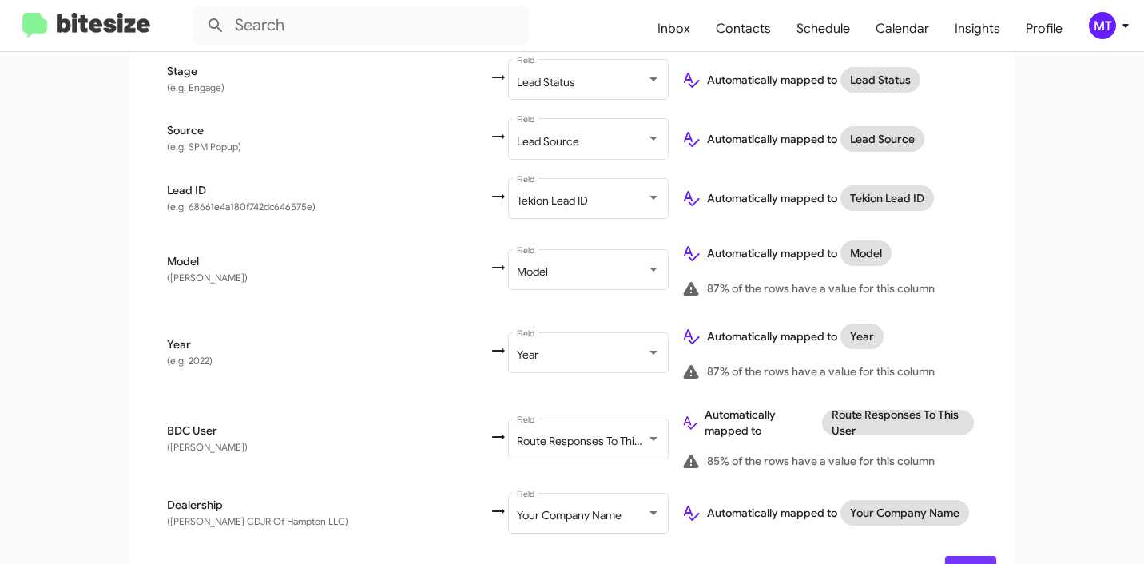
click at [976, 556] on span "Next" at bounding box center [971, 570] width 26 height 29
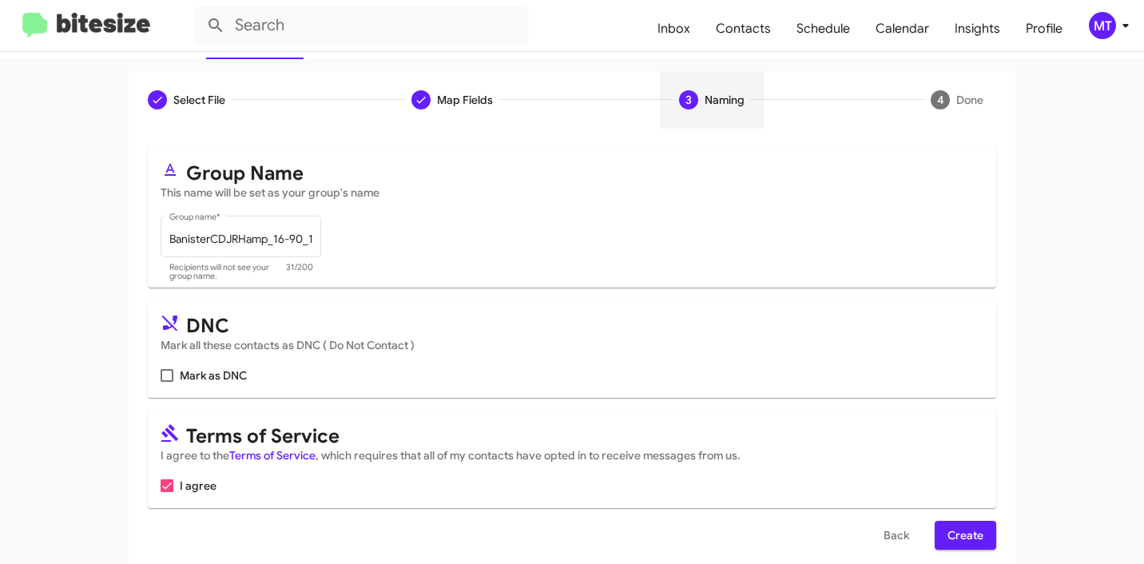
scroll to position [142, 0]
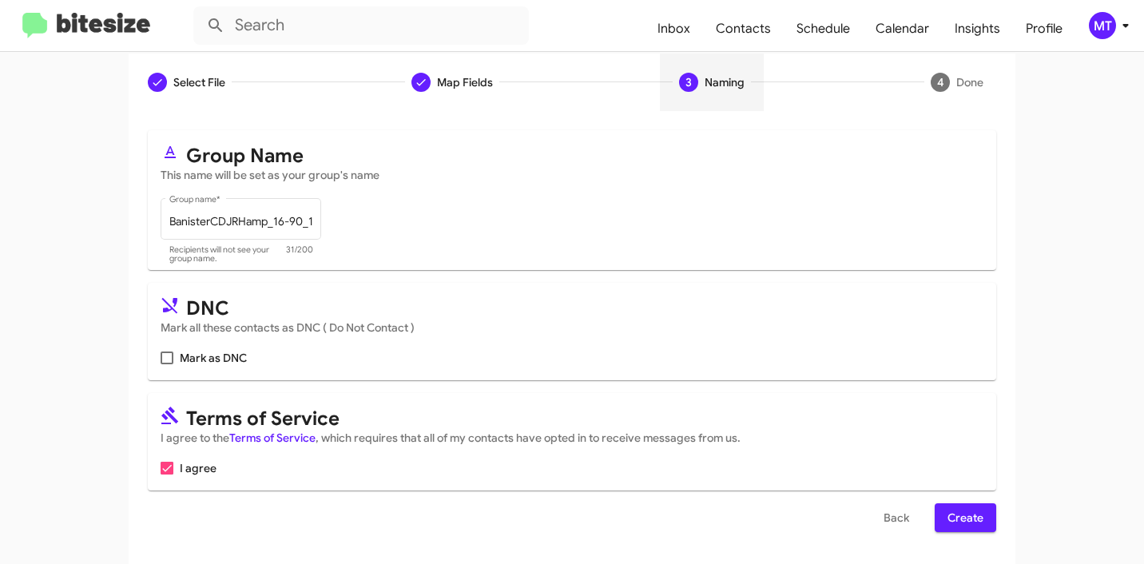
click at [964, 523] on span "Create" at bounding box center [966, 517] width 36 height 29
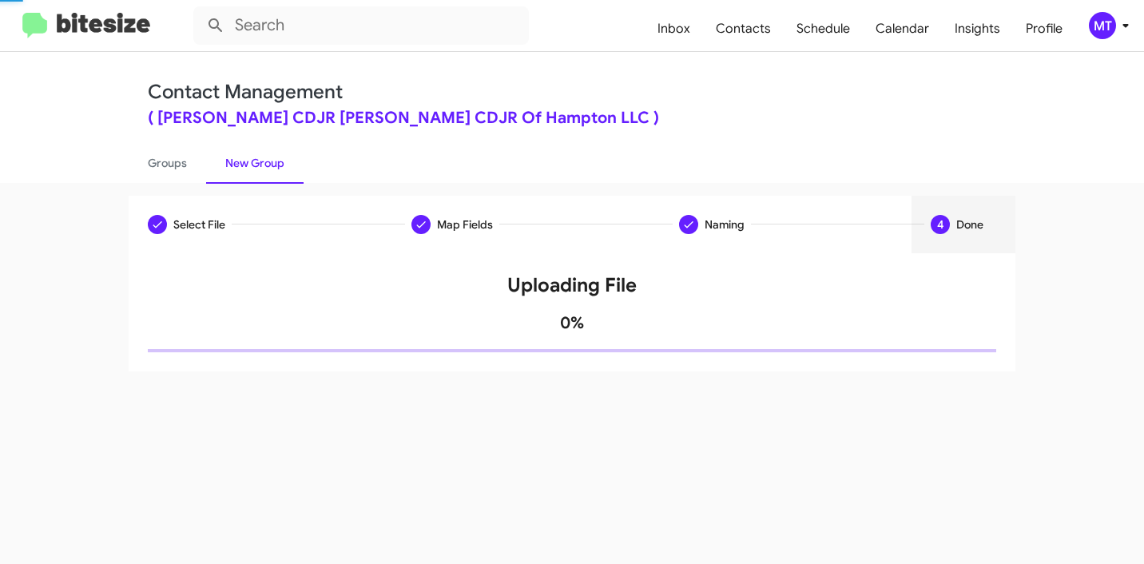
scroll to position [0, 0]
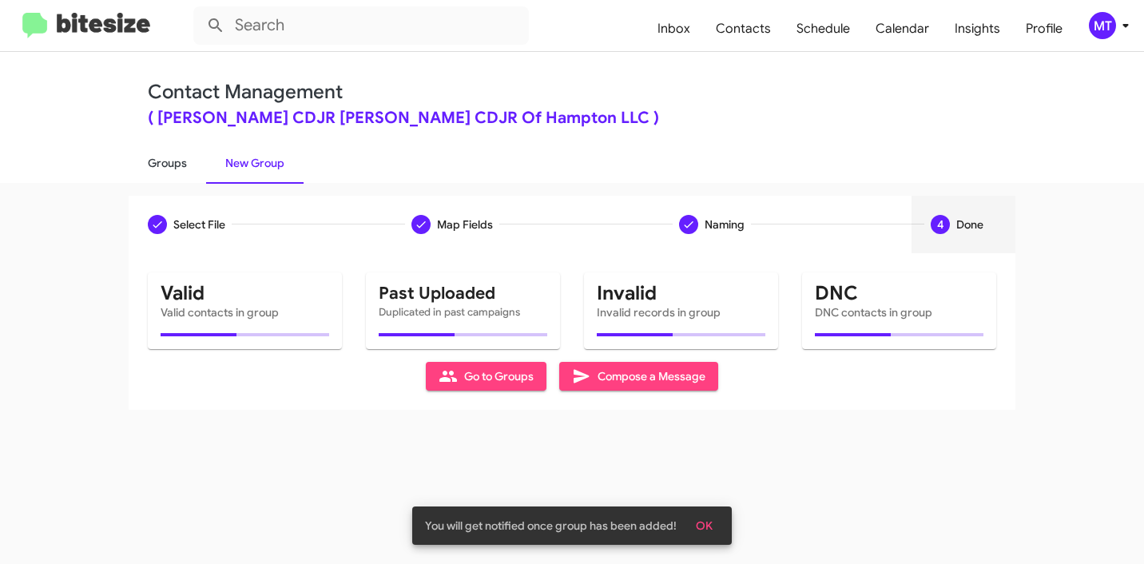
click at [149, 166] on link "Groups" at bounding box center [168, 163] width 78 height 42
click at [165, 165] on link "Groups" at bounding box center [168, 163] width 78 height 42
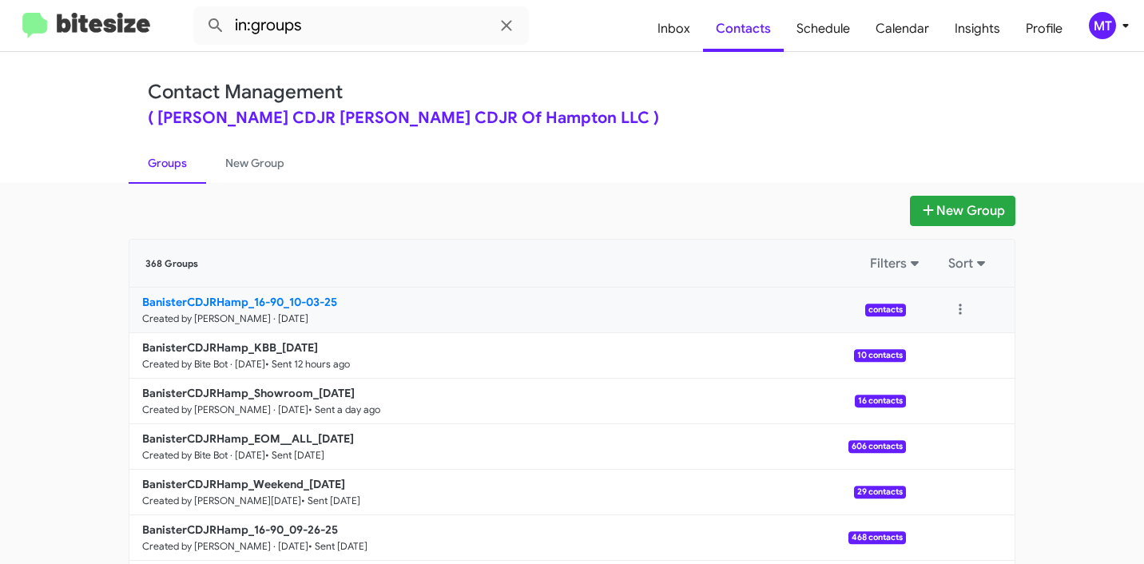
drag, startPoint x: 105, startPoint y: 297, endPoint x: 276, endPoint y: 300, distance: 171.0
click at [276, 300] on app-groups "New Group 368 Groups Filters Sort BanisterCDJRHamp_16-90_10-03-25 Created by Ma…" at bounding box center [572, 491] width 1144 height 590
copy div "Filters Sort BanisterCDJRHamp_16-90"
click at [388, 22] on input "in:groups" at bounding box center [361, 25] width 336 height 38
paste input "BanisterCDJRHamp_16-90"
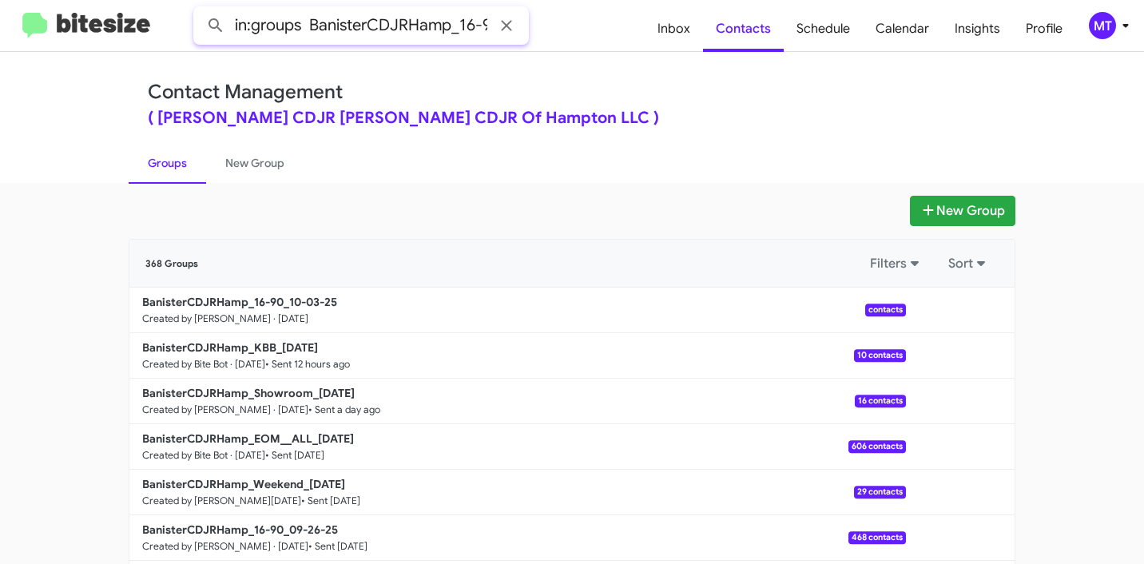
scroll to position [0, 13]
type input "in:groups BanisterCDJRHamp_16-90"
click at [200, 10] on button at bounding box center [216, 26] width 32 height 32
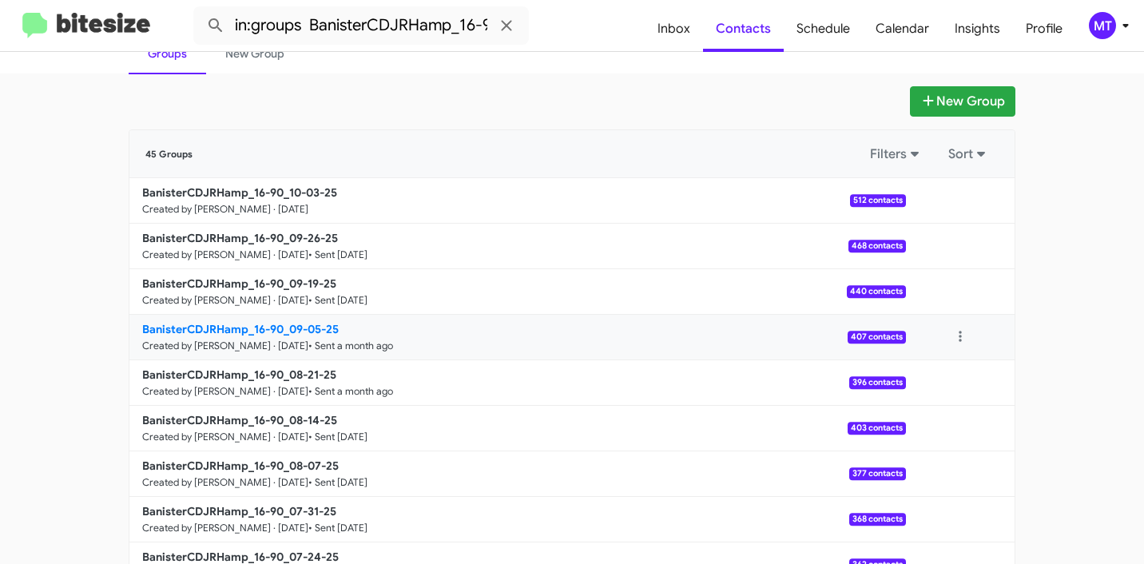
scroll to position [107, 0]
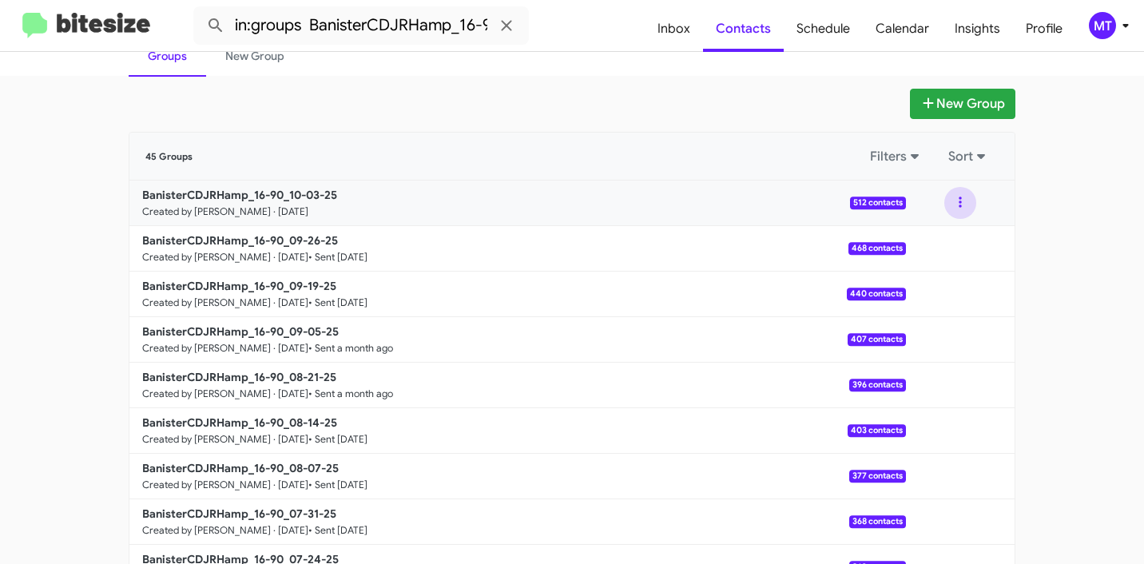
click at [960, 203] on button at bounding box center [961, 203] width 32 height 32
click at [906, 250] on button "View contacts" at bounding box center [913, 246] width 128 height 38
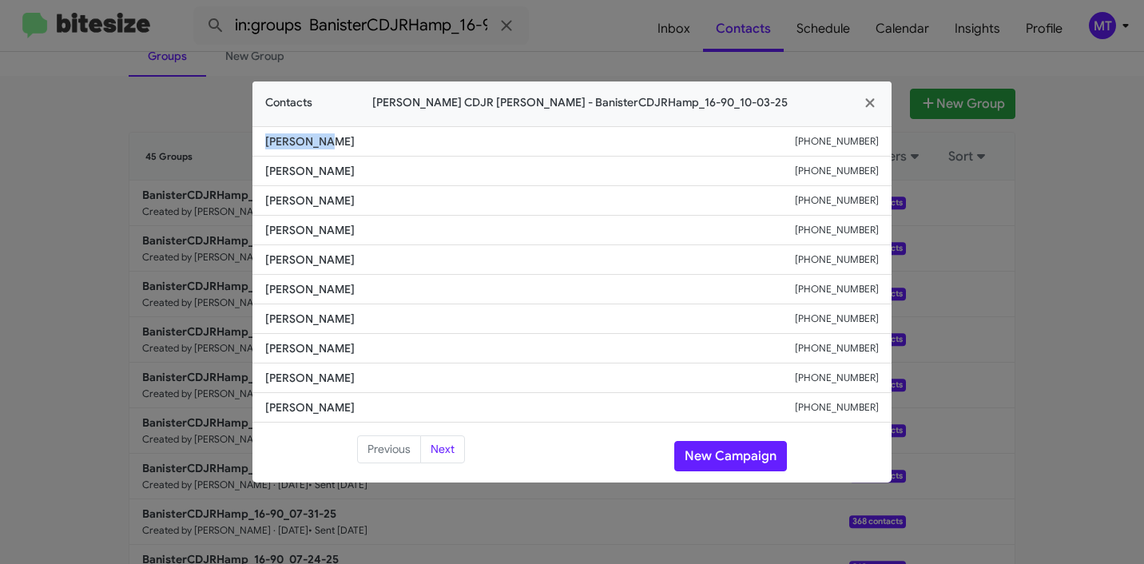
drag, startPoint x: 334, startPoint y: 148, endPoint x: 230, endPoint y: 136, distance: 104.6
click at [230, 136] on modal-container "Contacts [PERSON_NAME] CDJR [PERSON_NAME] - BanisterCDJRHamp_16-90_10-03-25 [PE…" at bounding box center [572, 282] width 1144 height 564
copy span "[PERSON_NAME]"
click at [873, 105] on icon "button" at bounding box center [870, 103] width 18 height 14
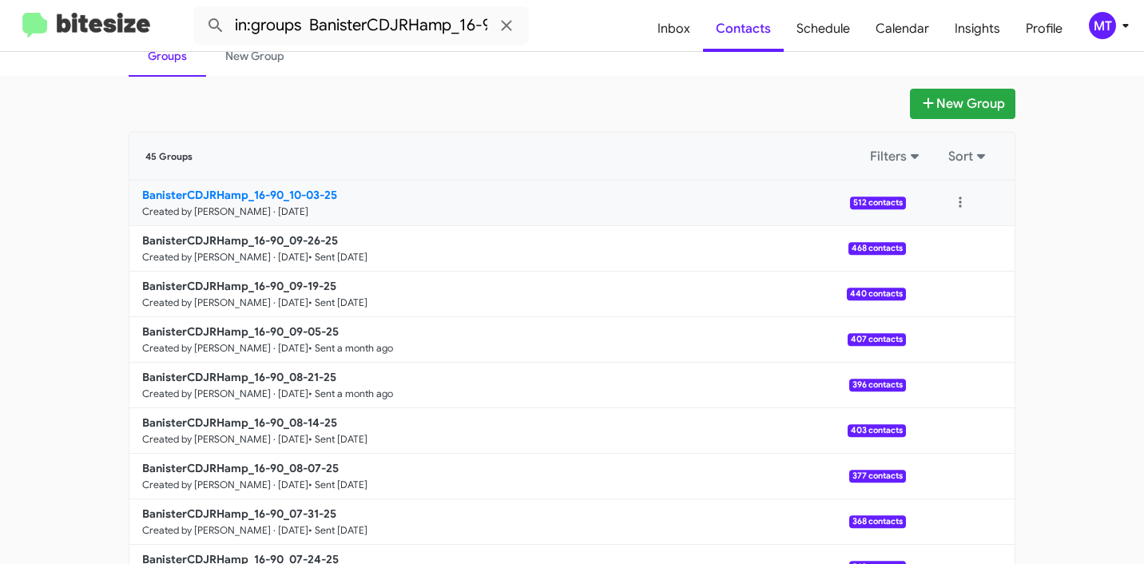
click at [211, 195] on b "BanisterCDJRHamp_16-90_10-03-25" at bounding box center [239, 195] width 195 height 14
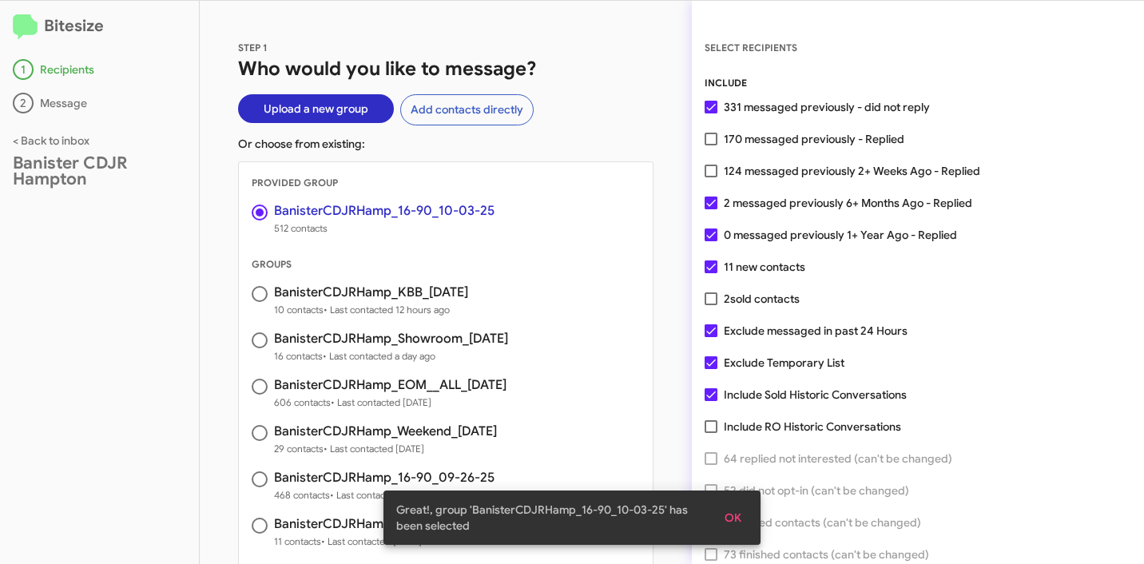
click at [736, 517] on span "OK" at bounding box center [733, 517] width 17 height 29
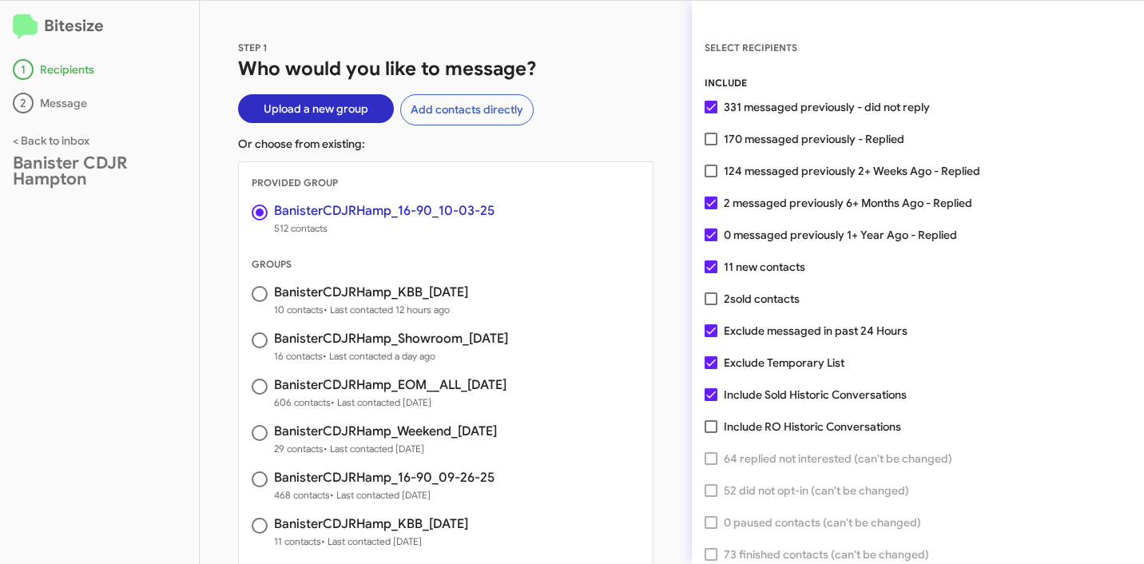
click at [715, 172] on span at bounding box center [711, 171] width 13 height 13
click at [711, 177] on input "124 messaged previously 2+ Weeks Ago - Replied" at bounding box center [710, 177] width 1 height 1
checkbox input "true"
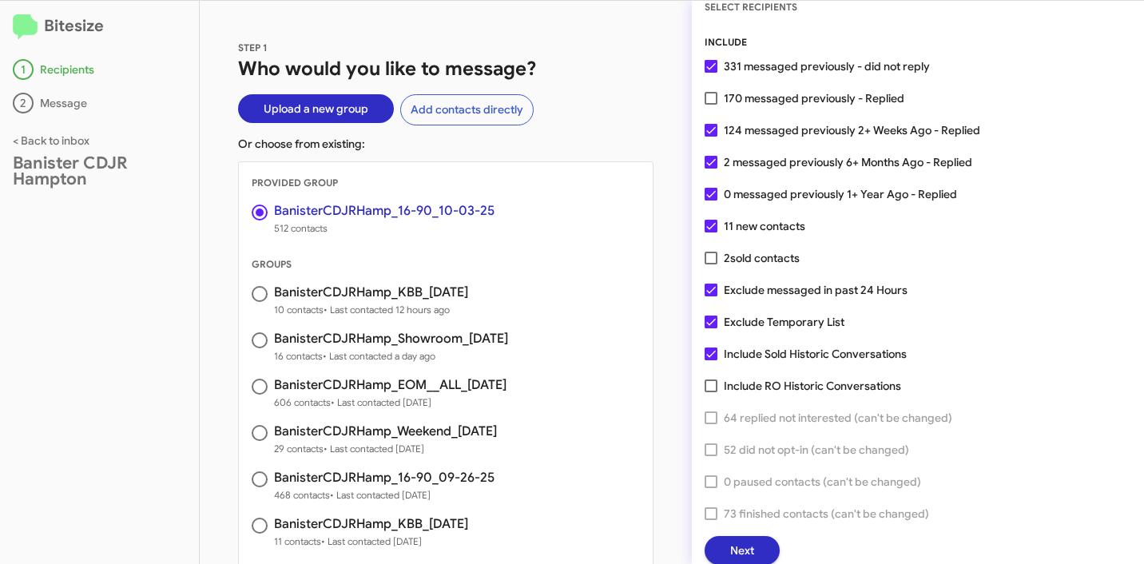
click at [754, 550] on span "Next" at bounding box center [742, 550] width 24 height 29
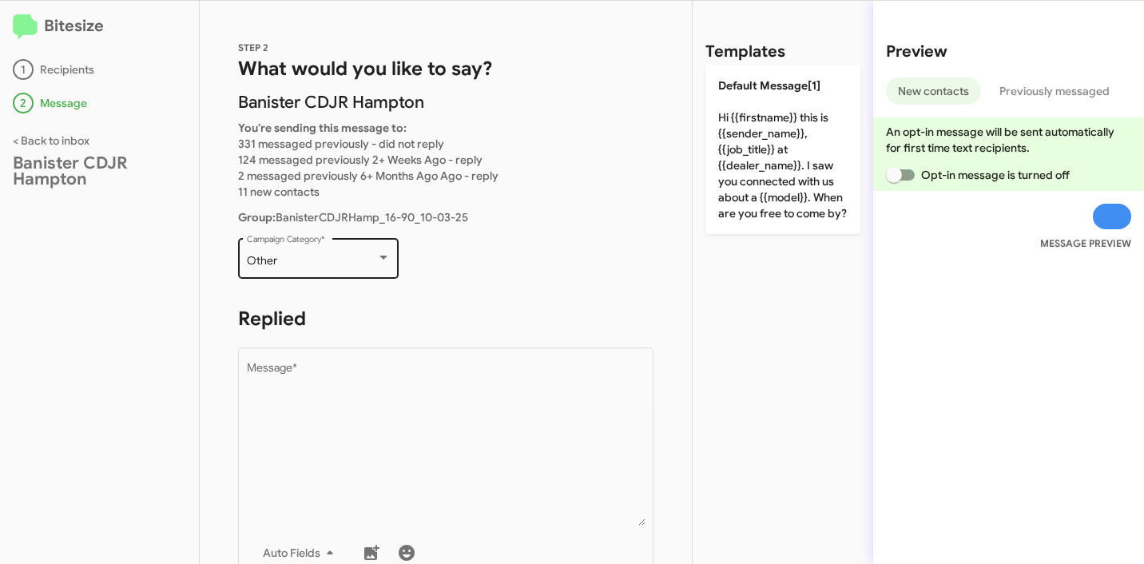
click at [304, 265] on div "Other" at bounding box center [311, 261] width 129 height 13
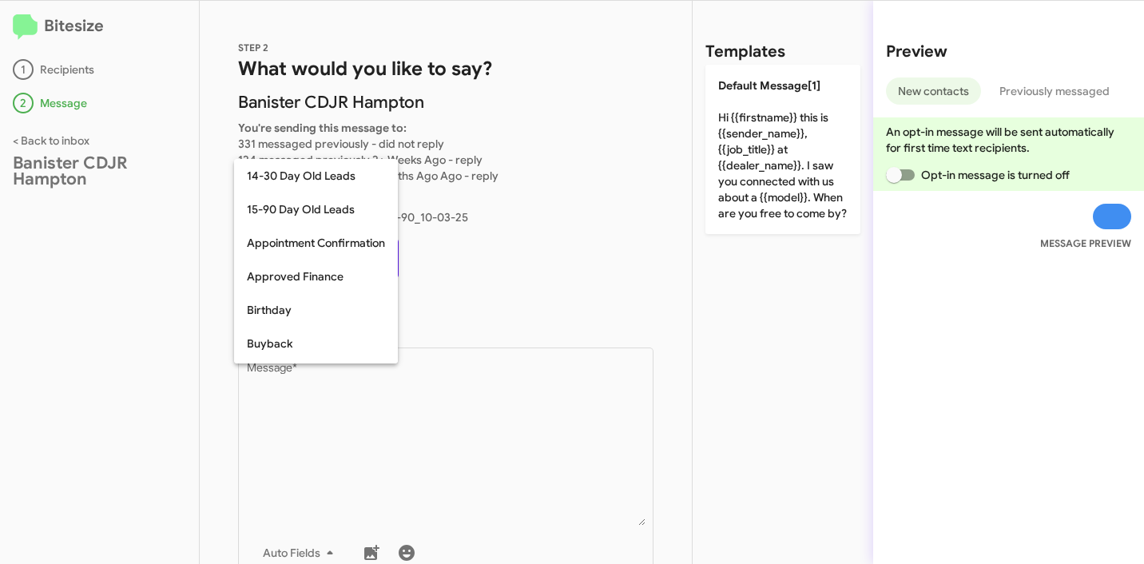
scroll to position [351, 0]
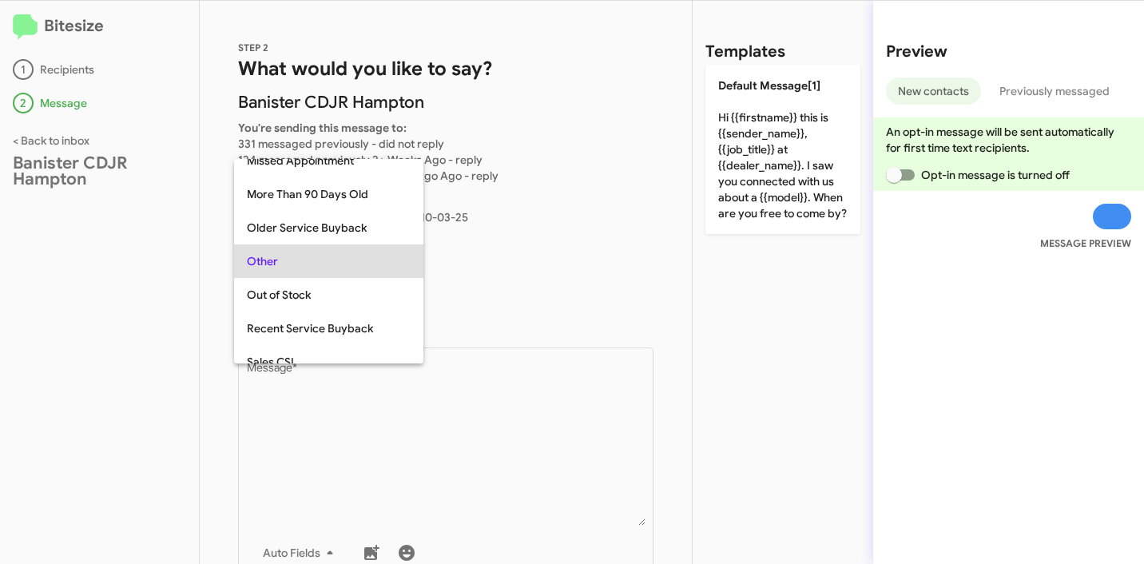
click at [561, 261] on div at bounding box center [572, 282] width 1144 height 564
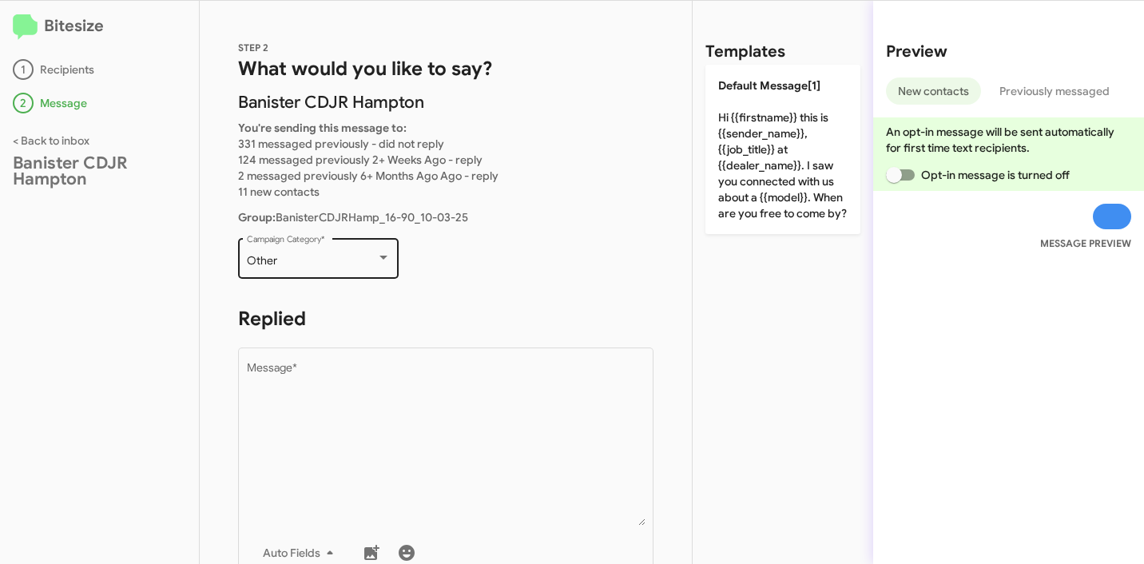
click at [326, 267] on div "Other Campaign Category *" at bounding box center [319, 257] width 144 height 44
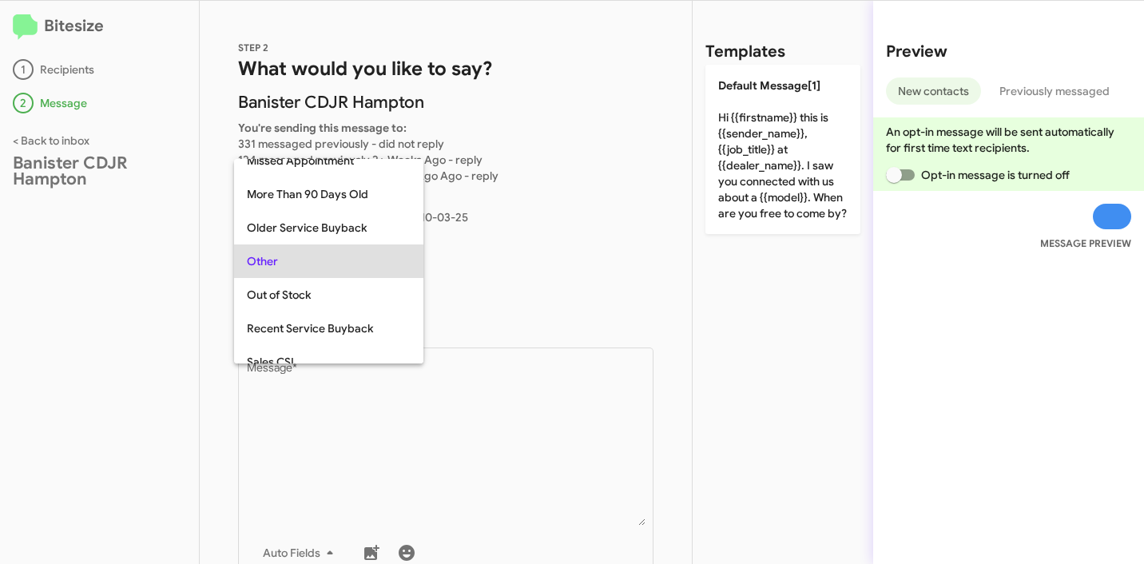
scroll to position [0, 0]
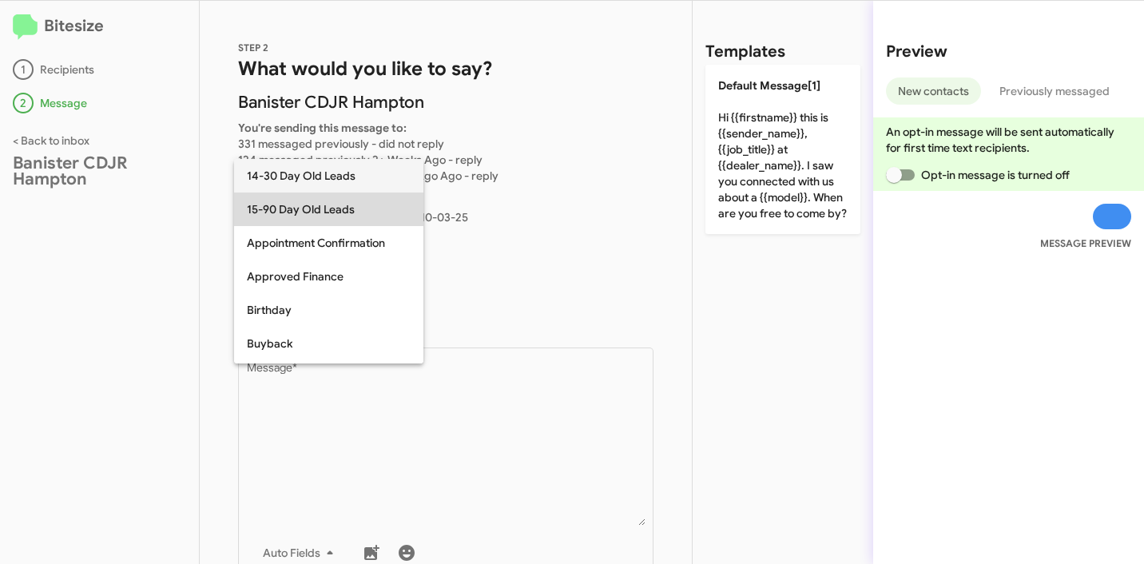
click at [271, 210] on span "15-90 Day Old Leads" at bounding box center [329, 210] width 164 height 34
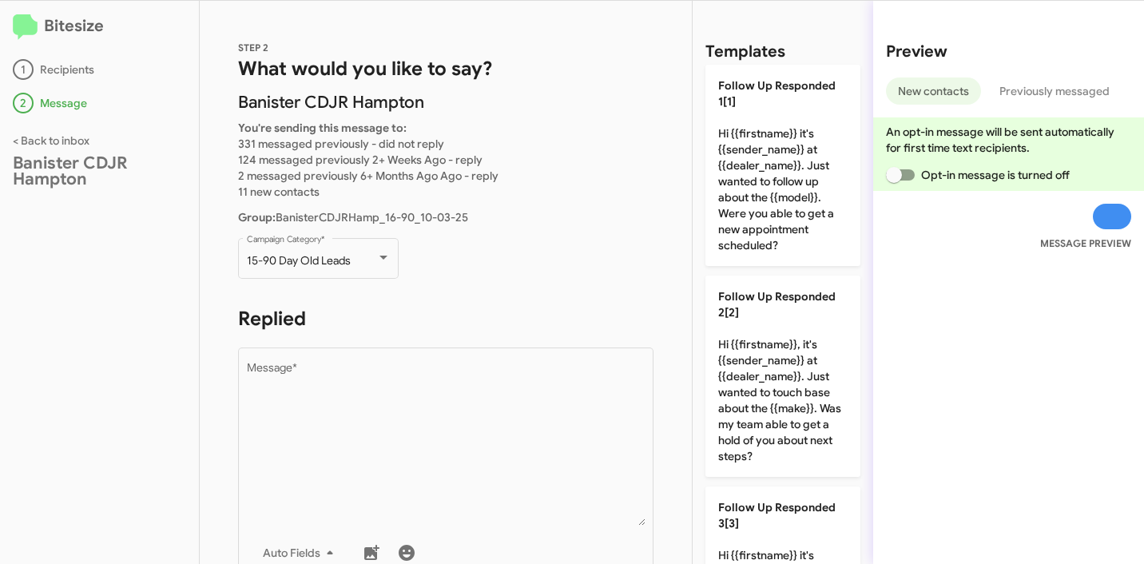
click at [516, 284] on p "15-90 Day Old Leads Campaign Category *" at bounding box center [446, 266] width 416 height 62
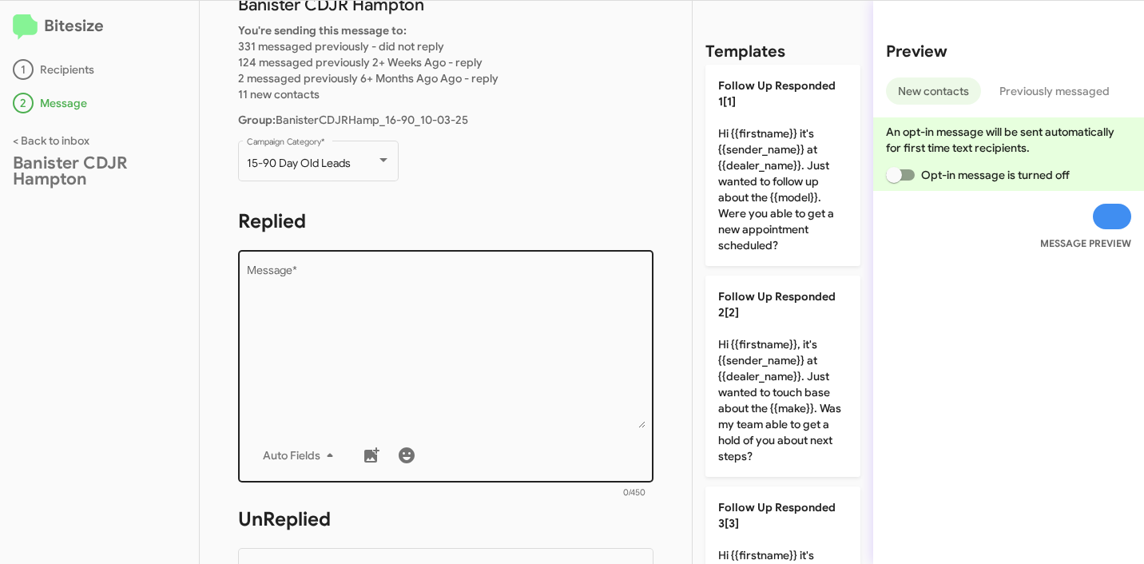
scroll to position [103, 0]
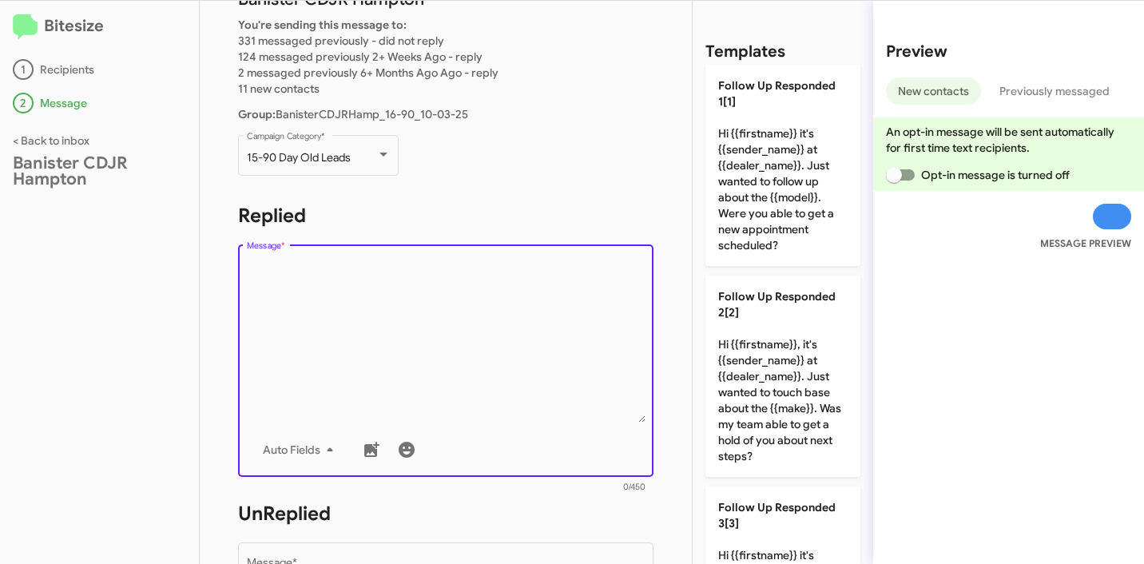
click at [436, 312] on textarea "Message *" at bounding box center [446, 341] width 399 height 163
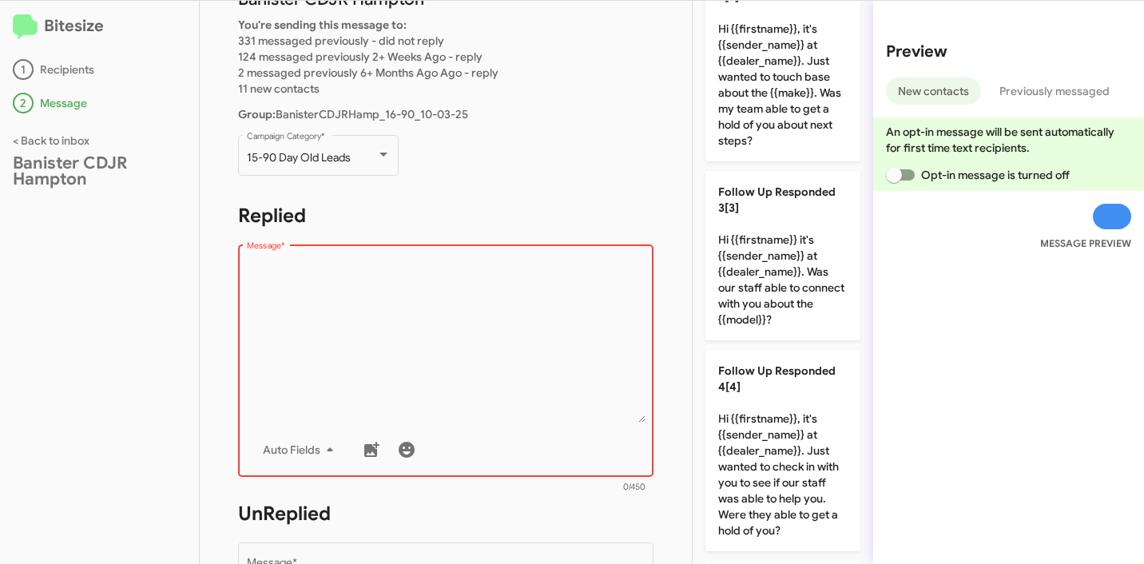
click at [371, 299] on textarea "Message *" at bounding box center [446, 341] width 399 height 163
drag, startPoint x: 275, startPoint y: 214, endPoint x: 340, endPoint y: 213, distance: 65.5
click at [340, 213] on div "STEP 2 What would you like to say? [PERSON_NAME] CDJR [PERSON_NAME] You're send…" at bounding box center [446, 282] width 492 height 563
click at [459, 327] on textarea "Message *" at bounding box center [446, 341] width 399 height 163
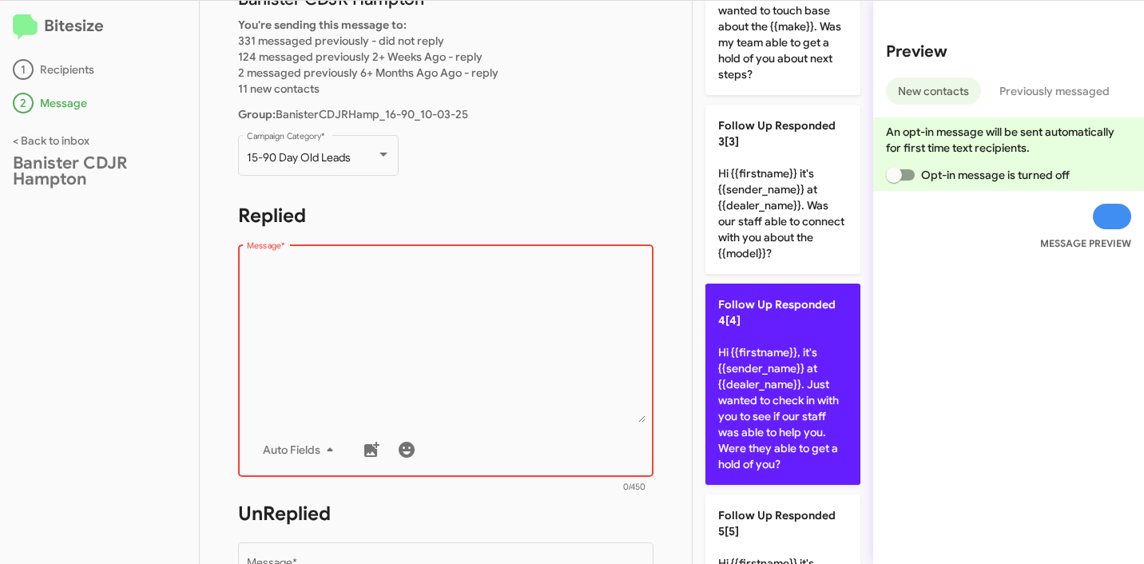
scroll to position [383, 0]
click at [793, 380] on p "Follow Up Responded 4[4] Hi {{firstname}}, it's {{sender_name}} at {{dealer_nam…" at bounding box center [783, 383] width 155 height 201
type textarea "Hi {{firstname}}, it's {{sender_name}} at {{dealer_name}}. Just wanted to check…"
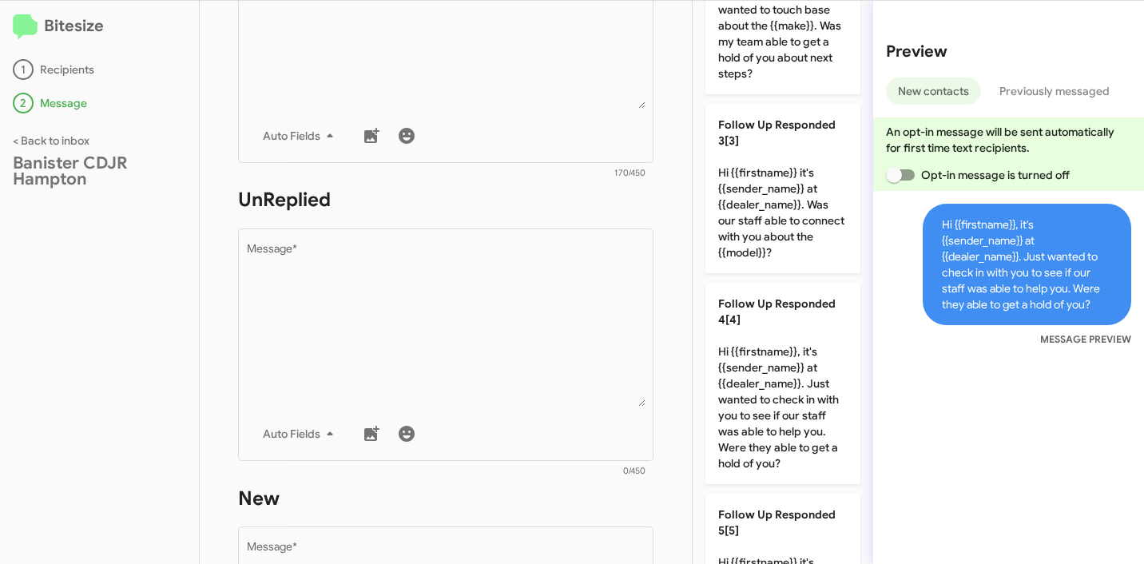
scroll to position [420, 0]
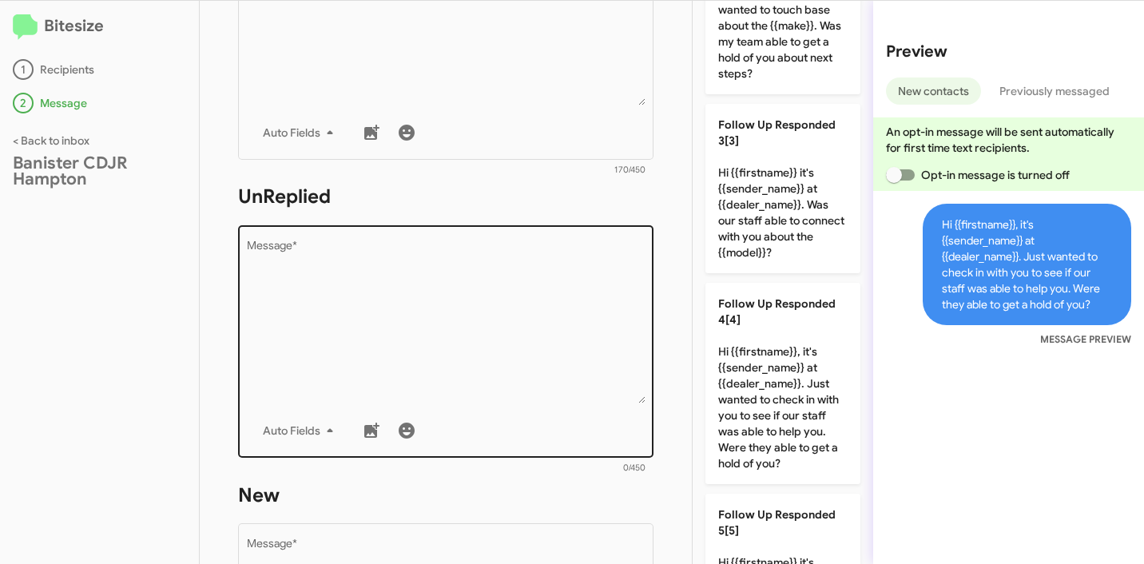
click at [495, 261] on textarea "Message *" at bounding box center [446, 322] width 399 height 163
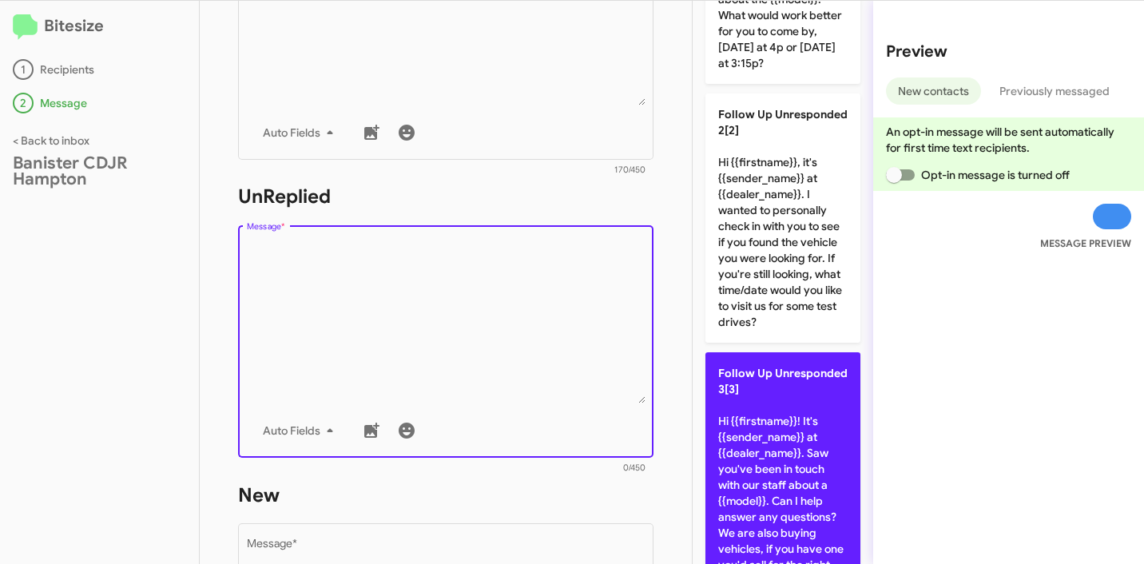
scroll to position [0, 0]
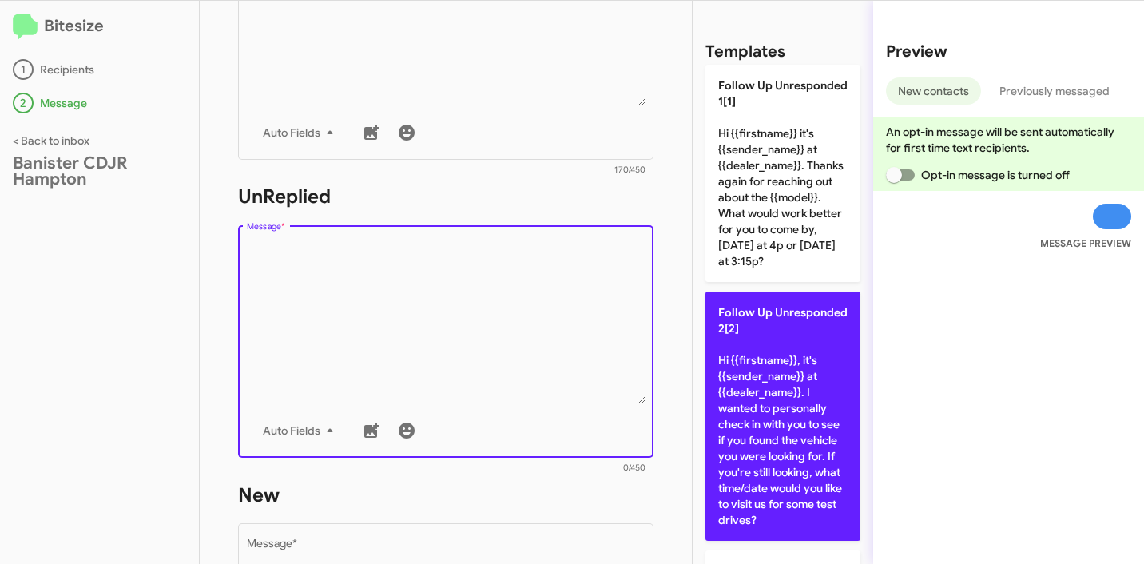
click at [789, 384] on p "Follow Up Unresponded 2[2] Hi {{firstname}}, it's {{sender_name}} at {{dealer_n…" at bounding box center [783, 416] width 155 height 249
type textarea "Hi {{firstname}}, it's {{sender_name}} at {{dealer_name}}. I wanted to personal…"
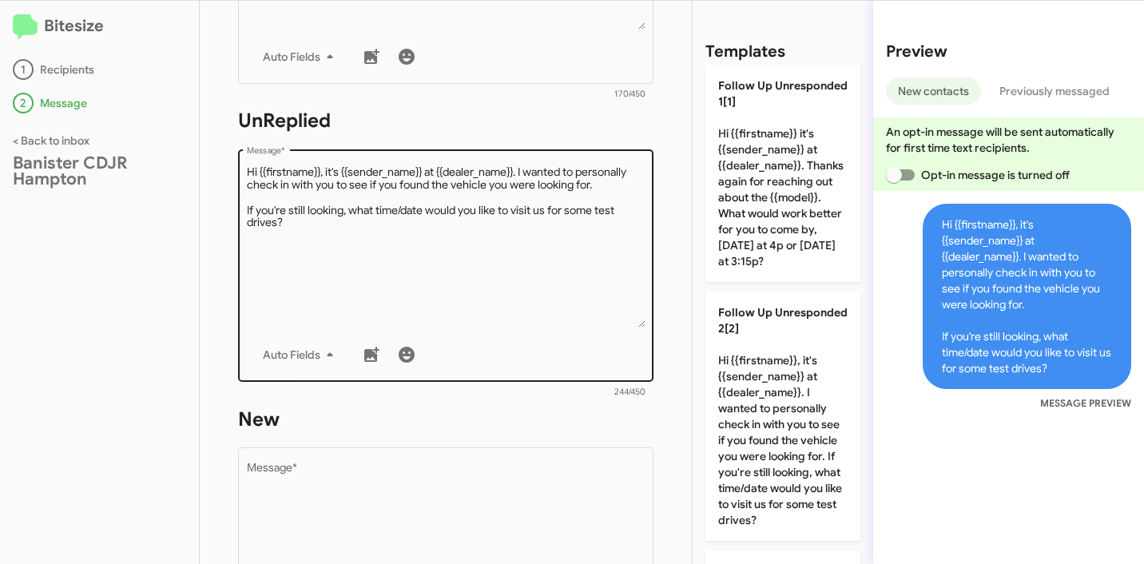
scroll to position [694, 0]
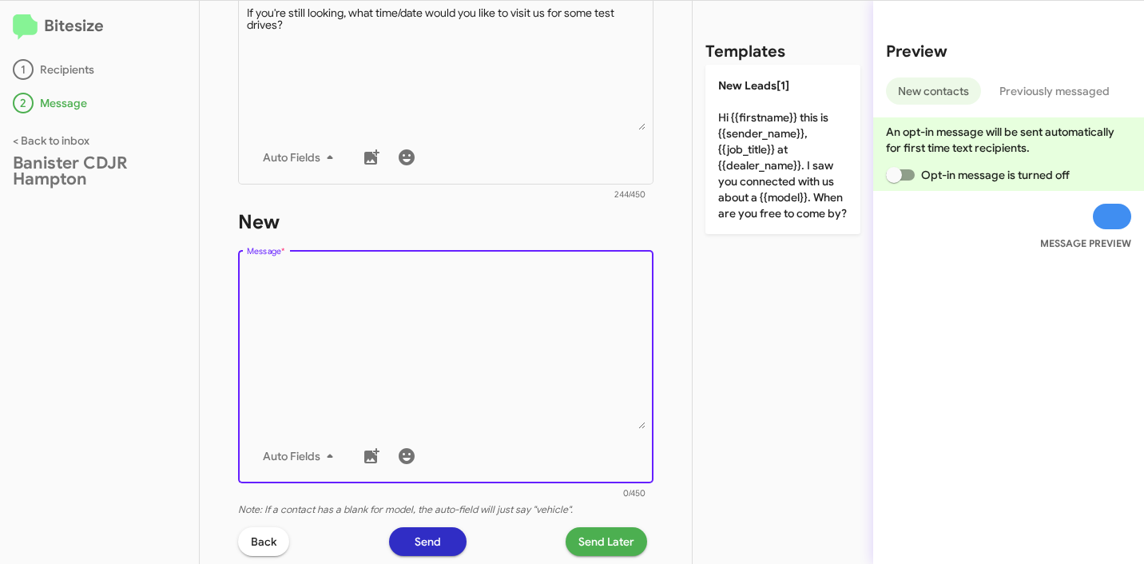
click at [469, 326] on textarea "Message *" at bounding box center [446, 347] width 399 height 163
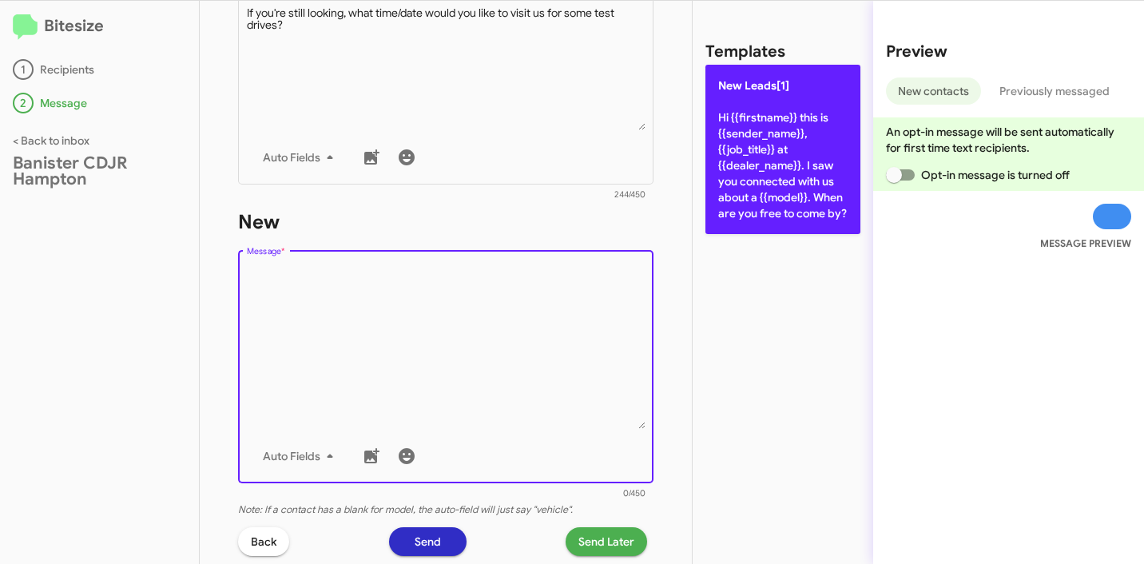
click at [791, 151] on p "New Leads[1] Hi {{firstname}} this is {{sender_name}}, {{job_title}} at {{deale…" at bounding box center [783, 149] width 155 height 169
type textarea "Hi {{firstname}} this is {{sender_name}}, {{job_title}} at {{dealer_name}}. I s…"
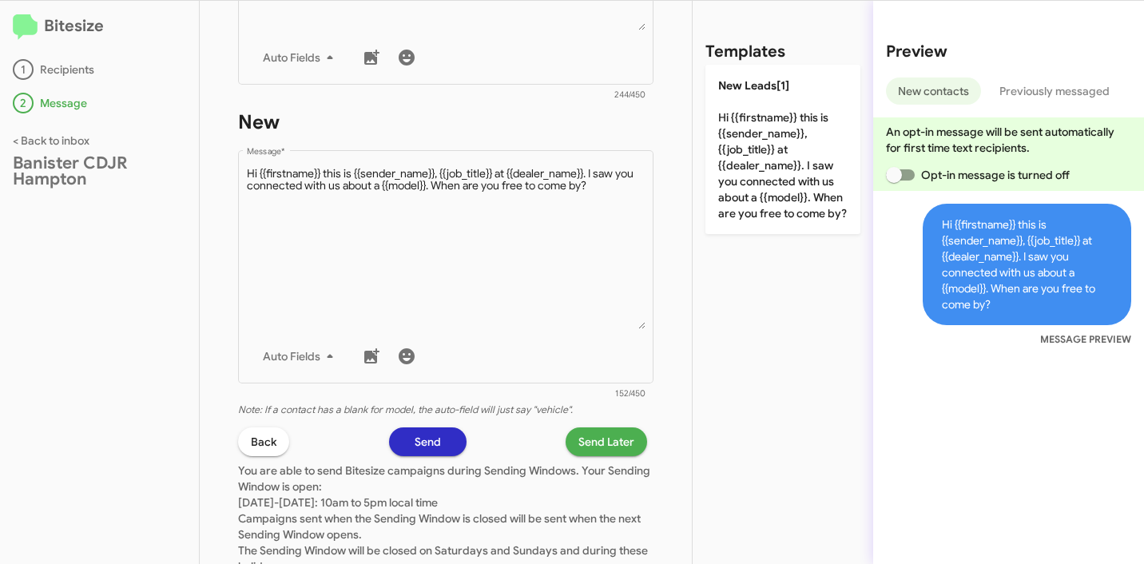
scroll to position [856, 0]
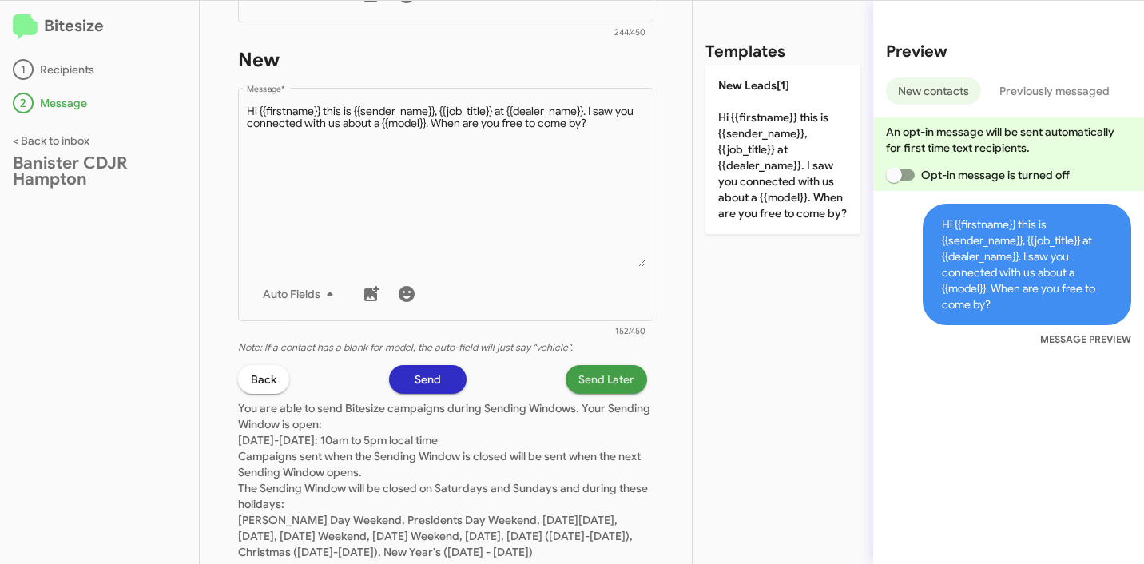
click at [604, 386] on span "Send Later" at bounding box center [607, 379] width 56 height 29
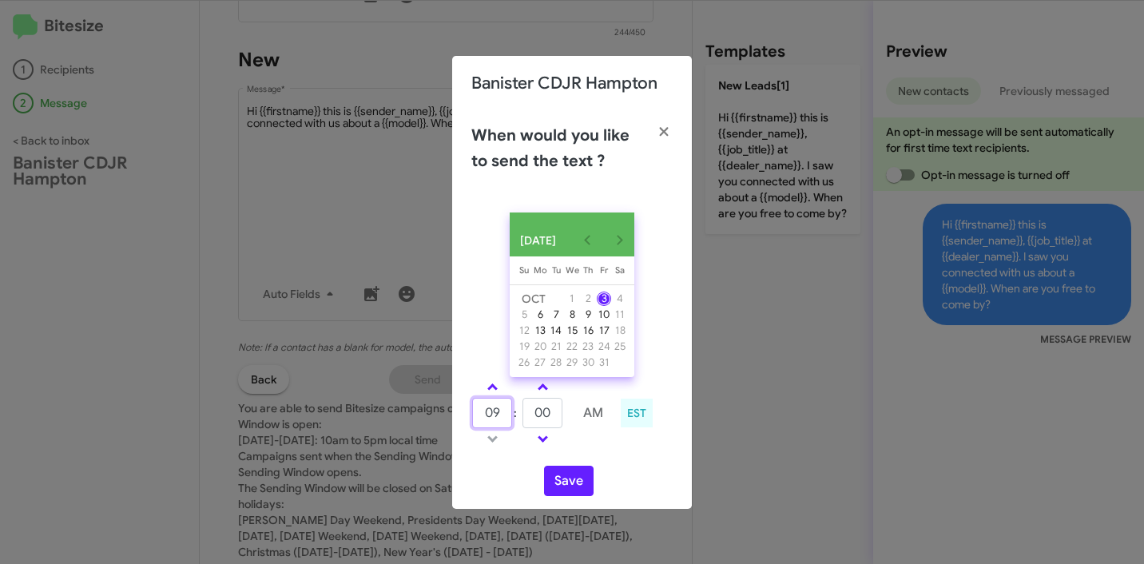
click at [484, 419] on input "09" at bounding box center [492, 413] width 40 height 30
type input "10"
type input "17"
click at [570, 487] on button "Save" at bounding box center [569, 481] width 50 height 30
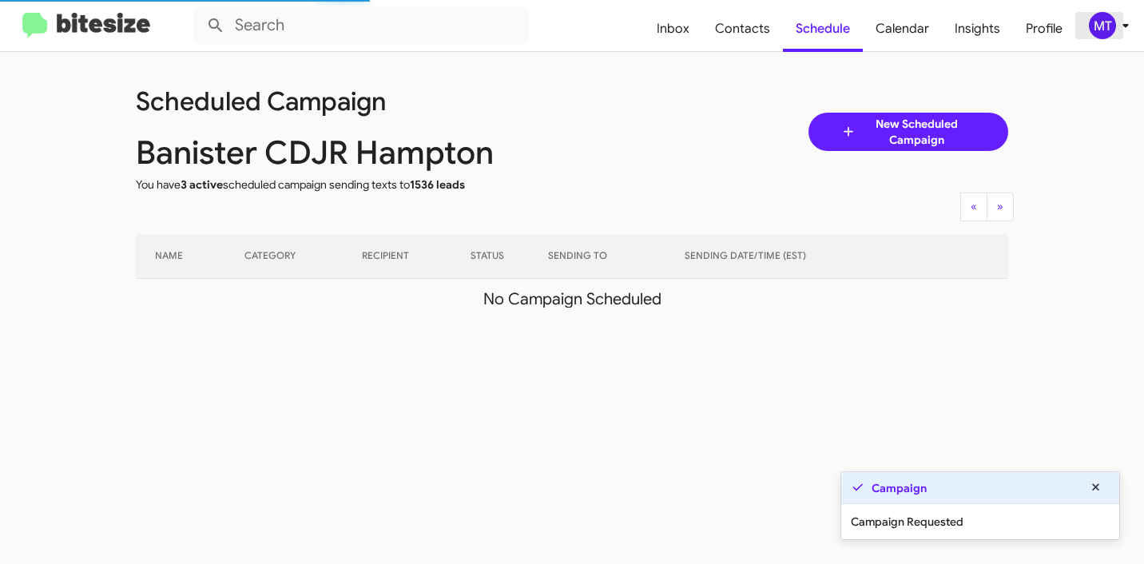
click at [1124, 28] on icon at bounding box center [1125, 25] width 19 height 19
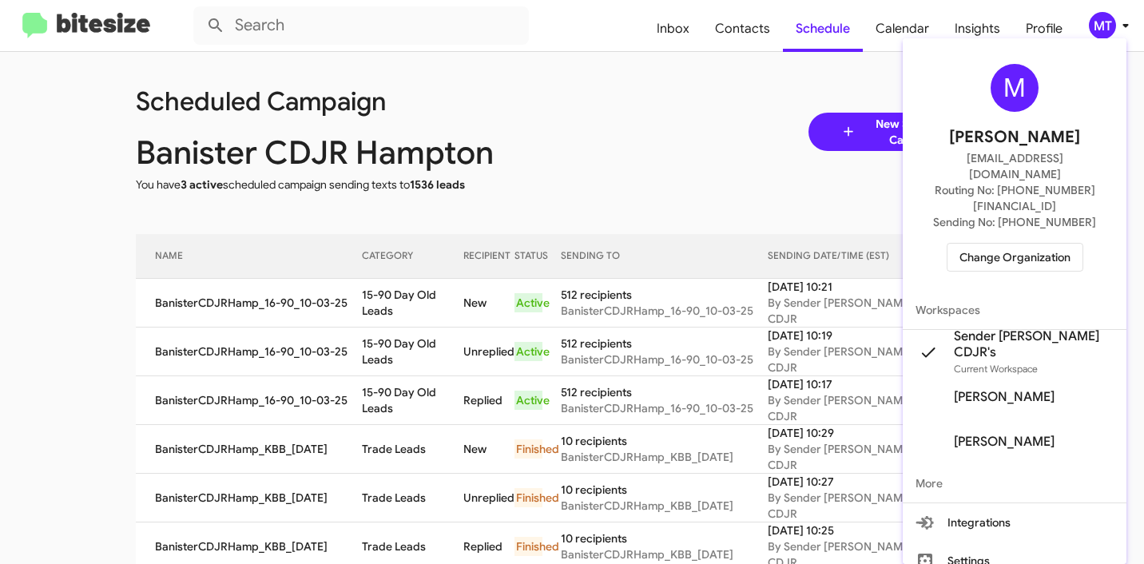
click at [698, 97] on div at bounding box center [572, 282] width 1144 height 564
